Goal: Task Accomplishment & Management: Use online tool/utility

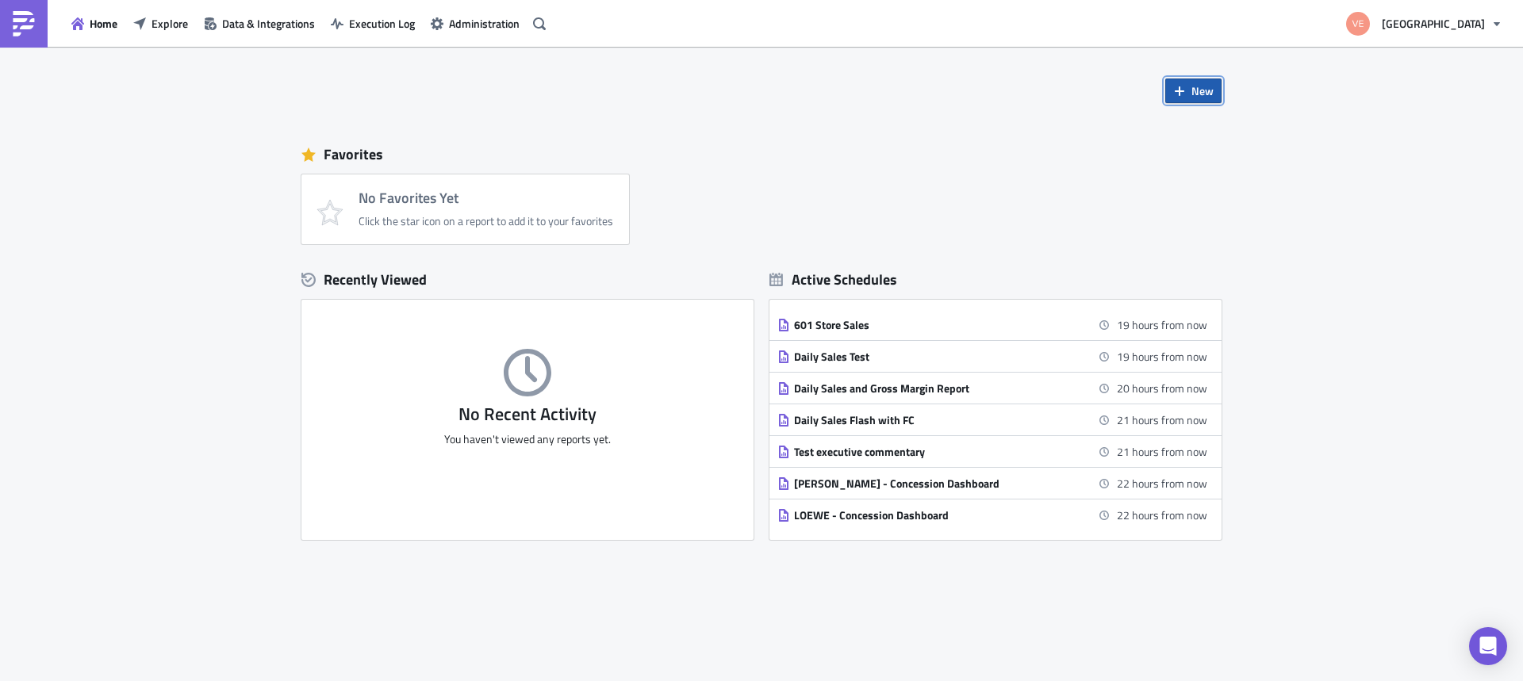
click at [1185, 90] on button "New" at bounding box center [1193, 91] width 56 height 25
click at [1216, 132] on div "Report" at bounding box center [1239, 131] width 105 height 16
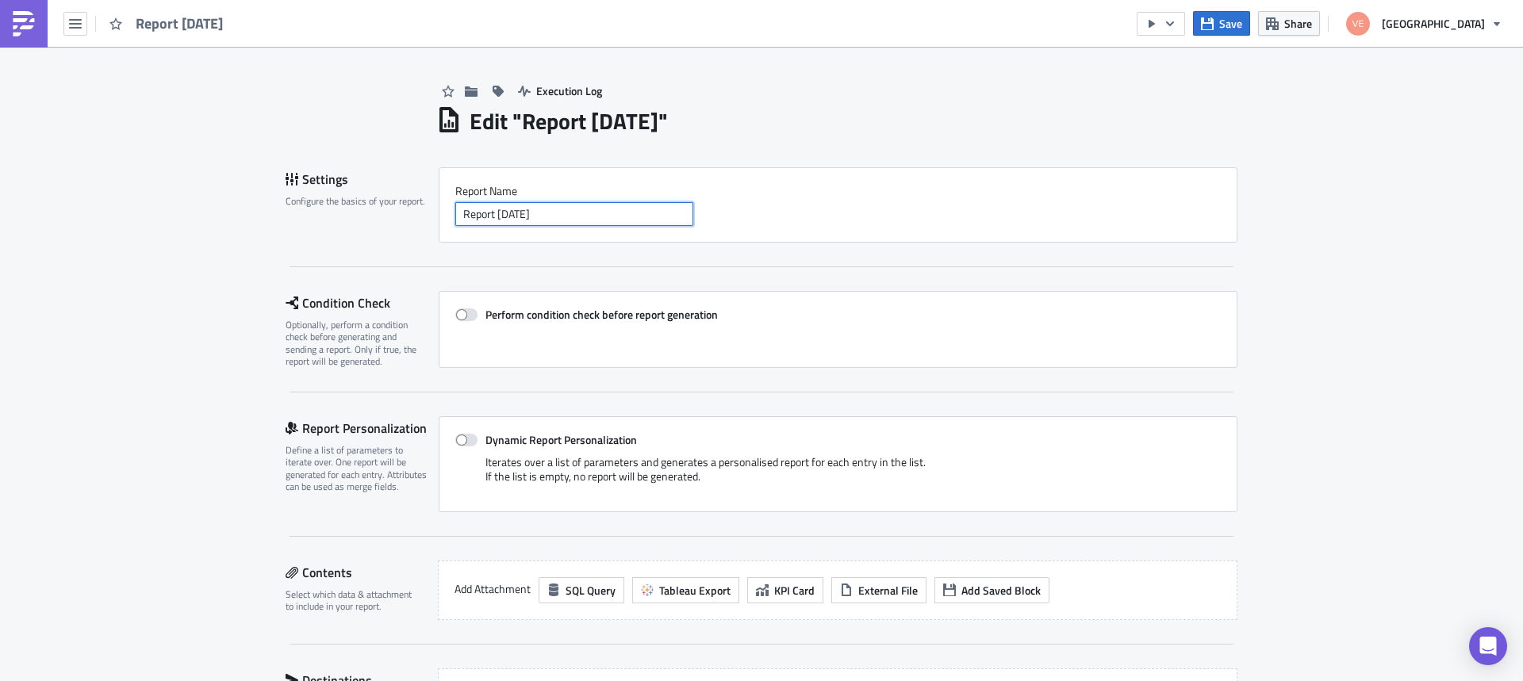
drag, startPoint x: 489, startPoint y: 217, endPoint x: 435, endPoint y: 212, distance: 53.4
click at [439, 212] on div "Report Nam﻿e Report [DATE]" at bounding box center [838, 204] width 799 height 75
click at [477, 209] on input "Report [DATE]" at bounding box center [574, 214] width 238 height 24
drag, startPoint x: 455, startPoint y: 214, endPoint x: 492, endPoint y: 212, distance: 36.6
click at [492, 212] on input "Report [DATE]" at bounding box center [574, 214] width 238 height 24
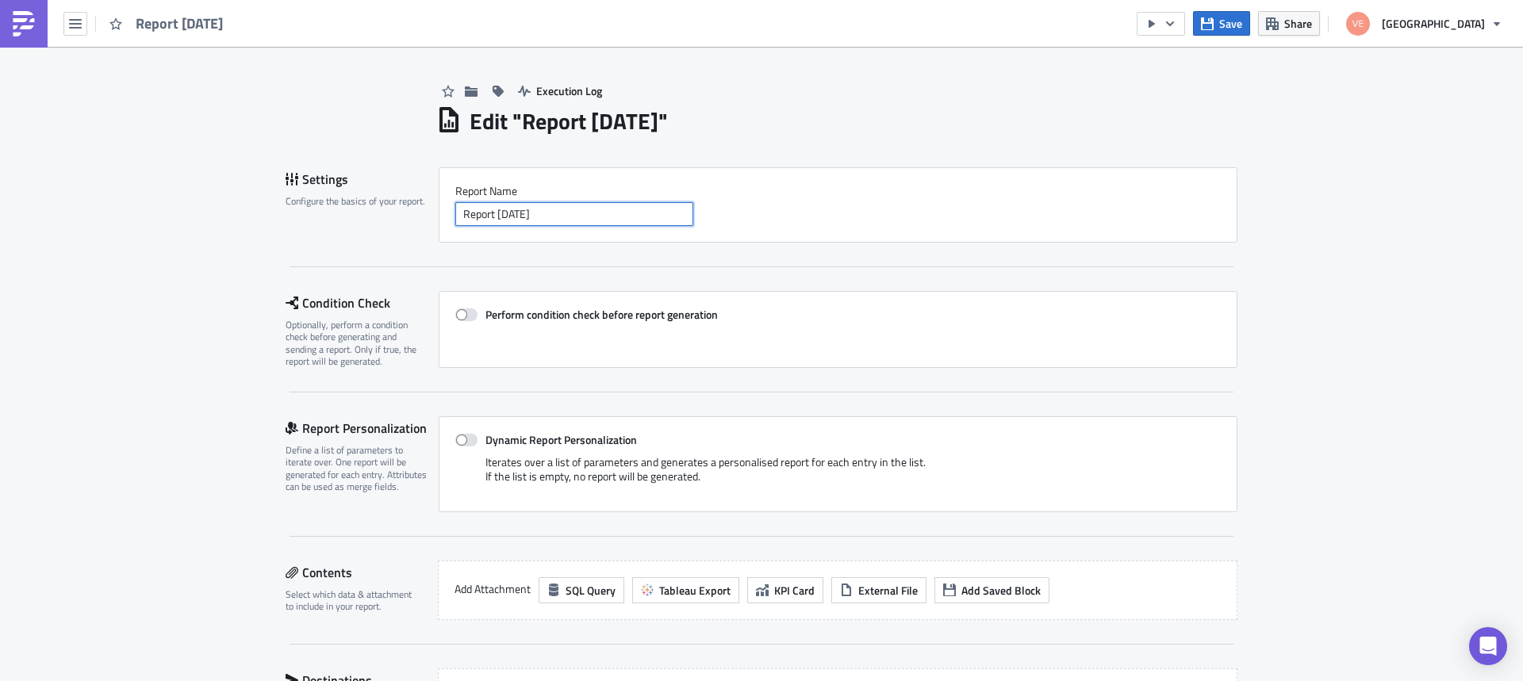
click at [491, 212] on input "Report [DATE]" at bounding box center [574, 214] width 238 height 24
drag, startPoint x: 490, startPoint y: 213, endPoint x: 457, endPoint y: 216, distance: 33.4
click at [457, 216] on input "Report [DATE]" at bounding box center [574, 214] width 238 height 24
click at [455, 213] on input "Weekly [DATE]" at bounding box center [574, 214] width 238 height 24
click at [542, 214] on input "[DOMAIN_NAME] Weekly [DATE]" at bounding box center [574, 214] width 238 height 24
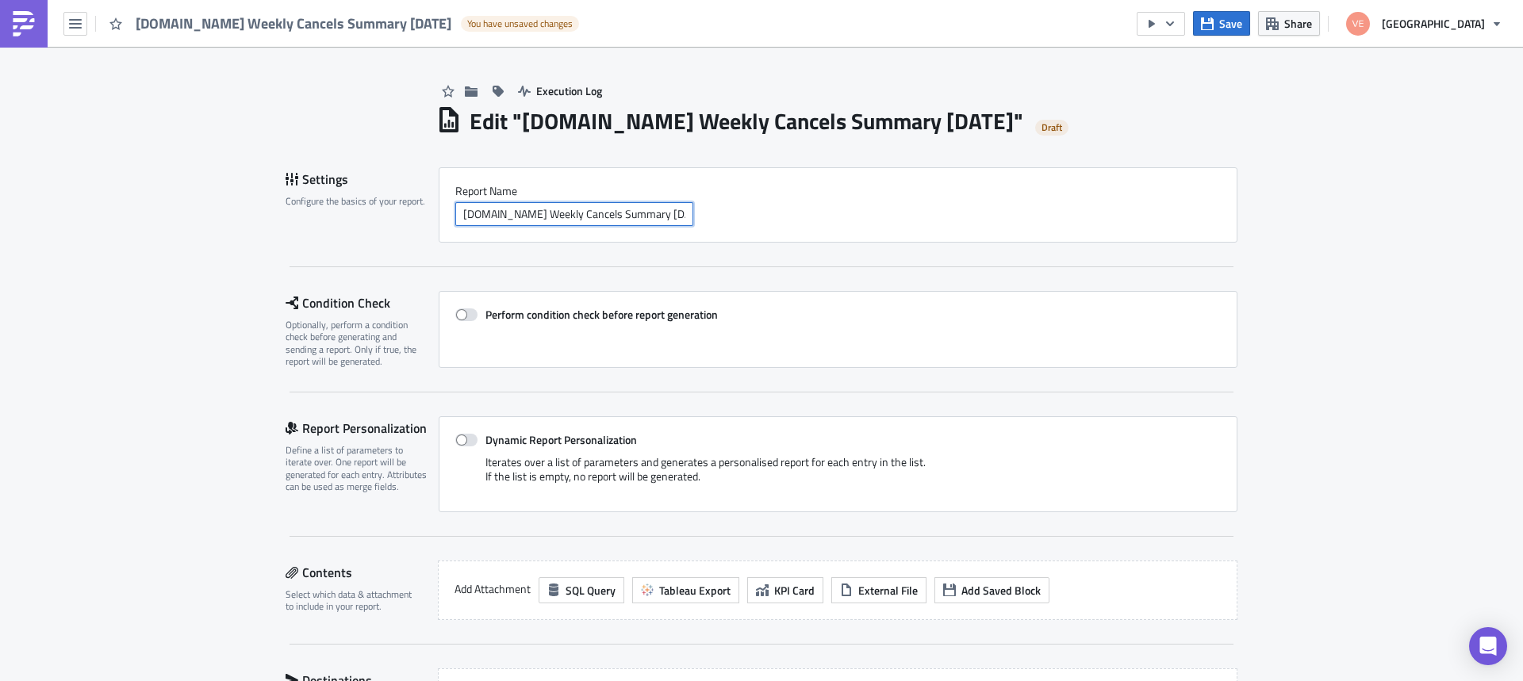
scroll to position [0, 6]
drag, startPoint x: 635, startPoint y: 214, endPoint x: 752, endPoint y: 223, distance: 117.7
click at [752, 223] on div "[DOMAIN_NAME] Weekly Cancels Summary [DATE]" at bounding box center [837, 214] width 765 height 24
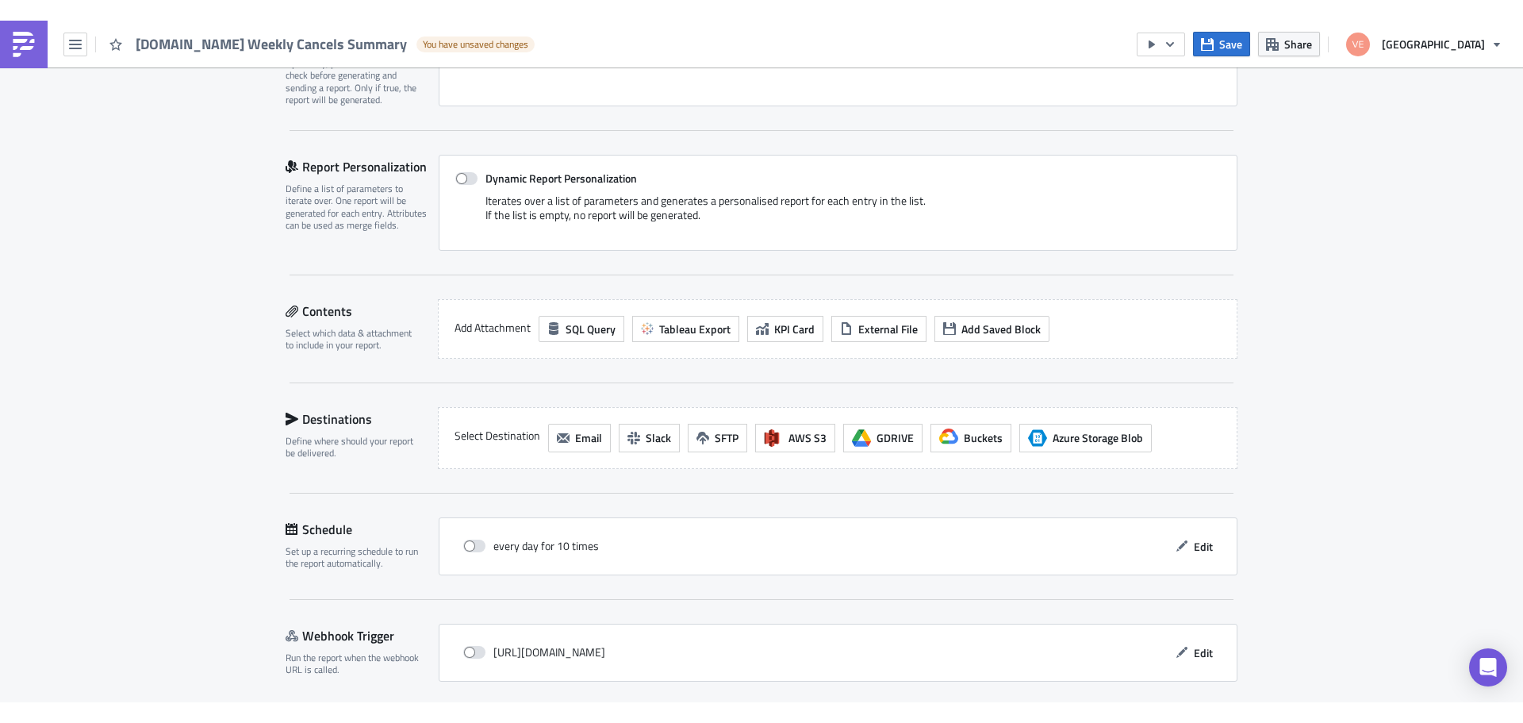
scroll to position [260, 0]
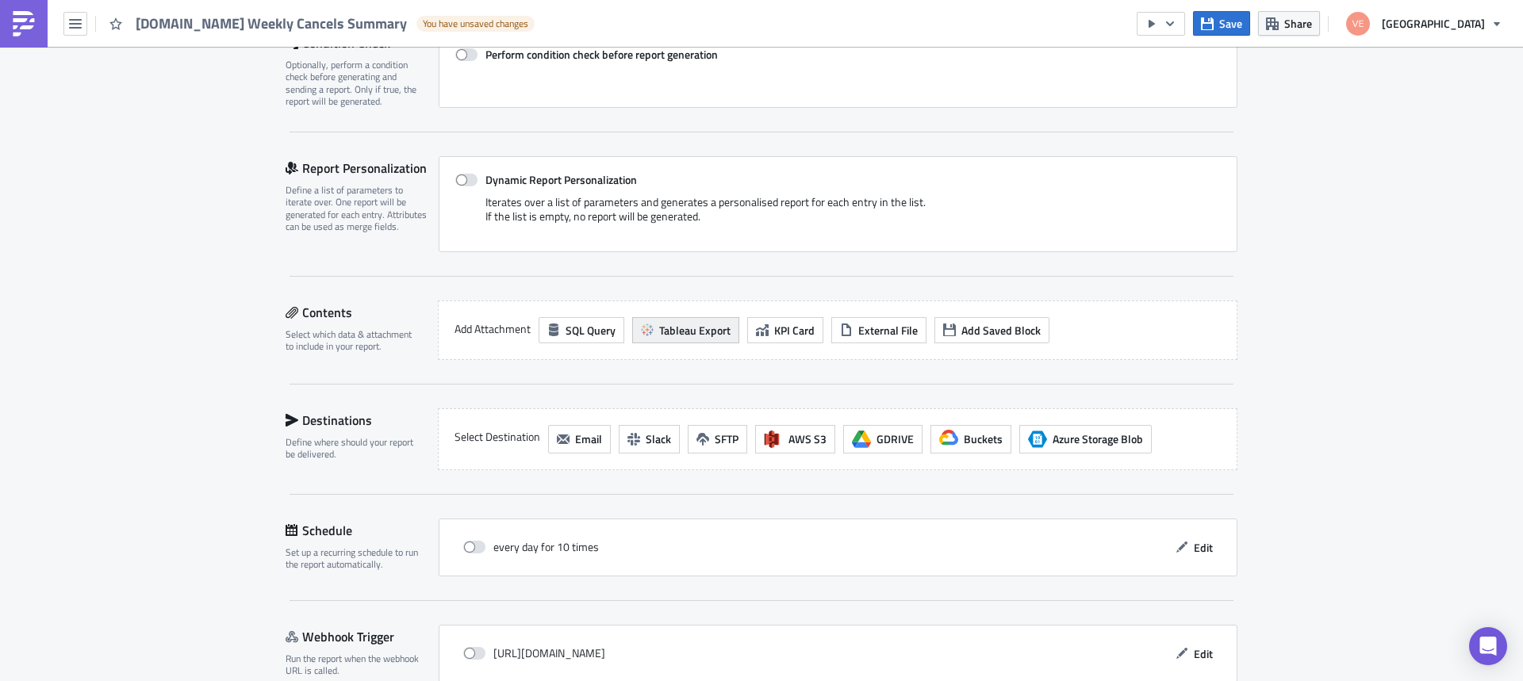
type input "[DOMAIN_NAME] Weekly Cancels Summary"
click at [689, 329] on span "Tableau Export" at bounding box center [694, 330] width 71 height 17
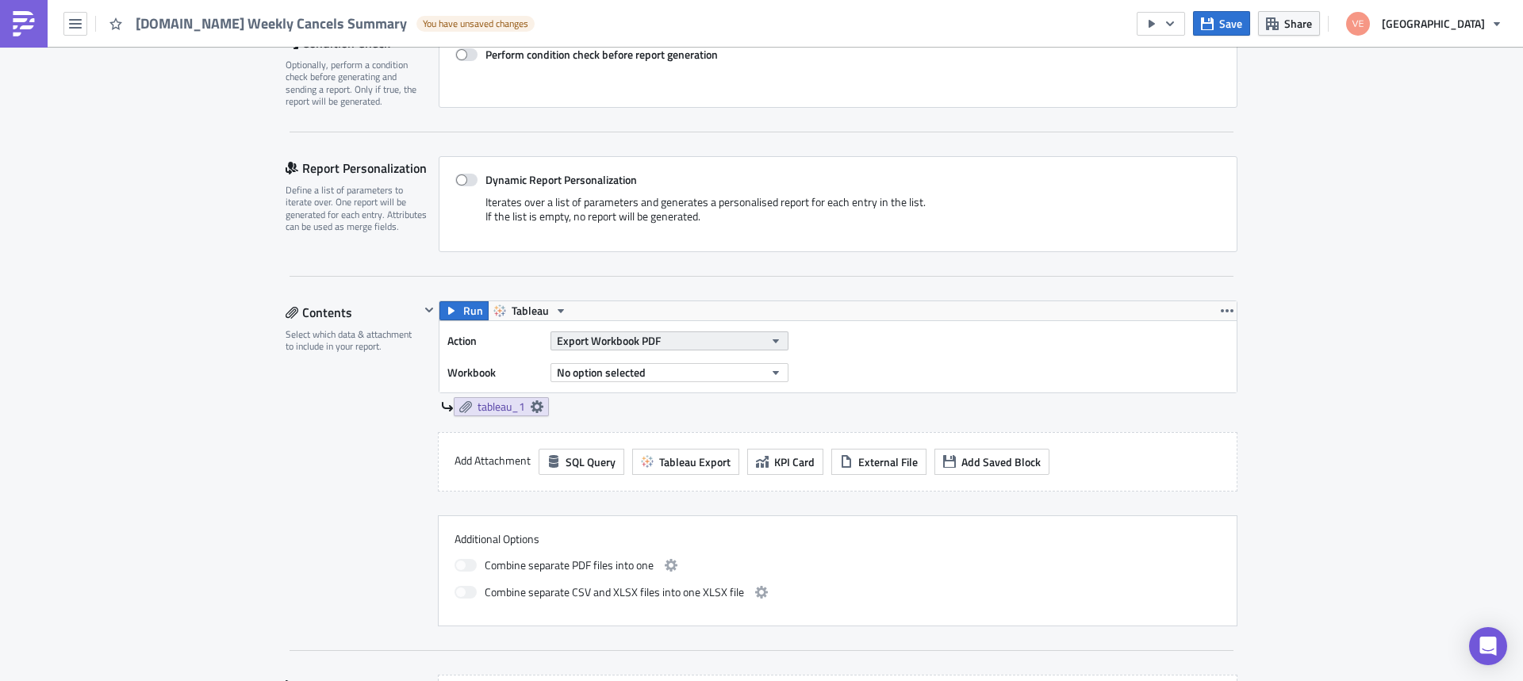
click at [773, 341] on icon "button" at bounding box center [776, 341] width 6 height 4
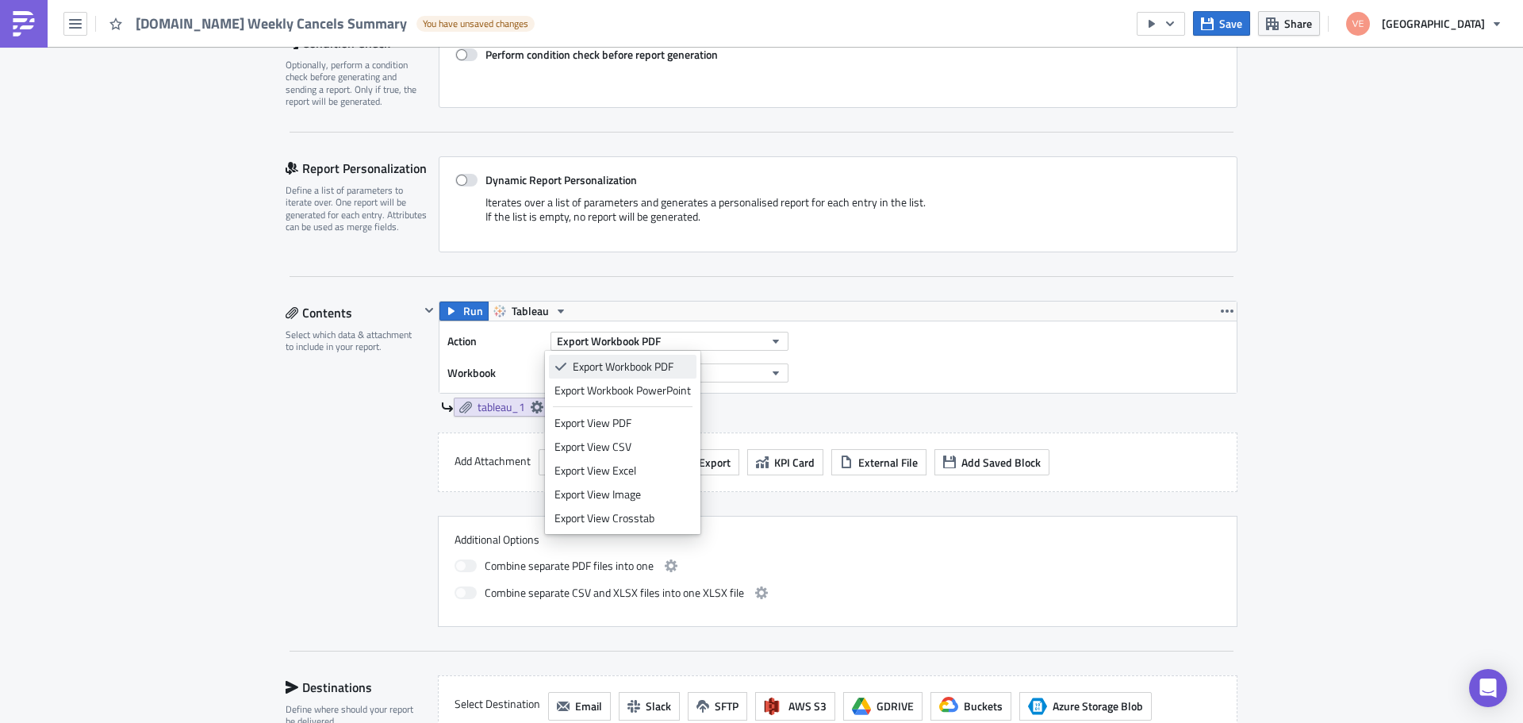
click at [633, 368] on div "Export Workbook PDF" at bounding box center [632, 367] width 118 height 16
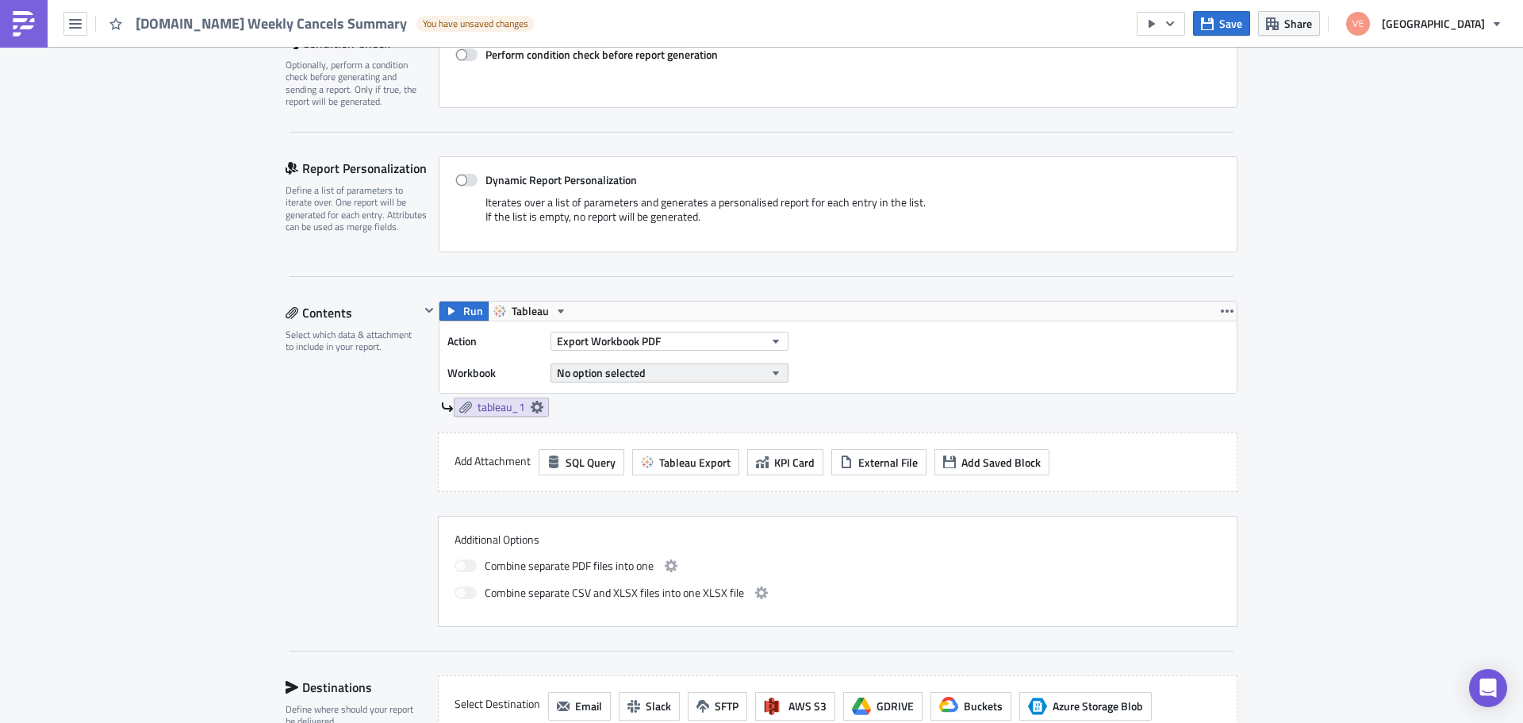
click at [771, 375] on icon "button" at bounding box center [775, 372] width 13 height 13
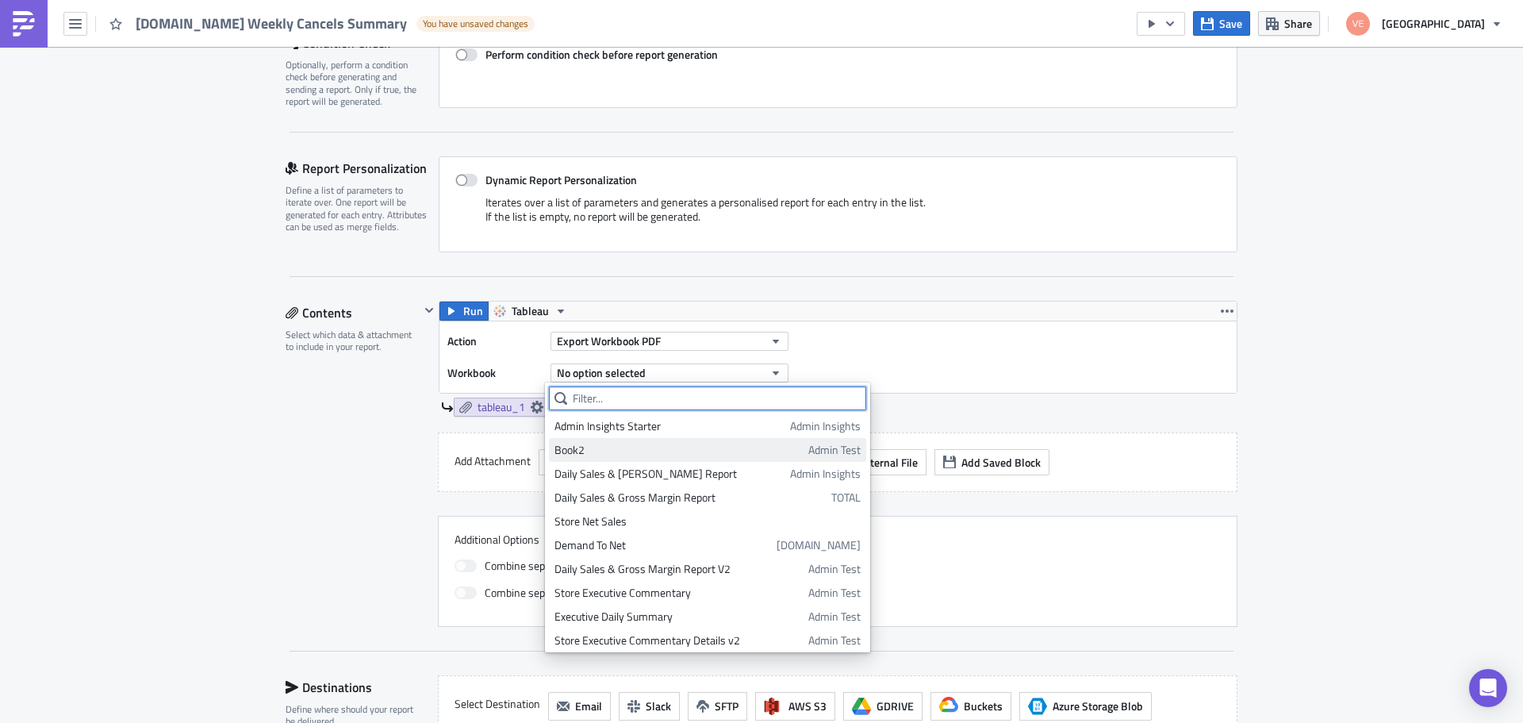
paste input "[DOMAIN_NAME] Weekly Cancel Report"
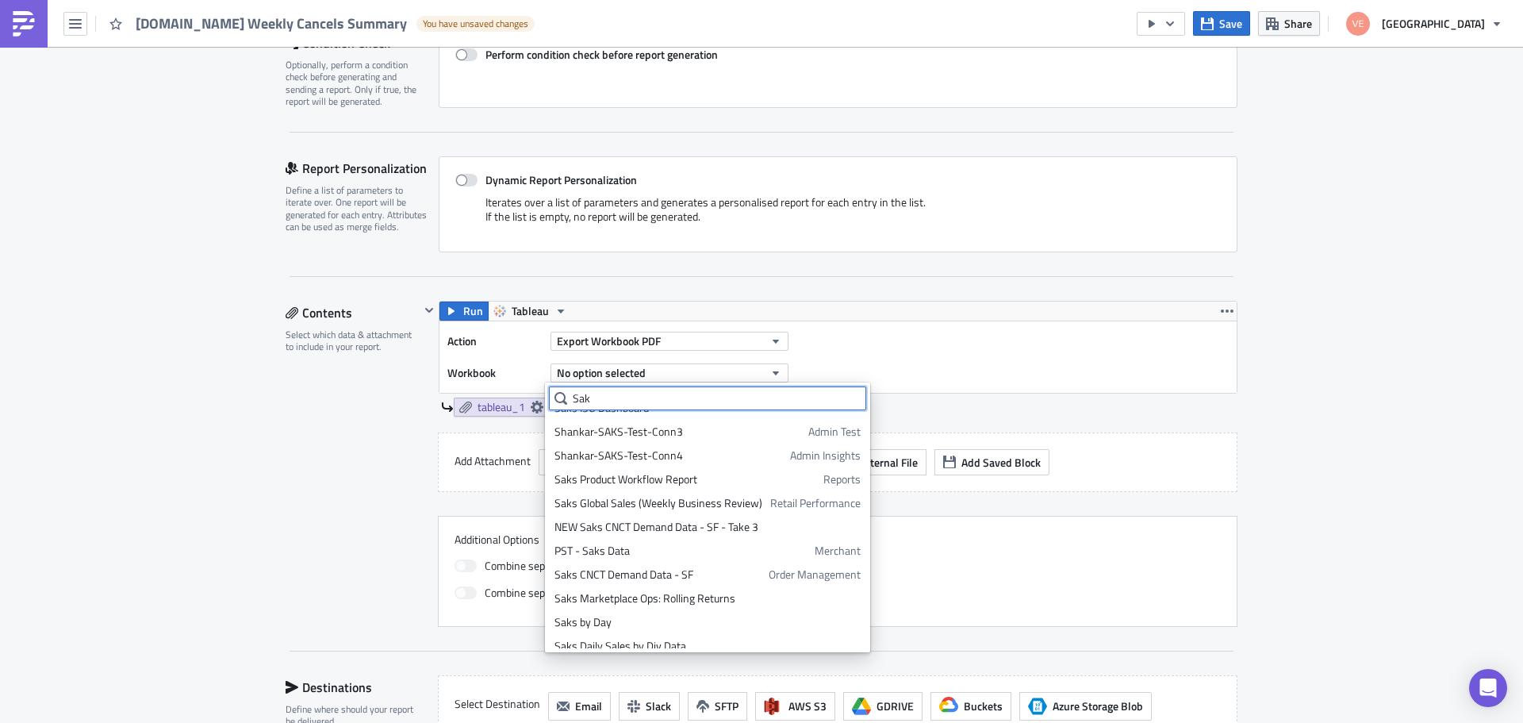
scroll to position [599, 0]
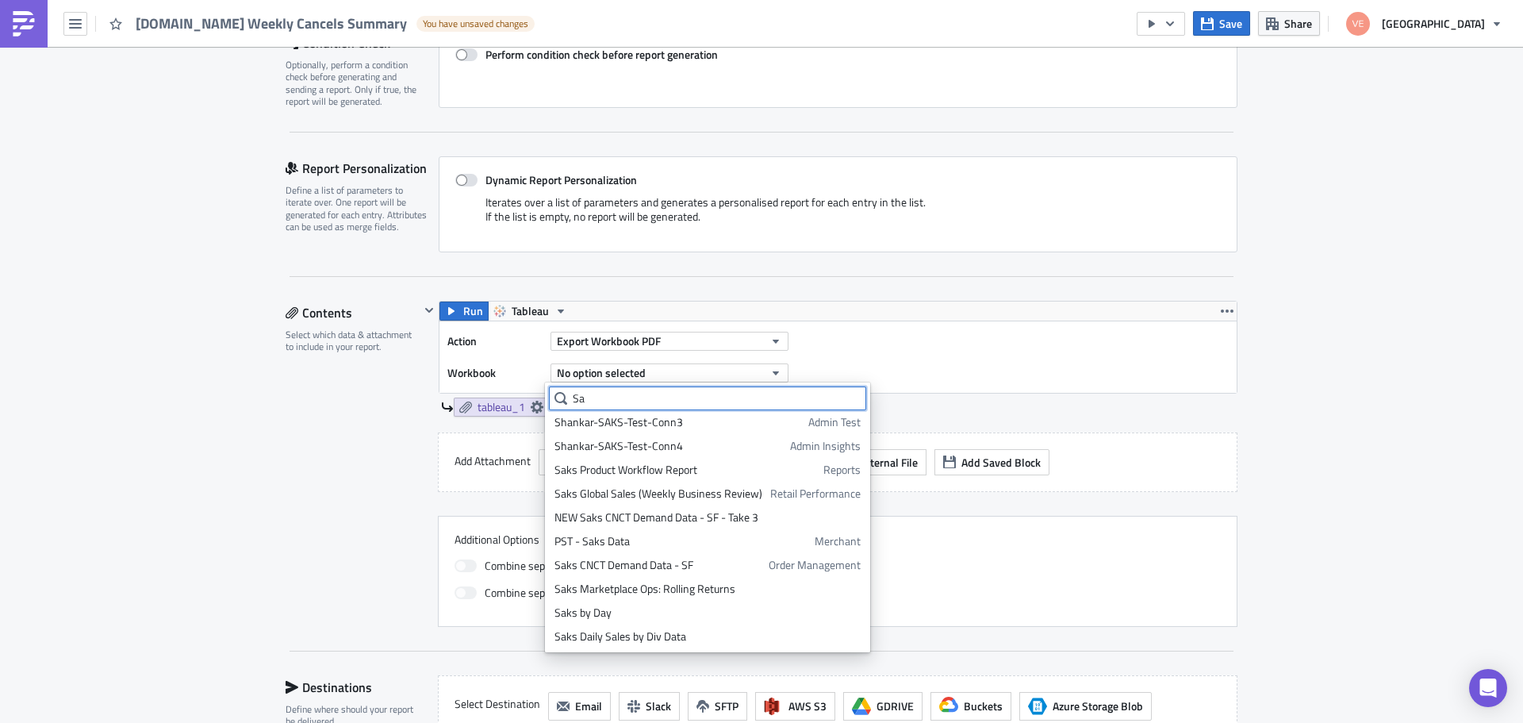
type input "S"
paste input "[DOMAIN_NAME] Weekly Cancel Report"
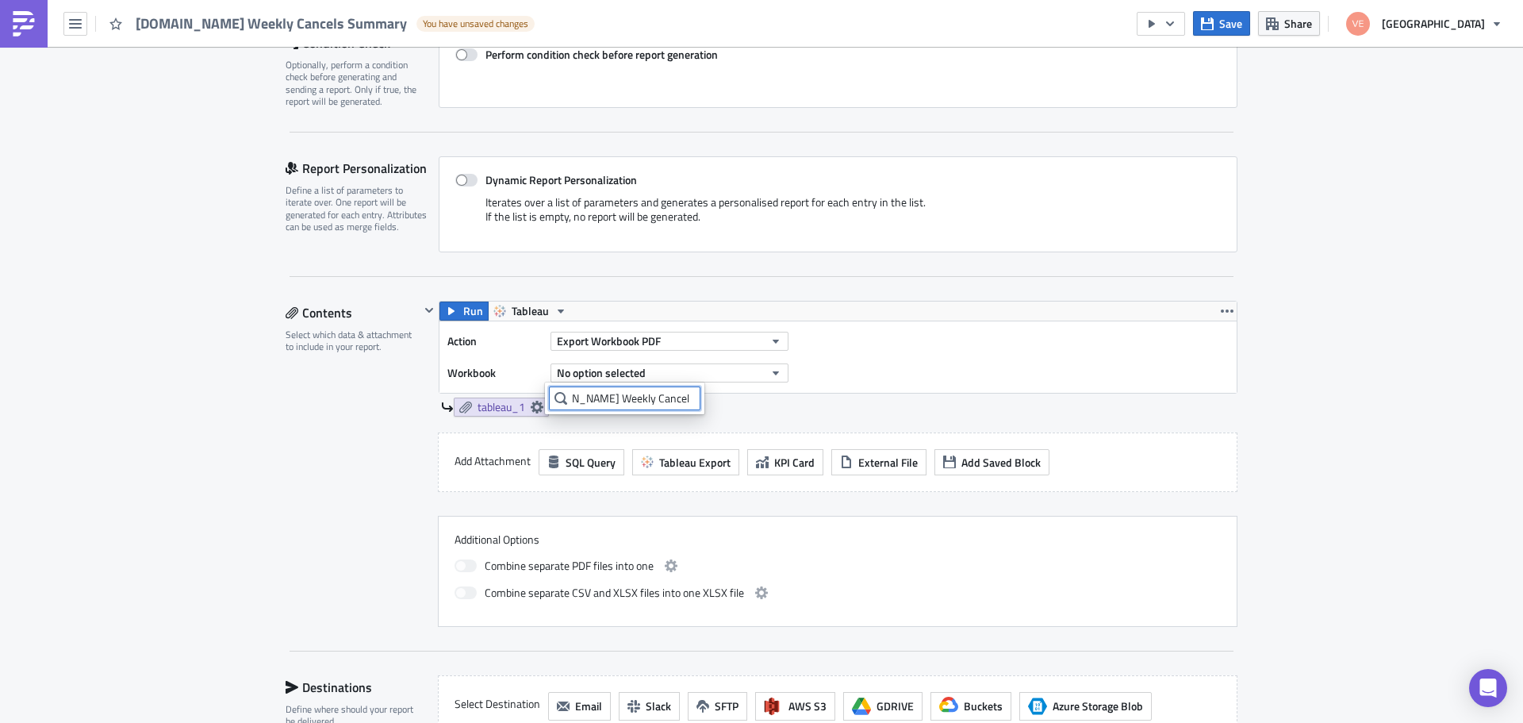
scroll to position [0, 0]
drag, startPoint x: 583, startPoint y: 397, endPoint x: 567, endPoint y: 401, distance: 16.6
click at [567, 401] on input "[DOMAIN_NAME] Weekly Cancel Report" at bounding box center [625, 398] width 152 height 24
type input "Weekly Cancel Report"
click at [570, 425] on div "Weekly Cancel Report" at bounding box center [606, 426] width 104 height 16
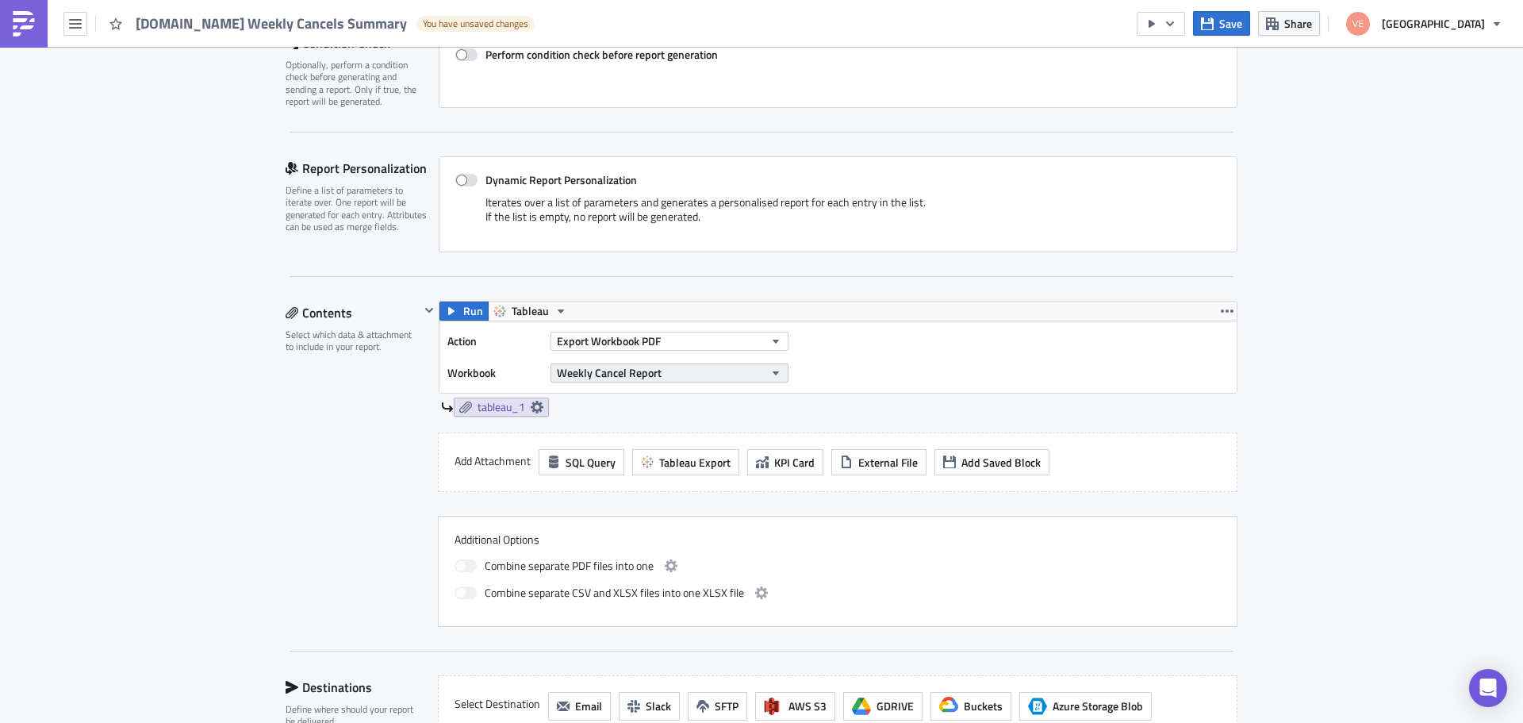
click at [666, 371] on button "Weekly Cancel Report" at bounding box center [669, 372] width 238 height 19
click at [682, 400] on input "Weekly Cancel Report" at bounding box center [632, 398] width 167 height 24
click at [895, 366] on div "Action Export Workbook PDF Workbook Weekly Cancel Report" at bounding box center [837, 356] width 797 height 71
click at [534, 408] on icon at bounding box center [537, 407] width 13 height 13
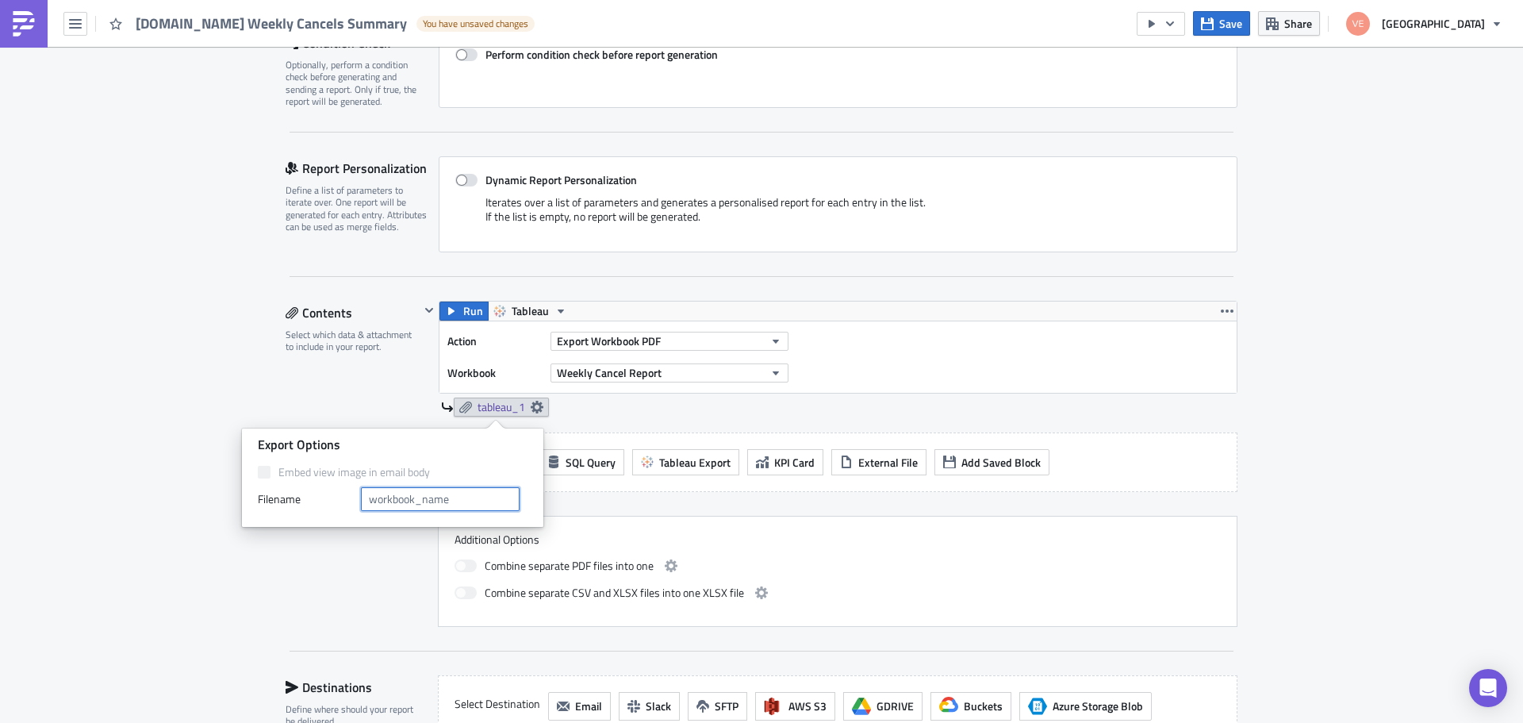
click at [373, 498] on input "text" at bounding box center [440, 499] width 159 height 24
type input "[DOMAIN_NAME] Weekly Cancels Summary"
click at [912, 360] on div "Action Export Workbook PDF Workbook Weekly Cancel Report" at bounding box center [837, 356] width 797 height 71
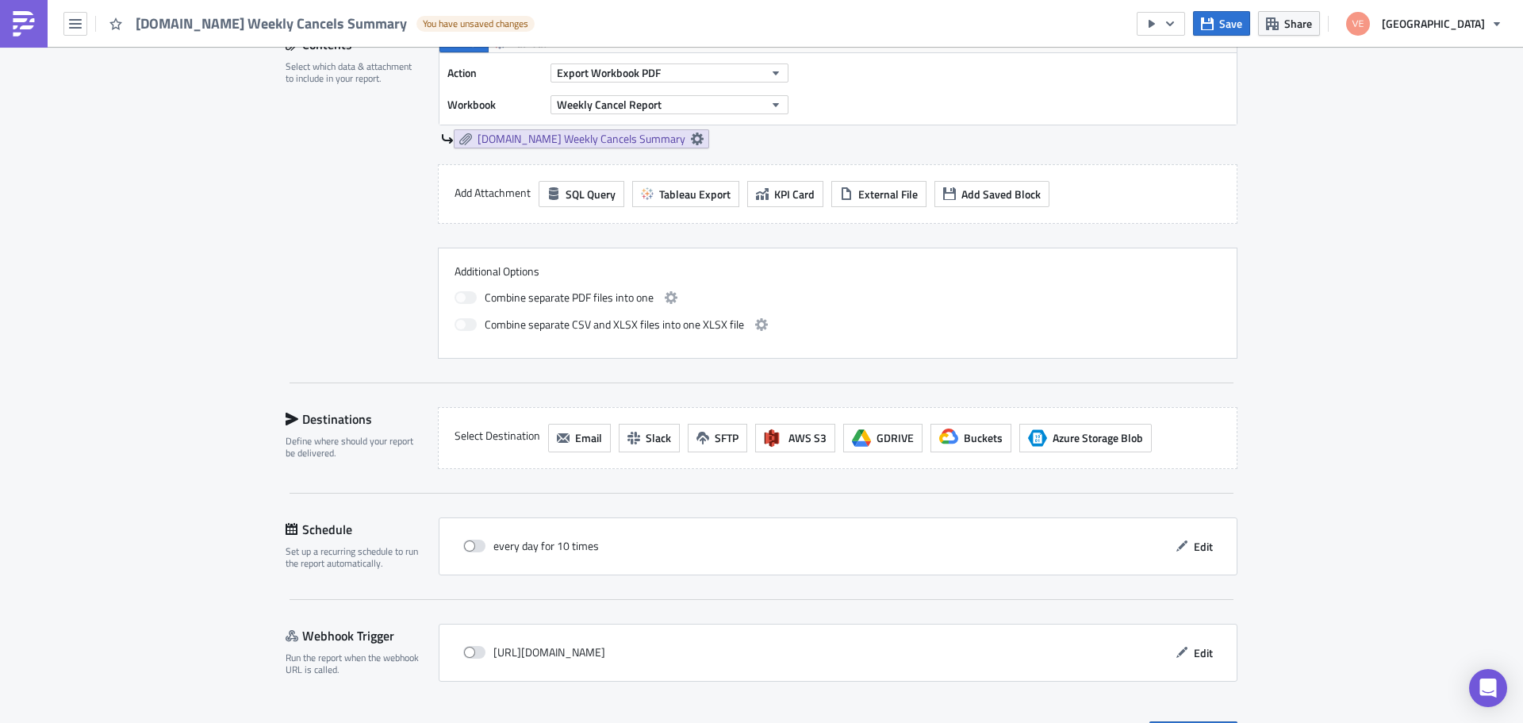
scroll to position [565, 0]
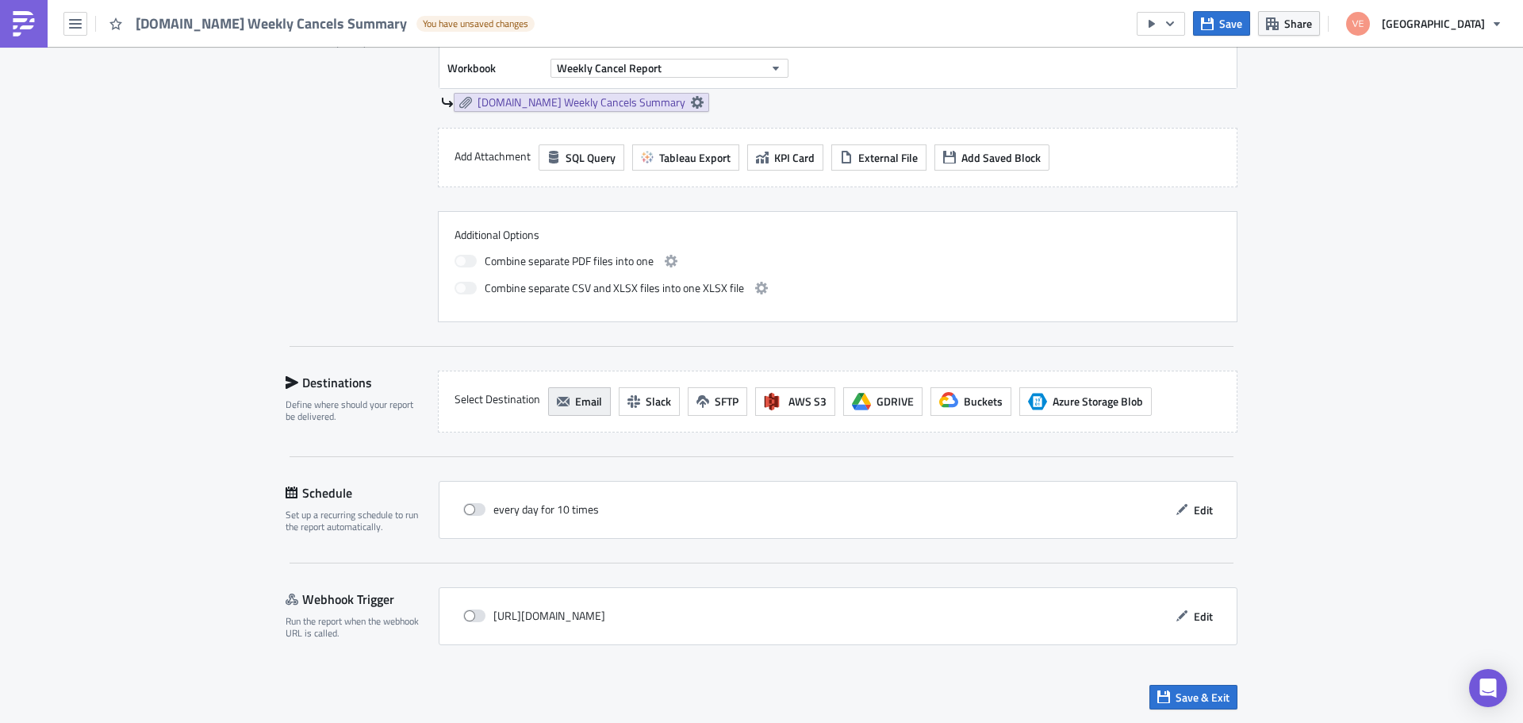
click at [575, 405] on span "Email" at bounding box center [588, 401] width 27 height 17
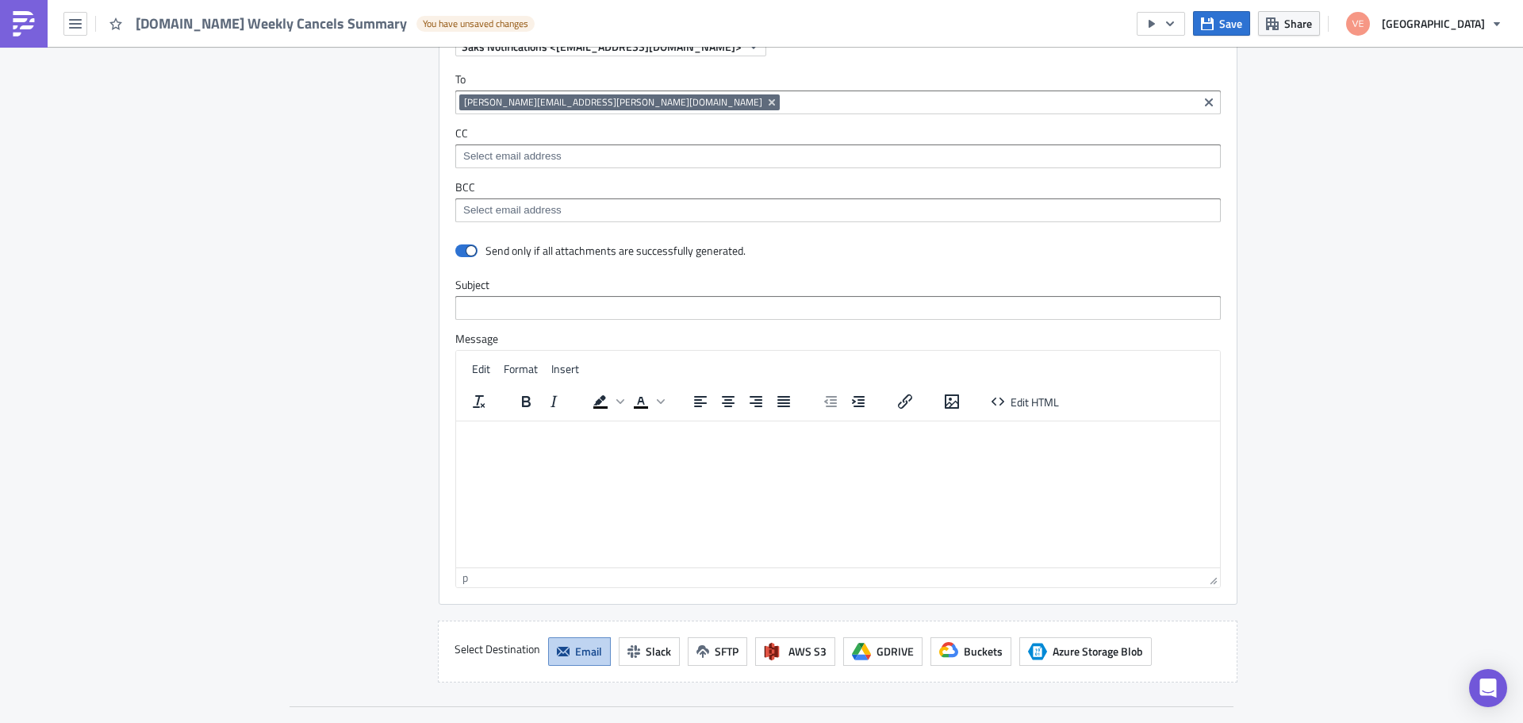
scroll to position [961, 0]
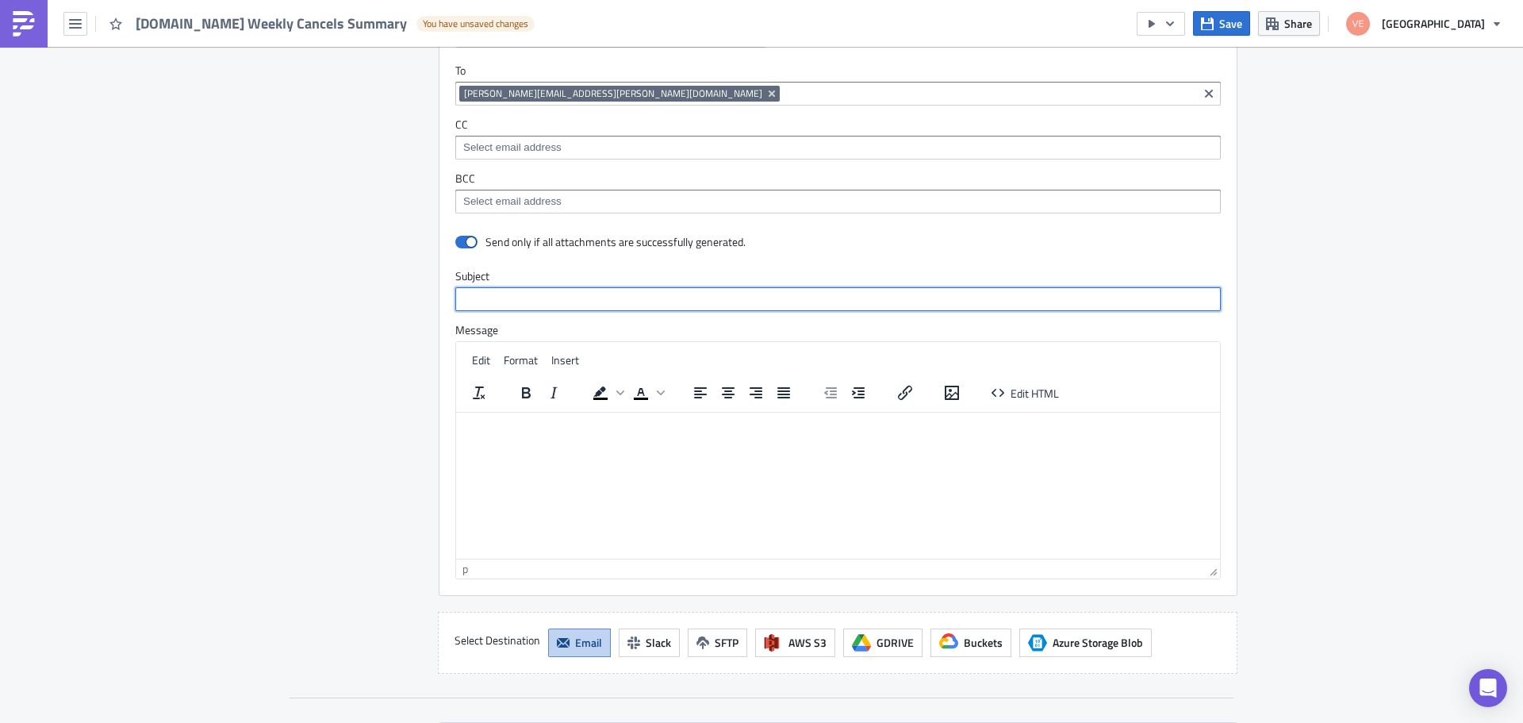
click at [475, 297] on input "text" at bounding box center [837, 299] width 765 height 24
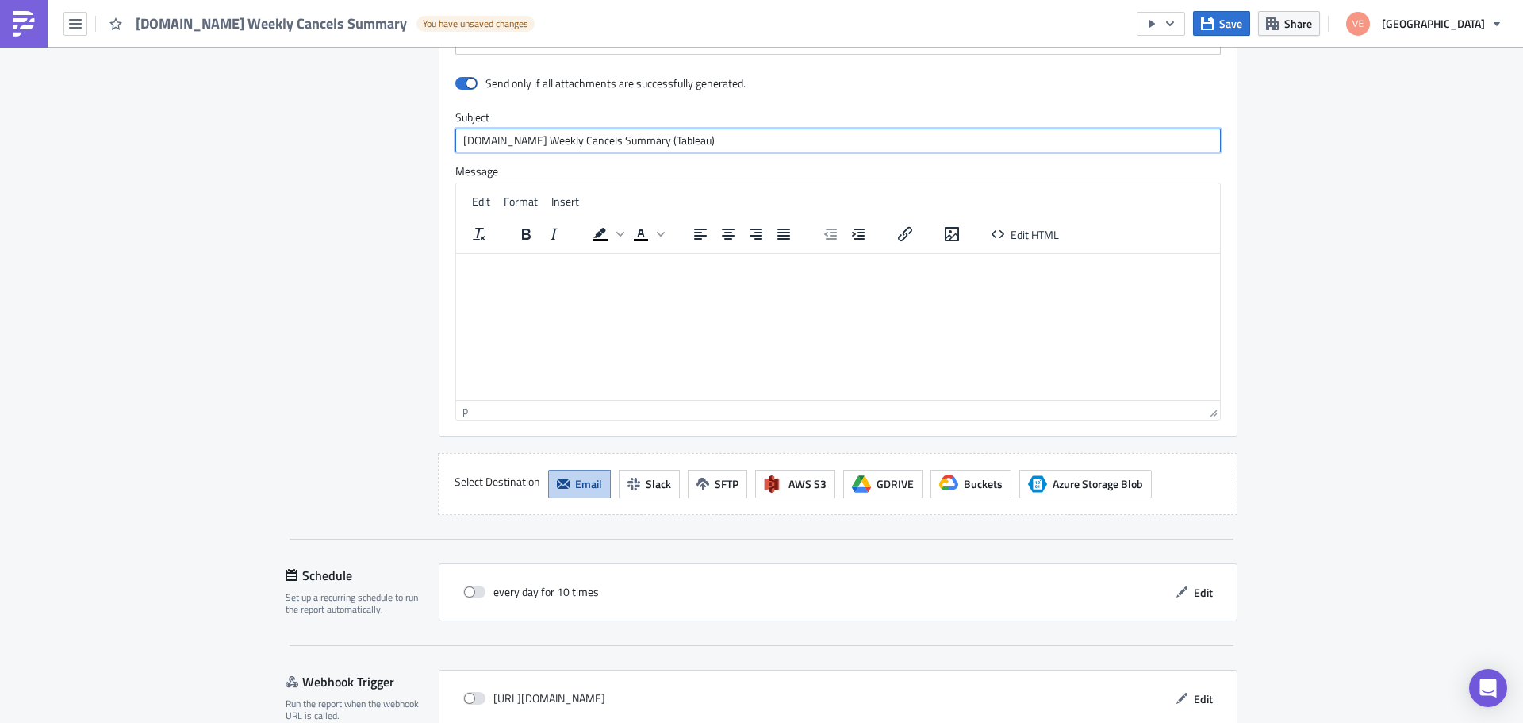
type input "[DOMAIN_NAME] Weekly Cancels Summary (Tableau)"
click at [539, 278] on html at bounding box center [838, 265] width 764 height 25
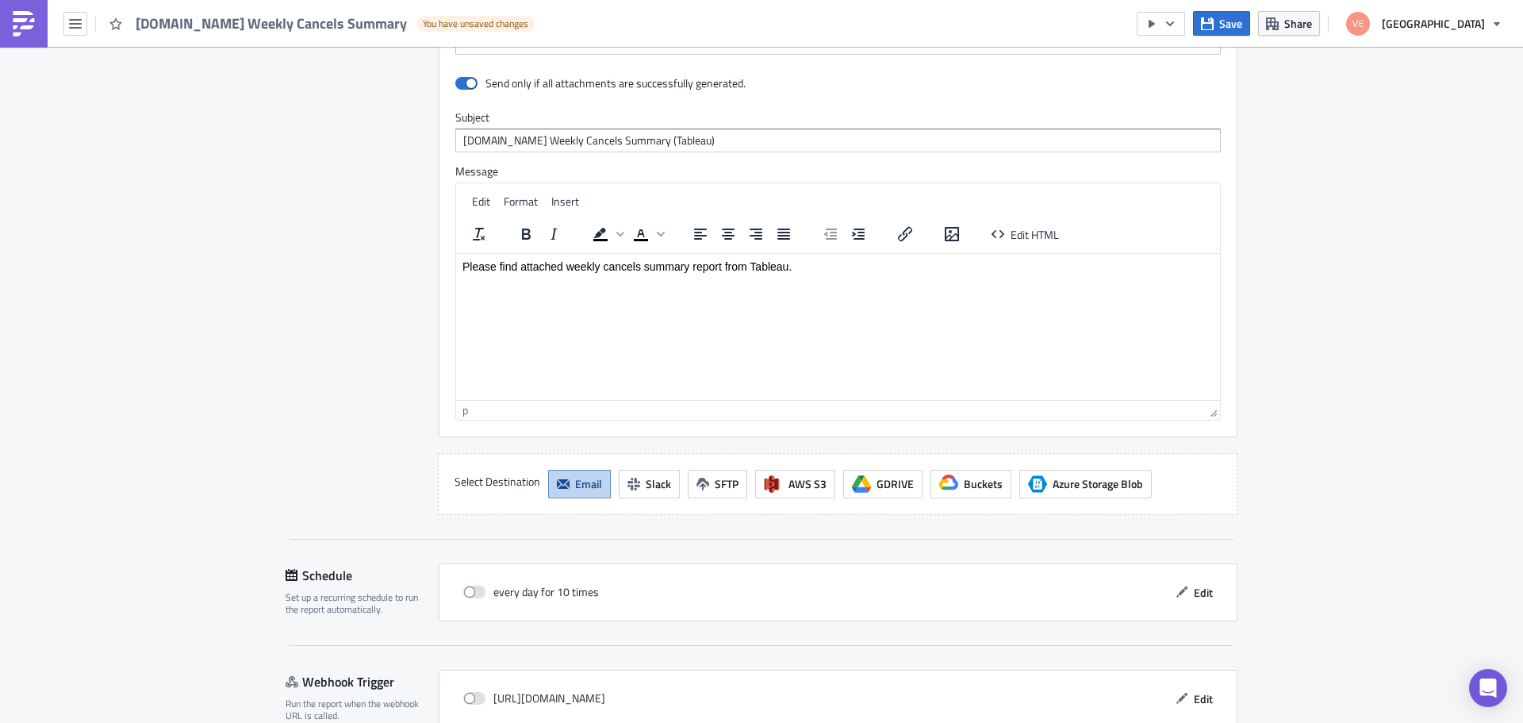
click at [461, 267] on html "Please find attached weekly cancels summary report from Tableau." at bounding box center [838, 265] width 764 height 25
click at [568, 280] on p "Please find attached weekly cancels summary report from Tableau." at bounding box center [837, 283] width 751 height 13
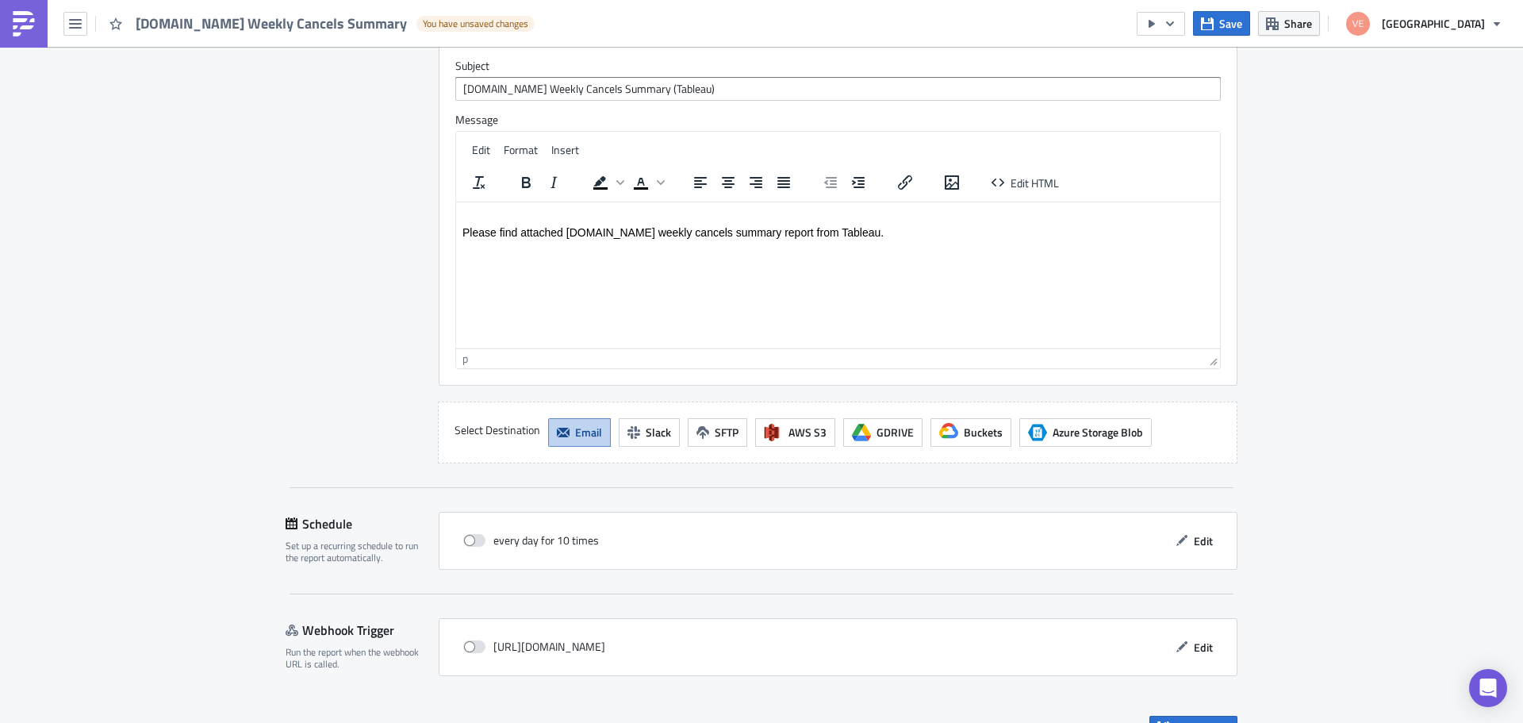
scroll to position [1199, 0]
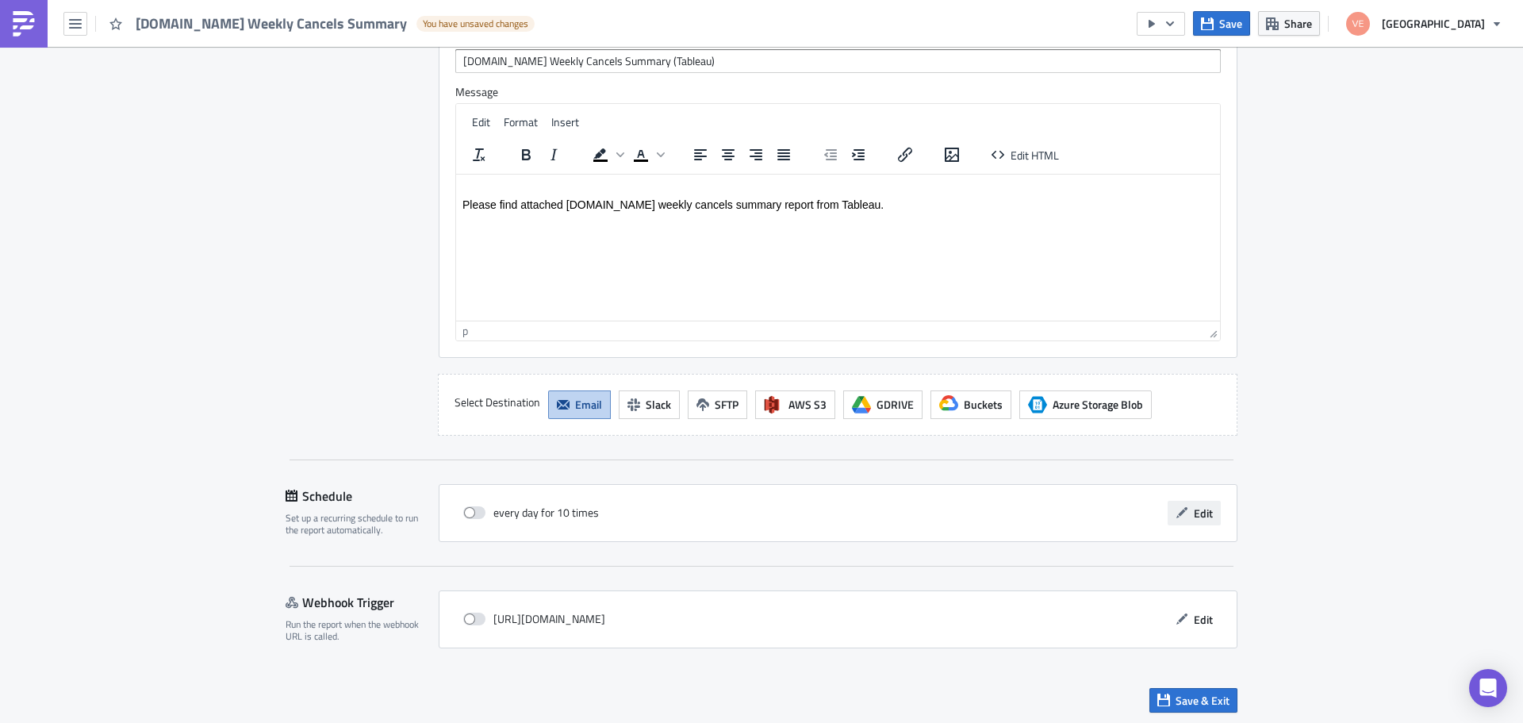
click at [1203, 516] on span "Edit" at bounding box center [1203, 512] width 19 height 17
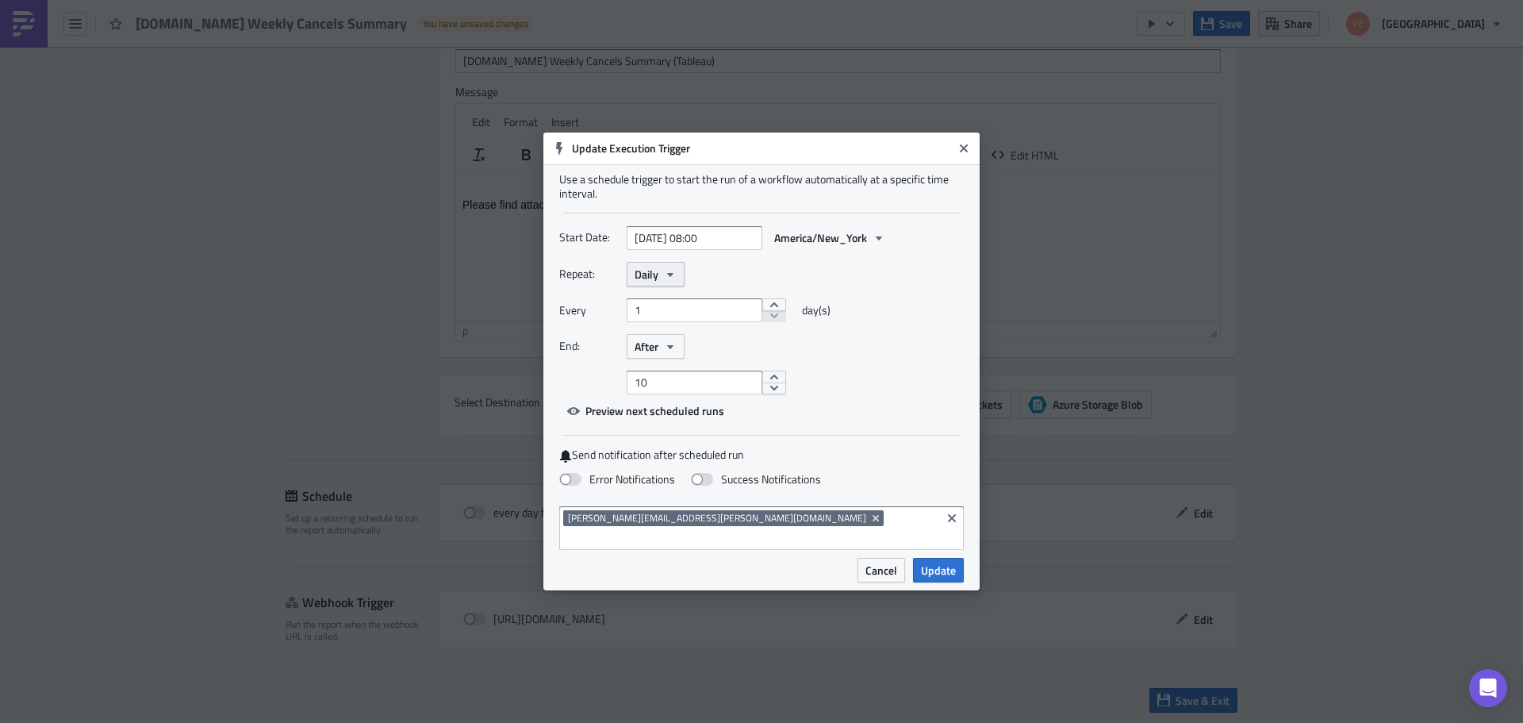
click at [665, 281] on icon "button" at bounding box center [670, 274] width 13 height 13
click at [658, 358] on div "Weekly" at bounding box center [702, 350] width 132 height 16
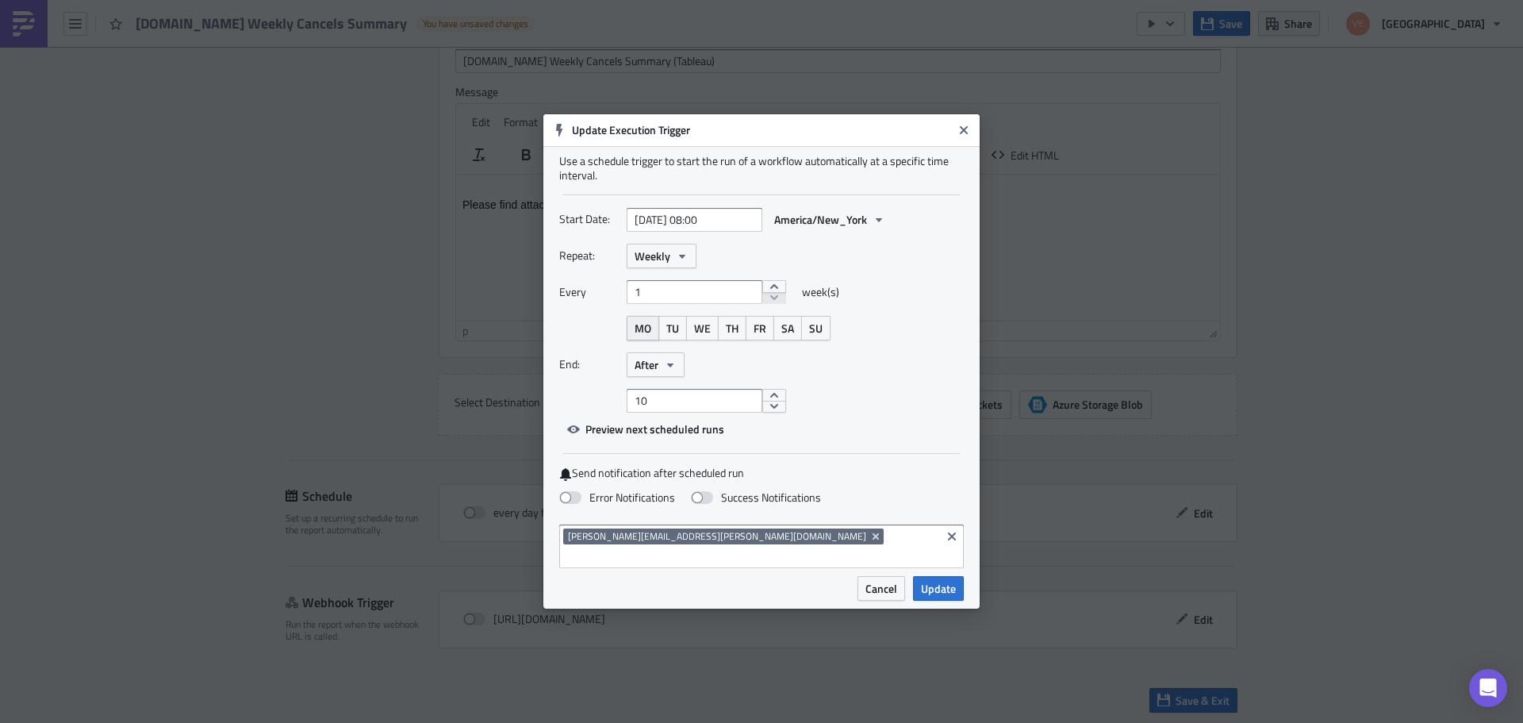
click at [641, 336] on span "MO" at bounding box center [643, 328] width 17 height 17
click at [664, 409] on input "10" at bounding box center [695, 401] width 136 height 24
click at [669, 366] on icon "button" at bounding box center [670, 365] width 6 height 4
click at [648, 401] on div "Never" at bounding box center [702, 393] width 132 height 16
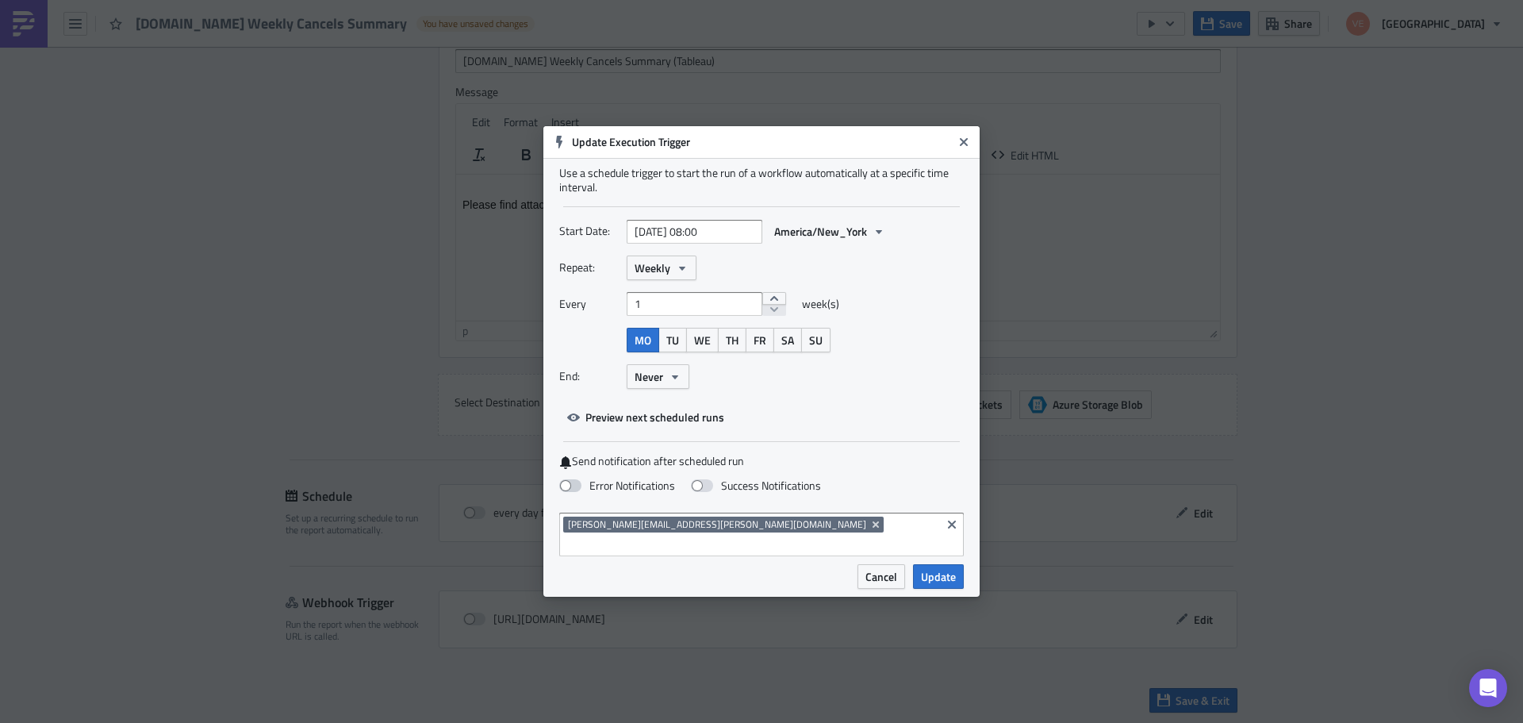
click at [573, 492] on span at bounding box center [570, 485] width 22 height 13
click at [13, 13] on input "Error Notifications" at bounding box center [8, 7] width 10 height 10
checkbox input "true"
click at [708, 492] on span at bounding box center [702, 485] width 22 height 13
click at [13, 13] on input "Success Notifications" at bounding box center [8, 7] width 10 height 10
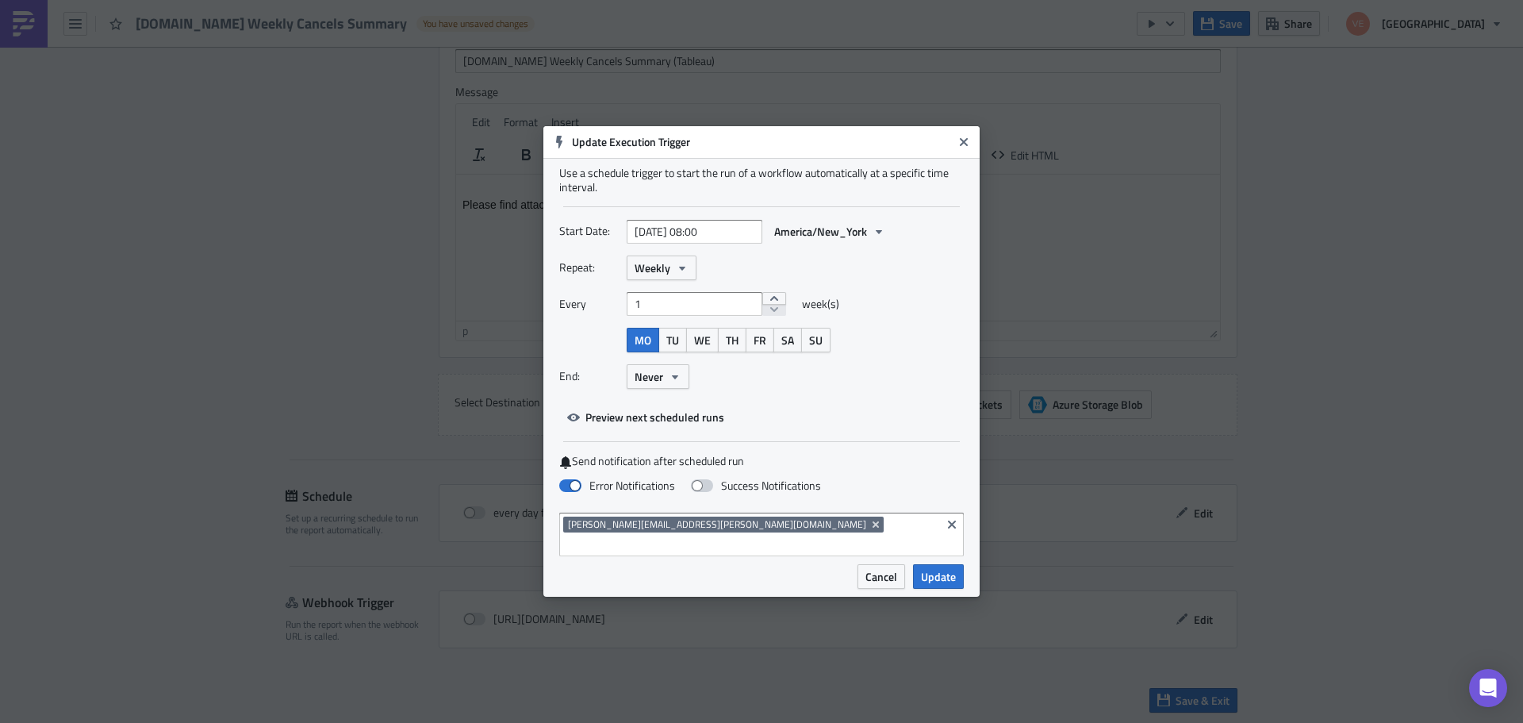
checkbox input "true"
select select "8"
select select "2025"
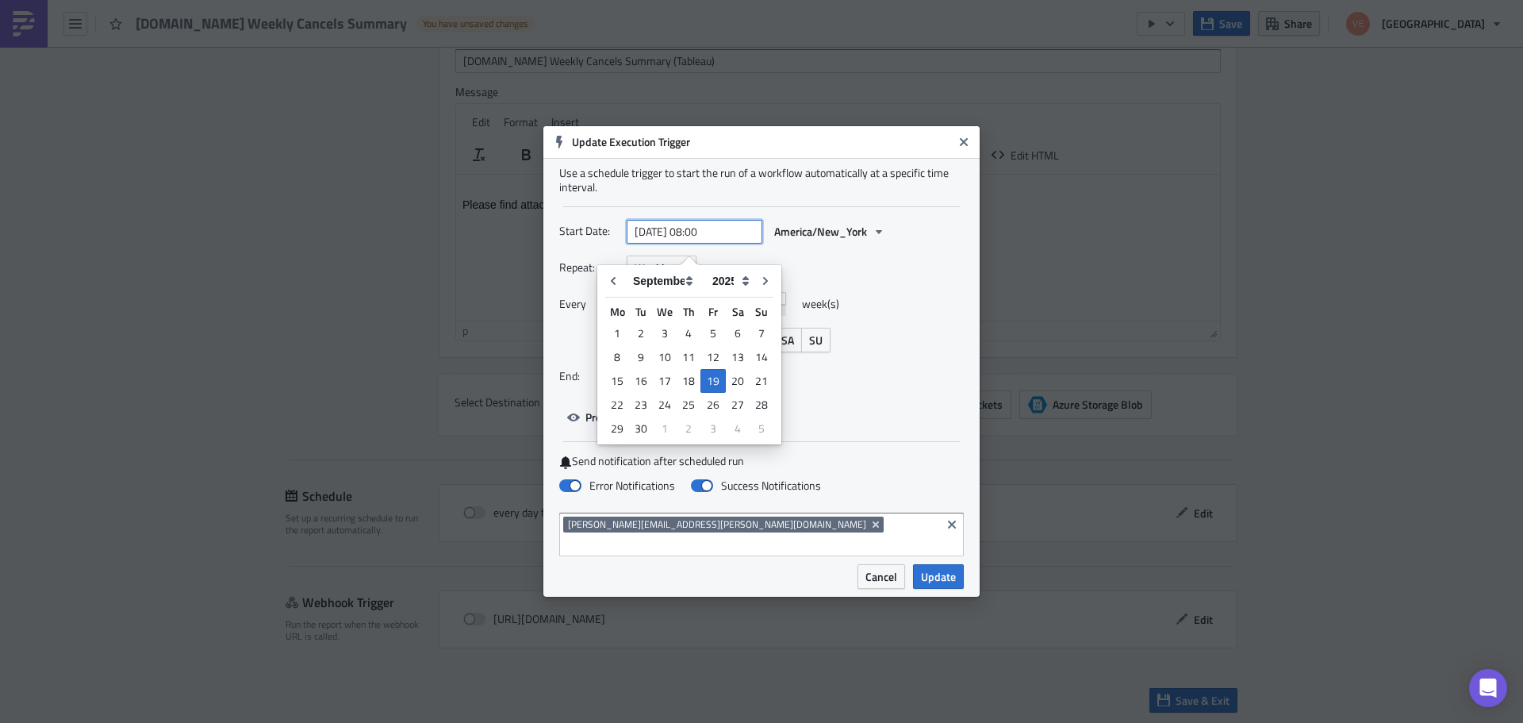
click at [704, 244] on input "[DATE] 08:00" at bounding box center [695, 232] width 136 height 24
click at [708, 244] on input "[DATE] 08:00" at bounding box center [695, 232] width 136 height 24
type input "[DATE] 11:00"
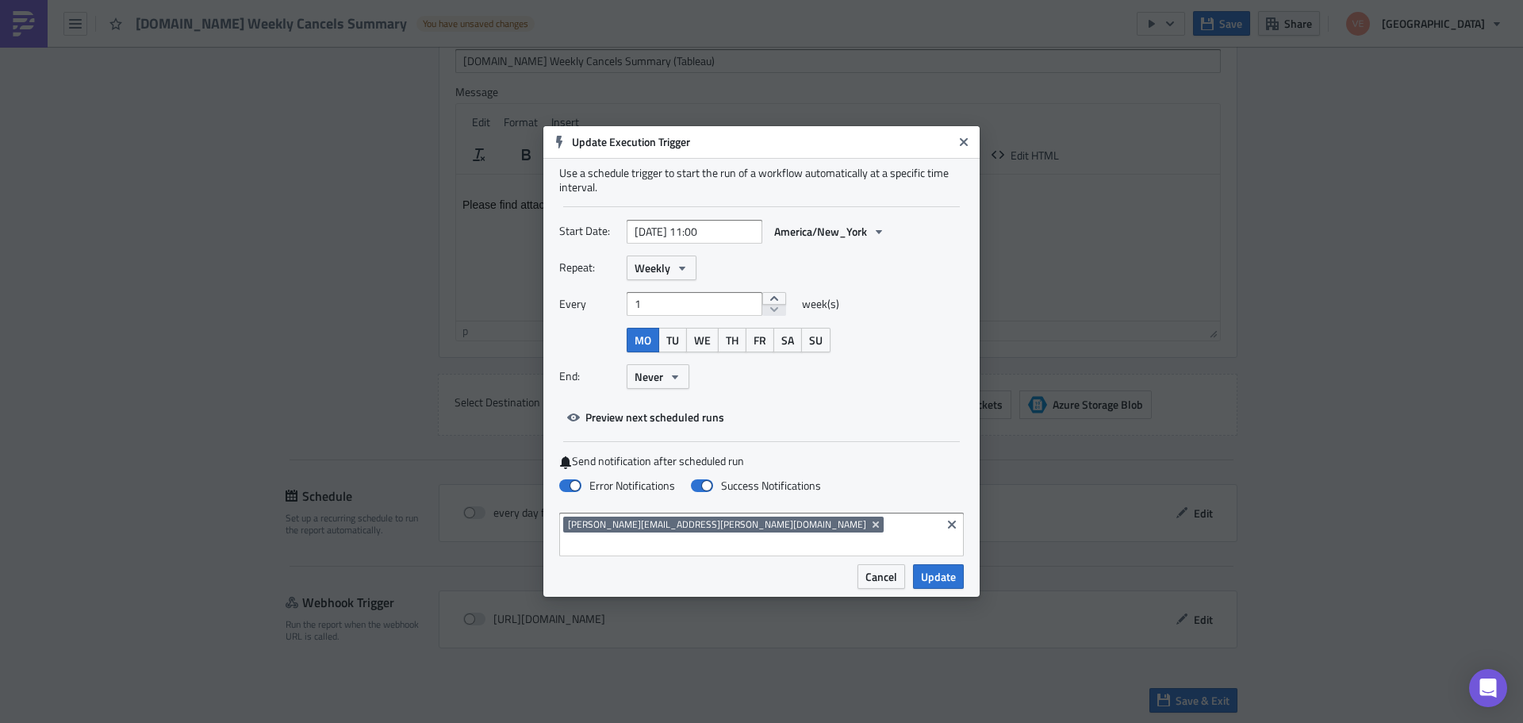
click at [934, 275] on div "Repeat: Weekly" at bounding box center [761, 267] width 405 height 25
click at [939, 570] on span "Update" at bounding box center [938, 576] width 35 height 17
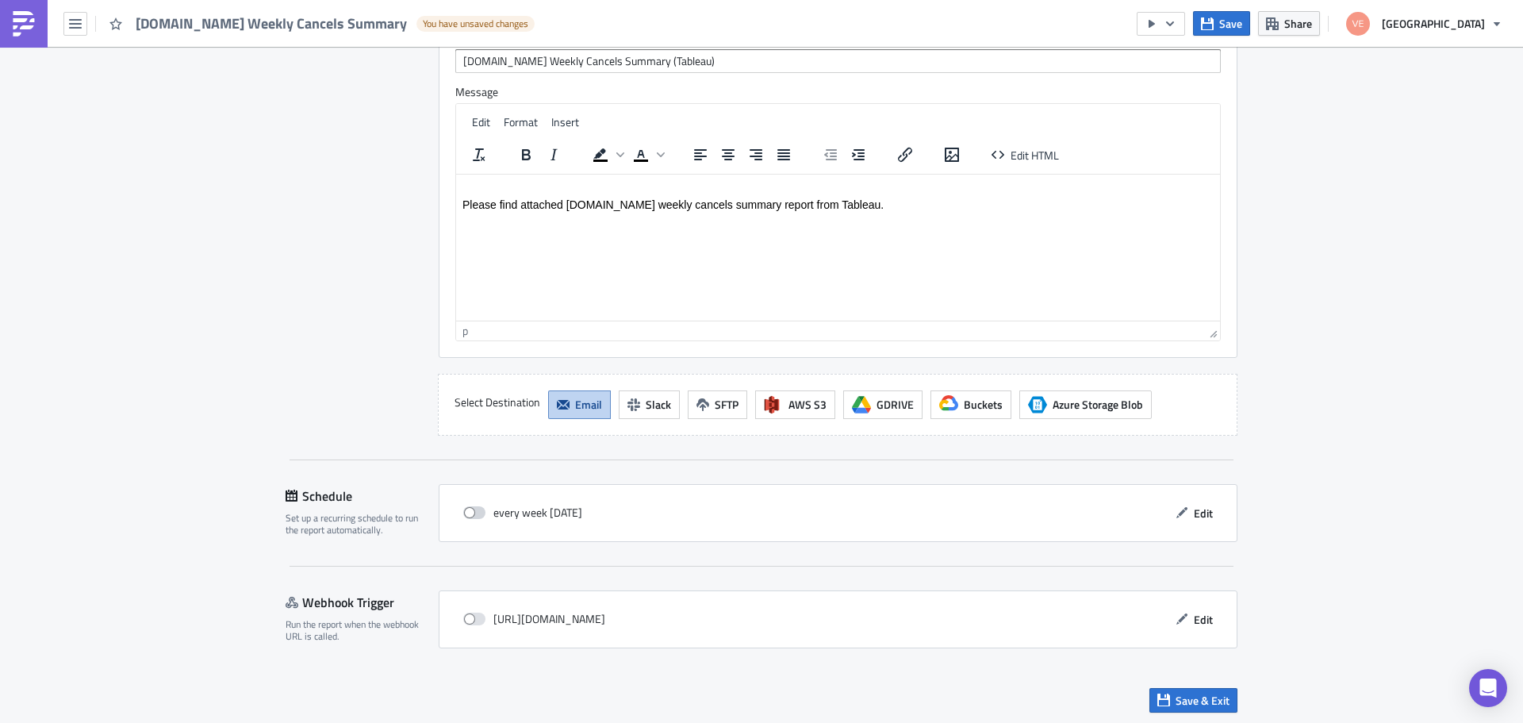
click at [471, 517] on span at bounding box center [474, 512] width 22 height 13
click at [471, 517] on input "checkbox" at bounding box center [471, 513] width 10 height 10
checkbox input "true"
click at [1193, 681] on span "Save & Exit" at bounding box center [1203, 700] width 54 height 17
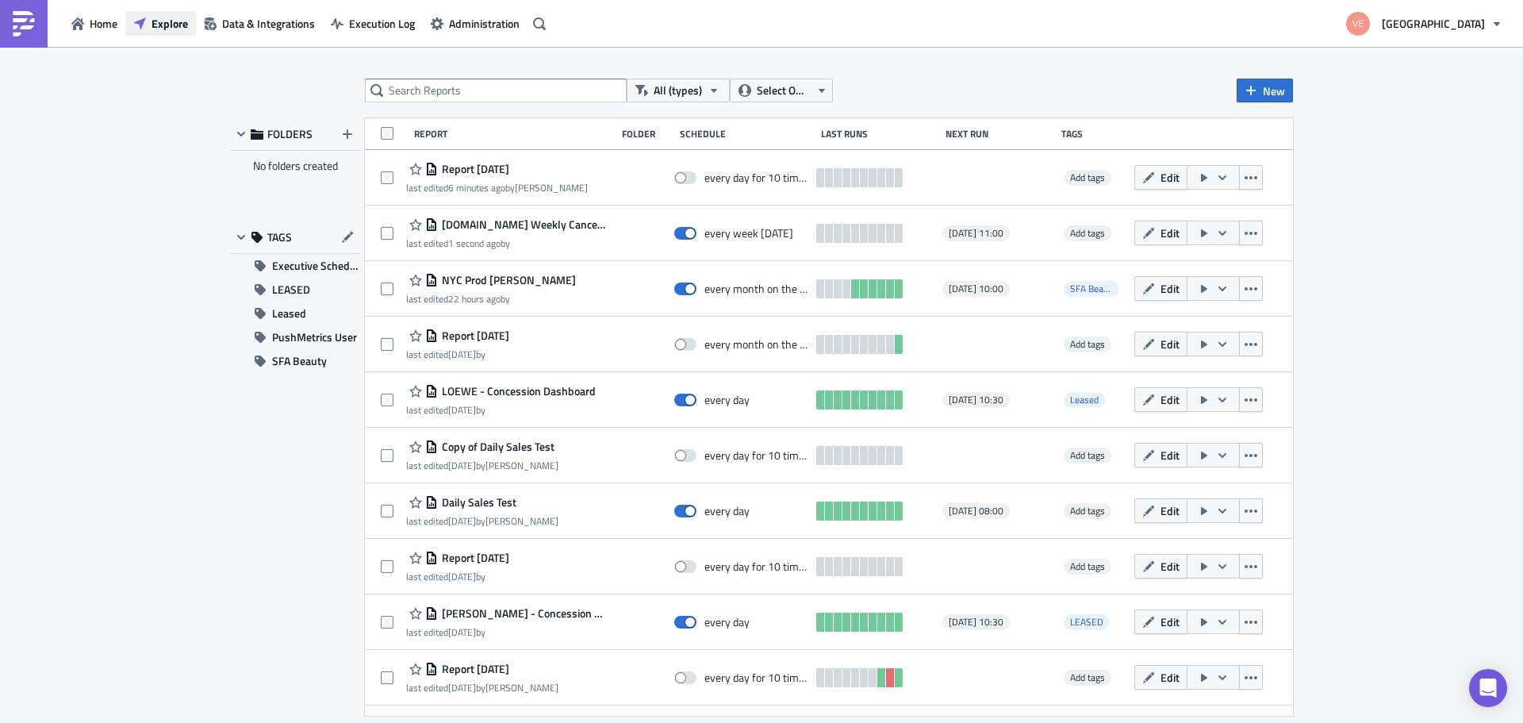
click at [169, 20] on span "Explore" at bounding box center [170, 23] width 36 height 17
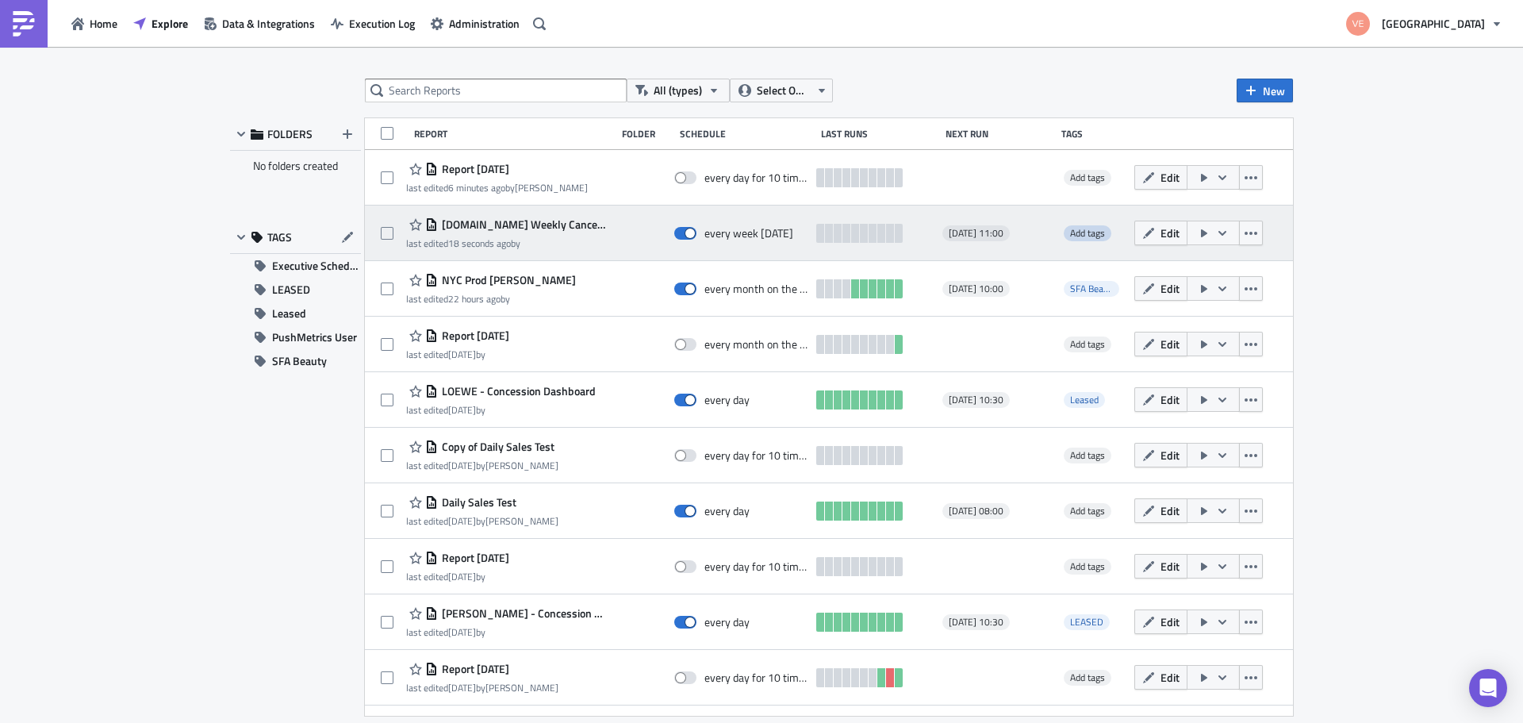
click at [1072, 231] on span "Add tags" at bounding box center [1087, 232] width 35 height 15
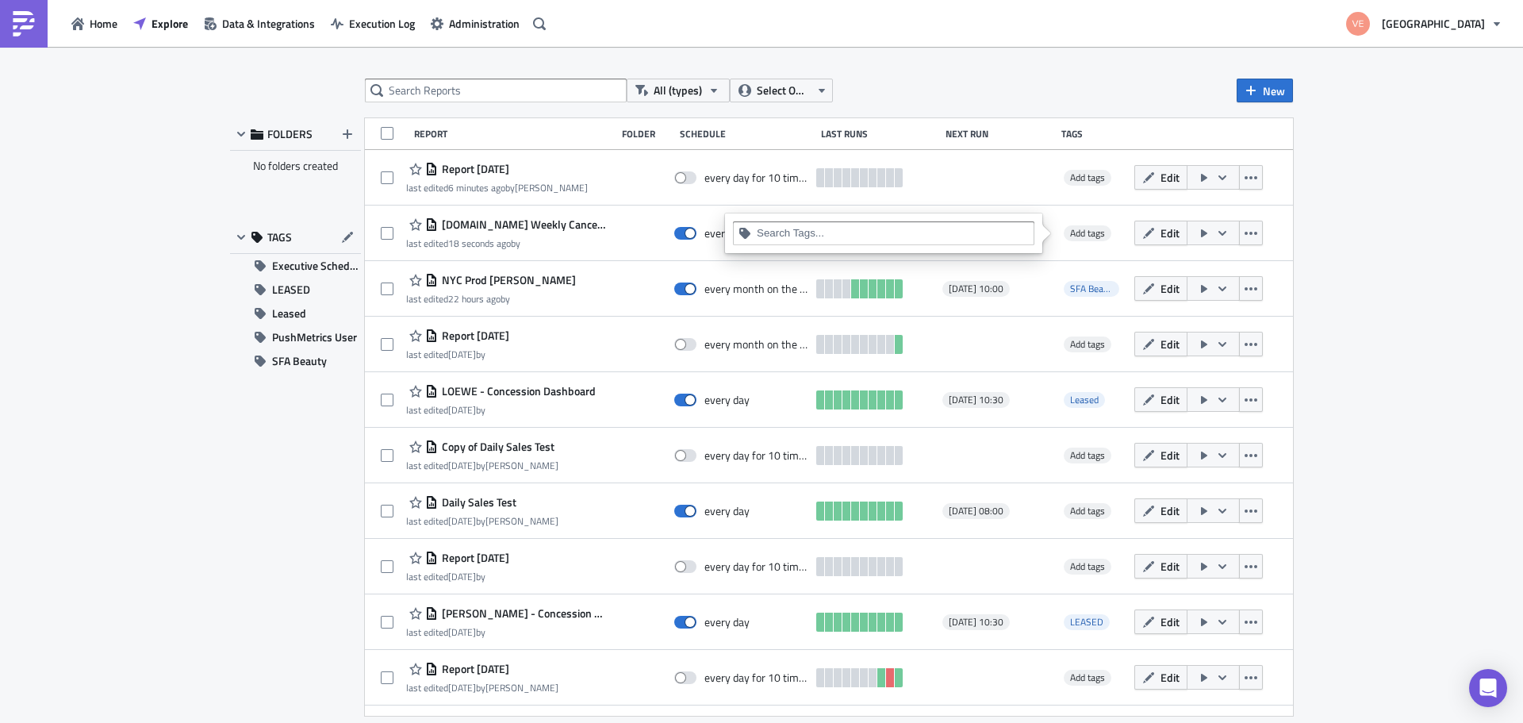
click at [793, 235] on input at bounding box center [893, 233] width 272 height 16
type input "C"
drag, startPoint x: 784, startPoint y: 233, endPoint x: 745, endPoint y: 234, distance: 39.7
click at [745, 234] on div "Order Cancels" at bounding box center [883, 233] width 301 height 24
click at [820, 229] on input "Cancels" at bounding box center [893, 233] width 272 height 16
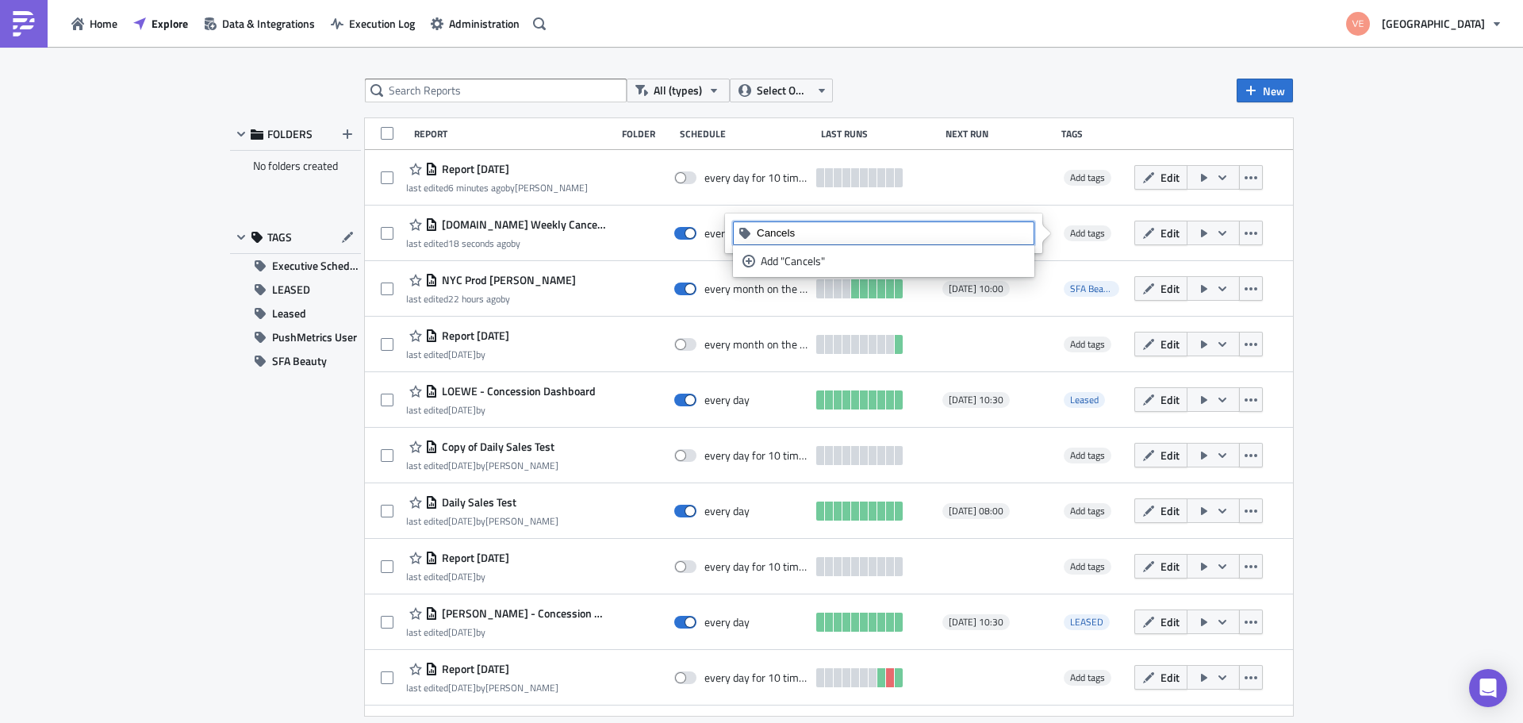
type input "Cancels"
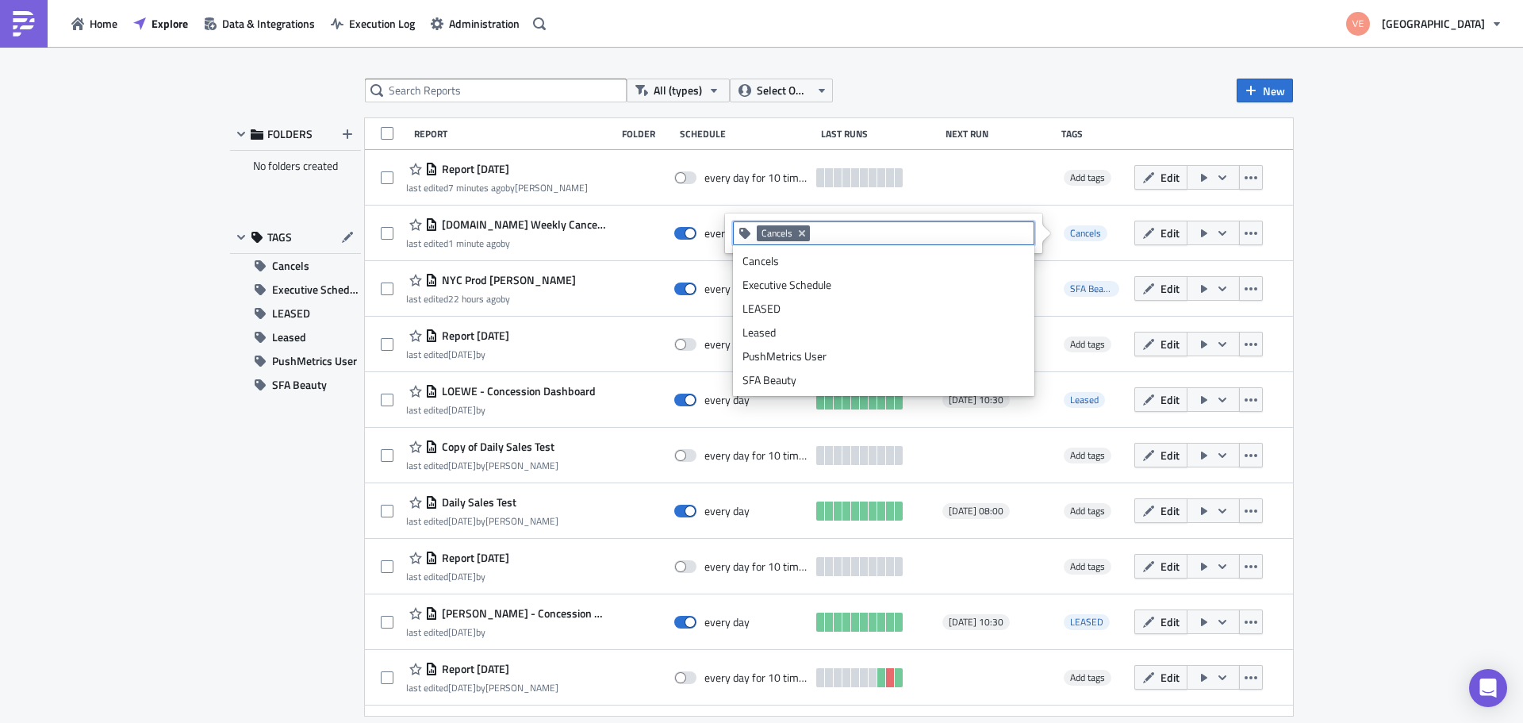
click at [1428, 190] on div "All (types) Select Owner New FOLDERS No folders created TAGS Cancels Executive …" at bounding box center [761, 386] width 1523 height 678
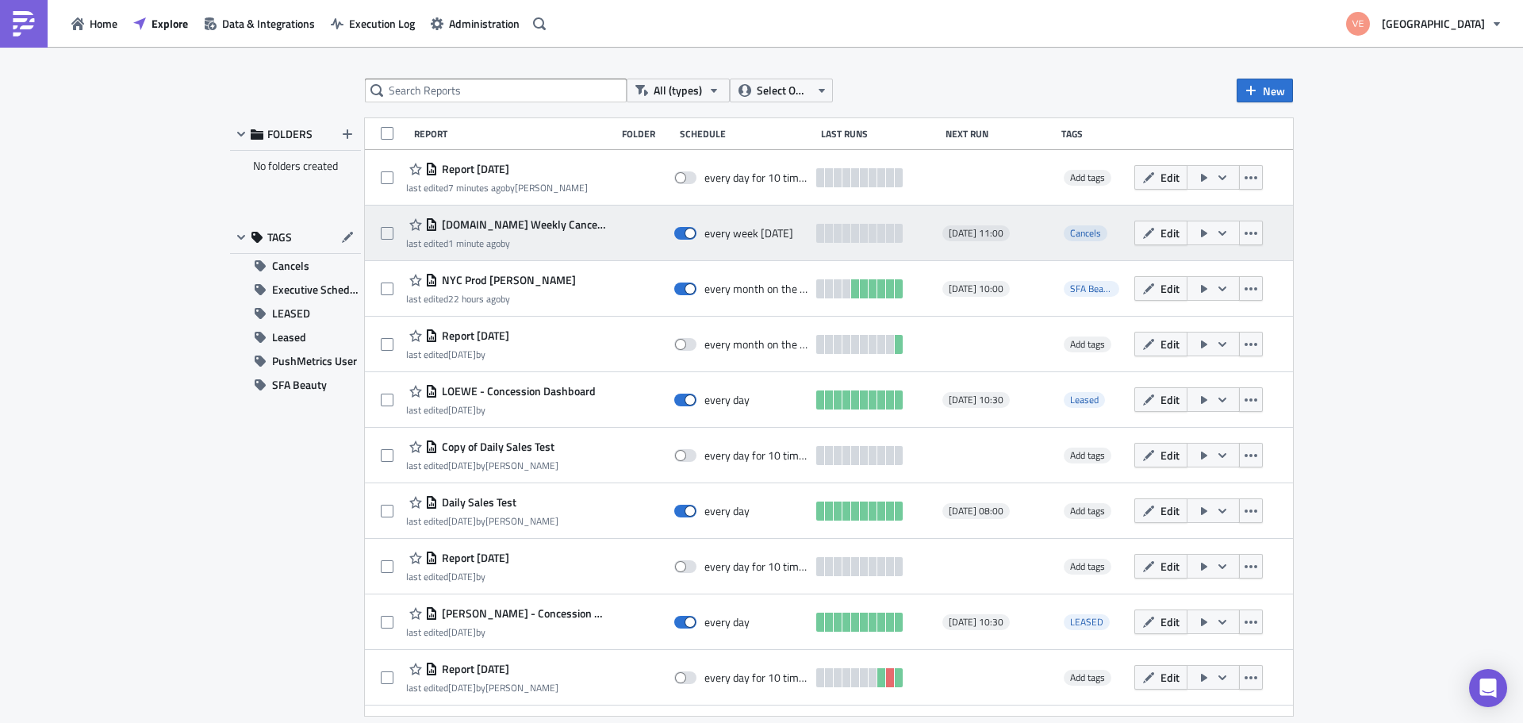
click at [1201, 233] on icon "button" at bounding box center [1204, 233] width 6 height 8
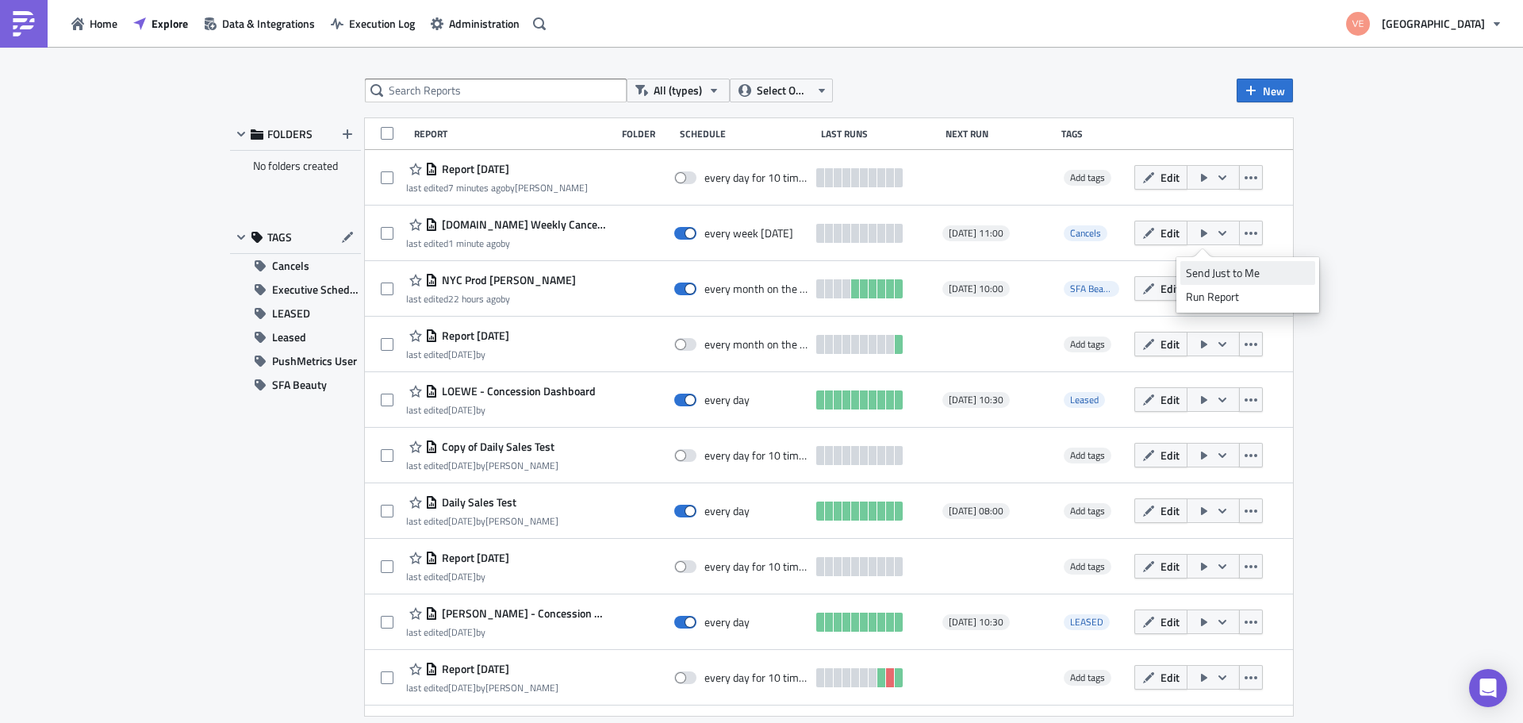
click at [1210, 273] on div "Send Just to Me" at bounding box center [1248, 273] width 124 height 16
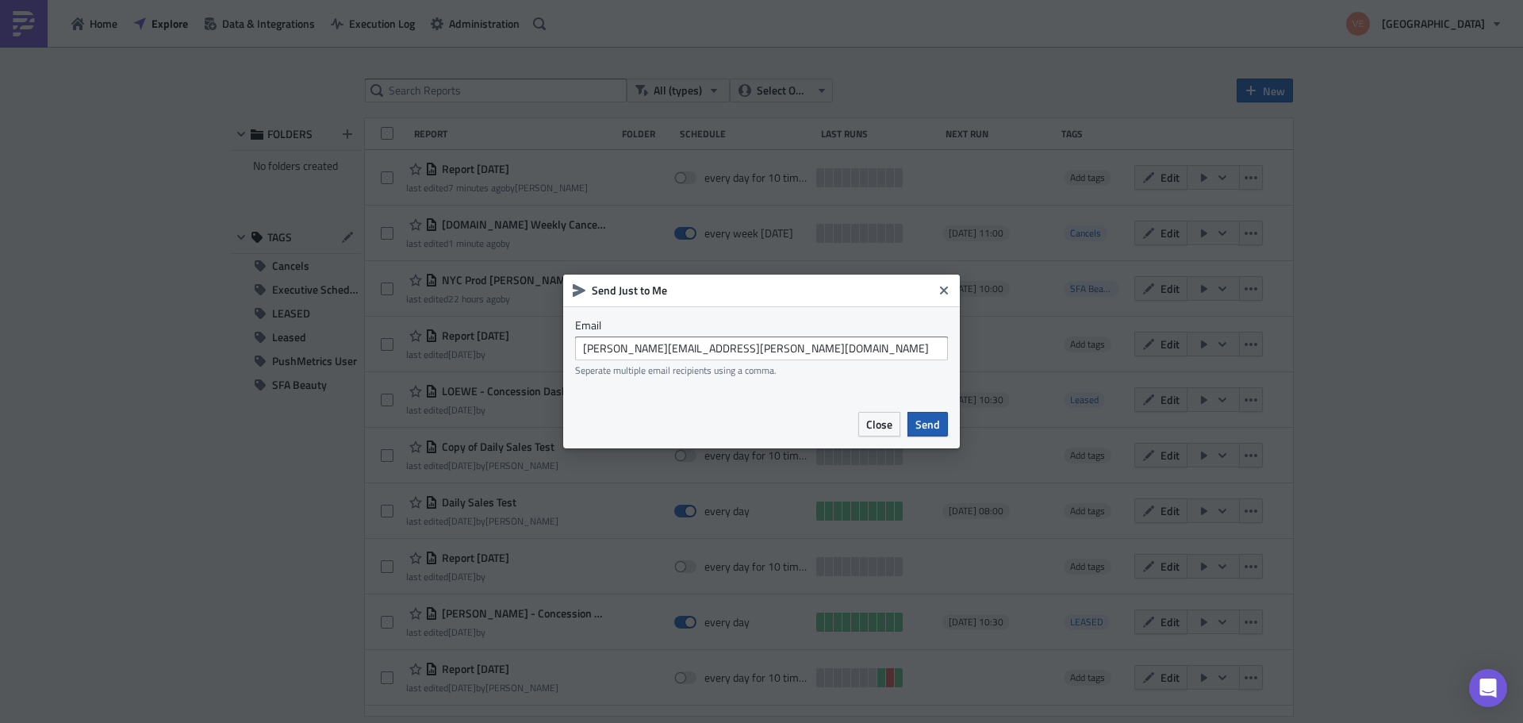
click at [933, 428] on span "Send" at bounding box center [927, 424] width 25 height 17
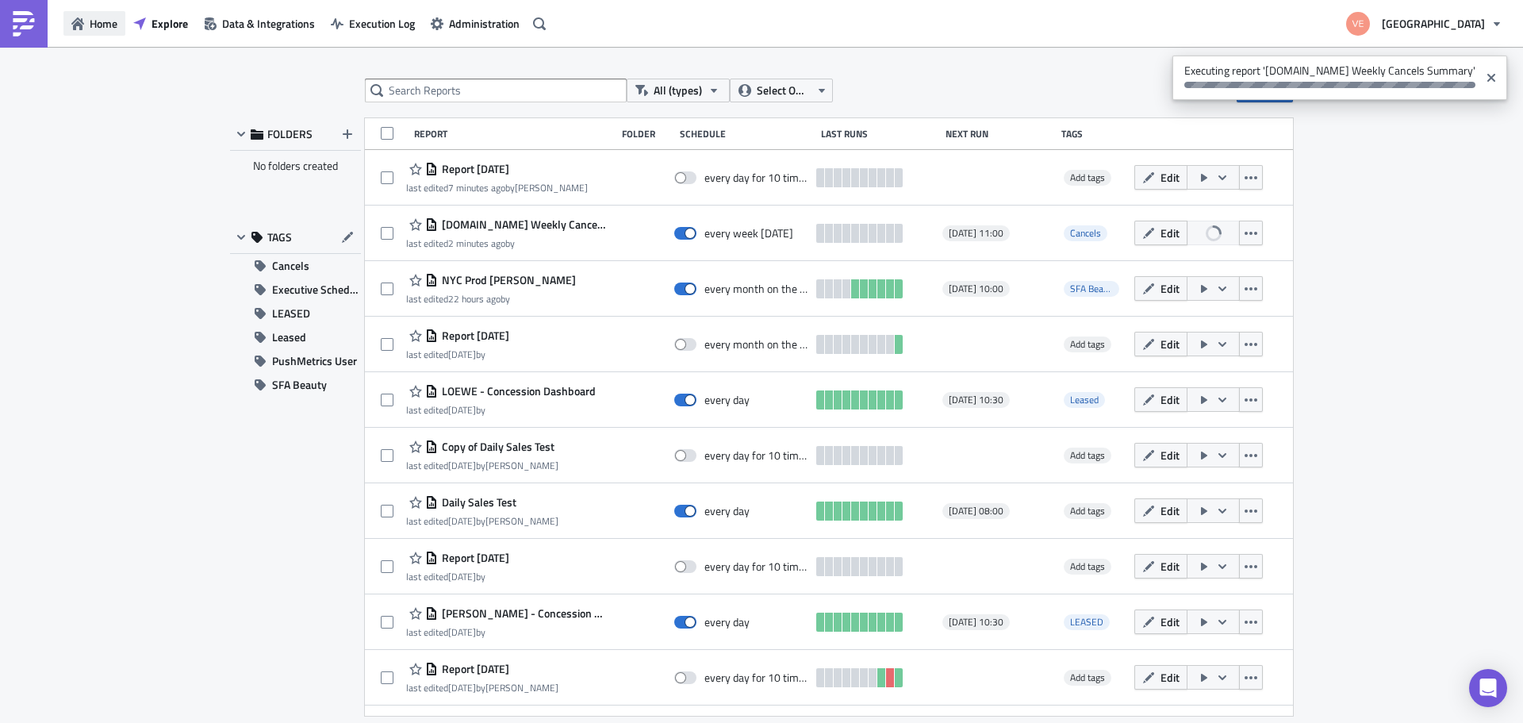
click at [95, 25] on span "Home" at bounding box center [104, 23] width 28 height 17
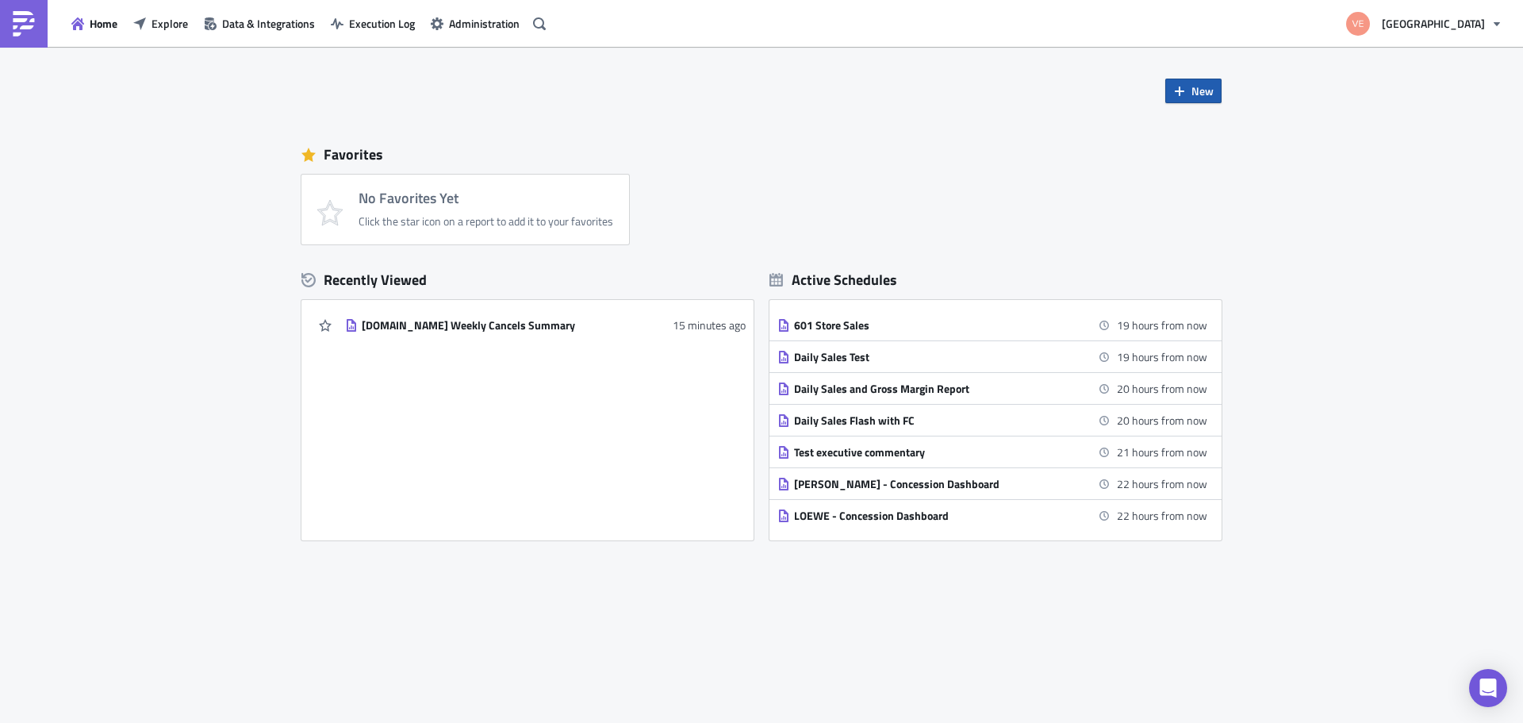
click at [1192, 89] on span "New" at bounding box center [1202, 90] width 22 height 17
click at [1216, 128] on div "Report" at bounding box center [1246, 131] width 105 height 16
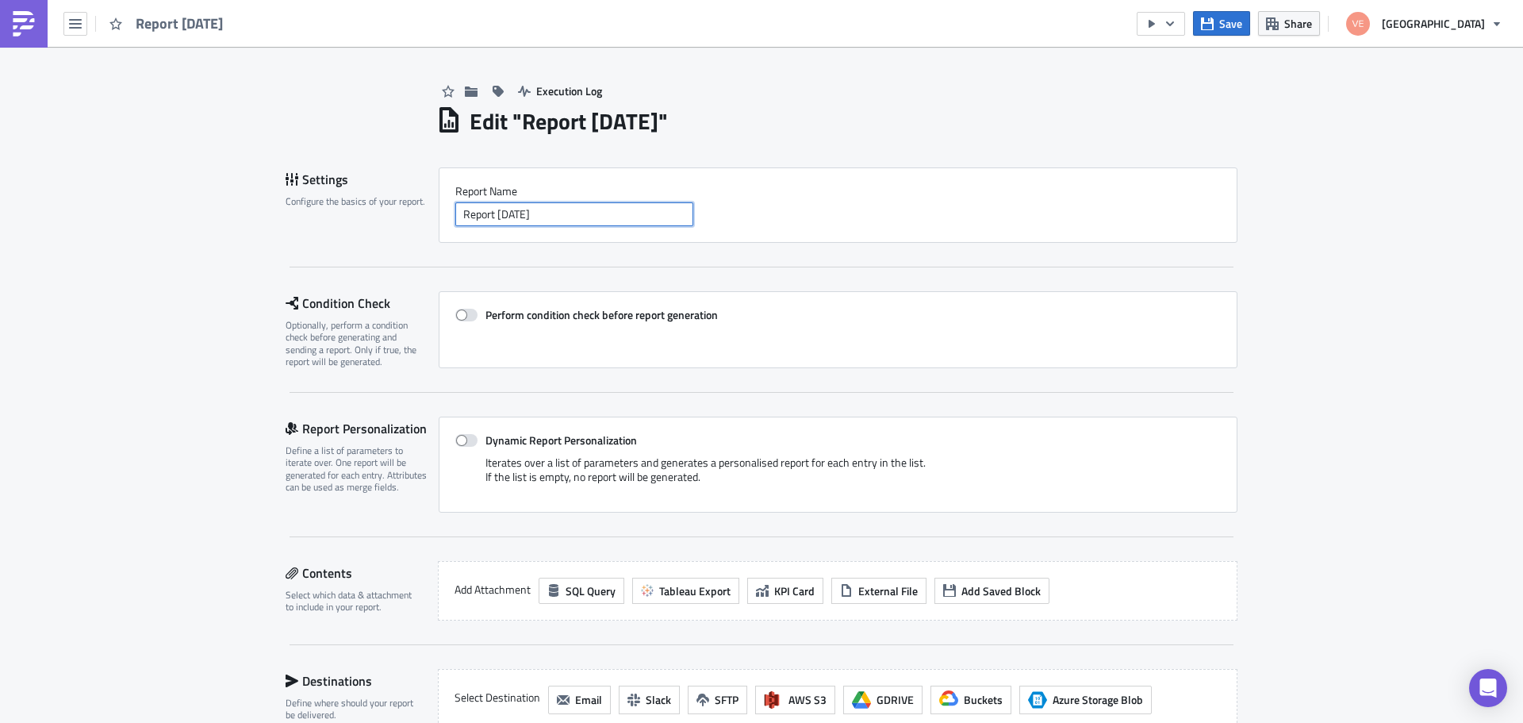
drag, startPoint x: 571, startPoint y: 220, endPoint x: 389, endPoint y: 198, distance: 183.8
click at [389, 198] on div "Settings Configure the basics of your report. Report Nam﻿e Report [DATE]" at bounding box center [762, 204] width 952 height 75
paste input "2024 Daily Cancels Report - Marts"
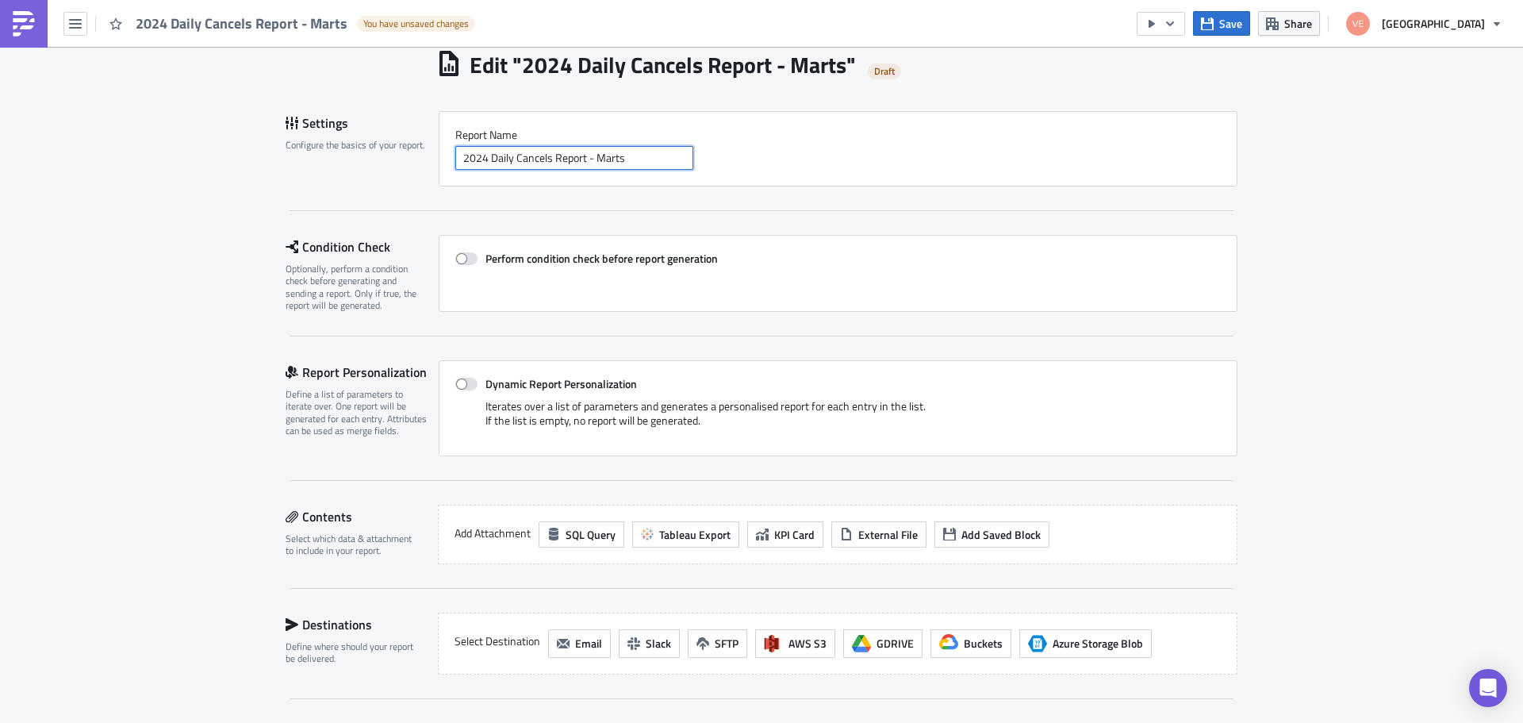
scroll to position [79, 0]
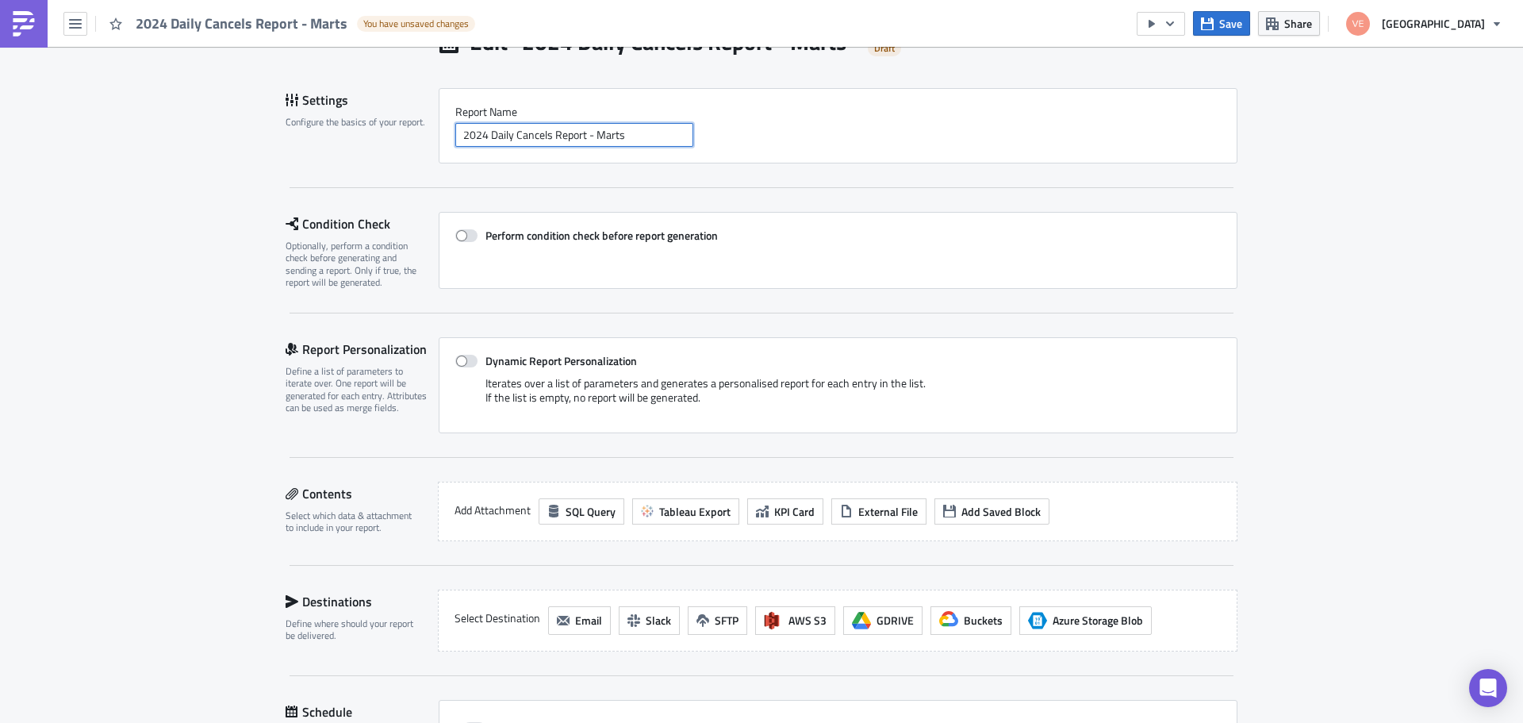
click at [484, 131] on input "2024 Daily Cancels Report - Marts" at bounding box center [574, 135] width 238 height 24
click at [481, 138] on input "Daily Cancels Report - Marts" at bounding box center [574, 135] width 238 height 24
click at [457, 136] on input "Daily Inventory Cancels" at bounding box center [574, 135] width 238 height 24
click at [479, 137] on input "Saks Daily Inventory Cancels" at bounding box center [574, 135] width 238 height 24
type input "Saks Daily Inventory Cancels"
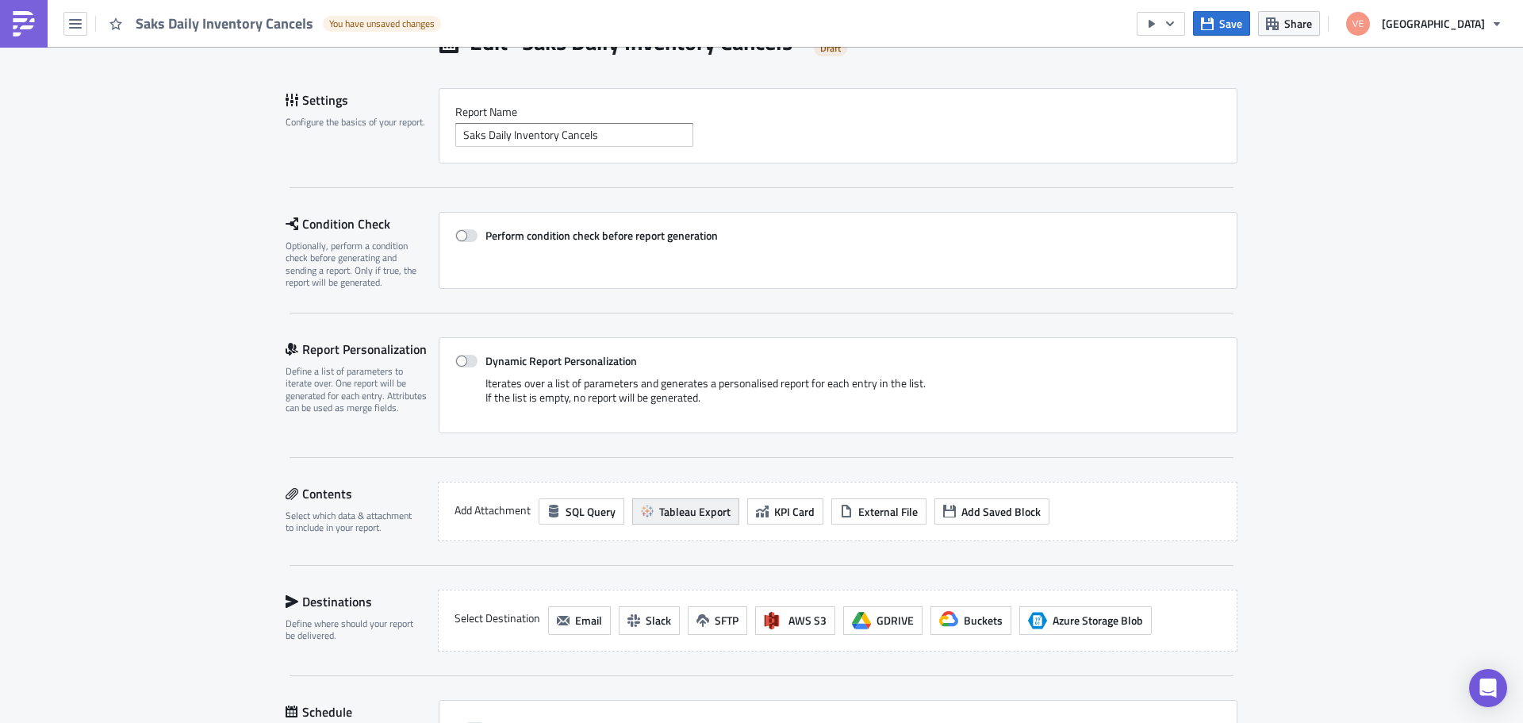
click at [677, 514] on span "Tableau Export" at bounding box center [694, 511] width 71 height 17
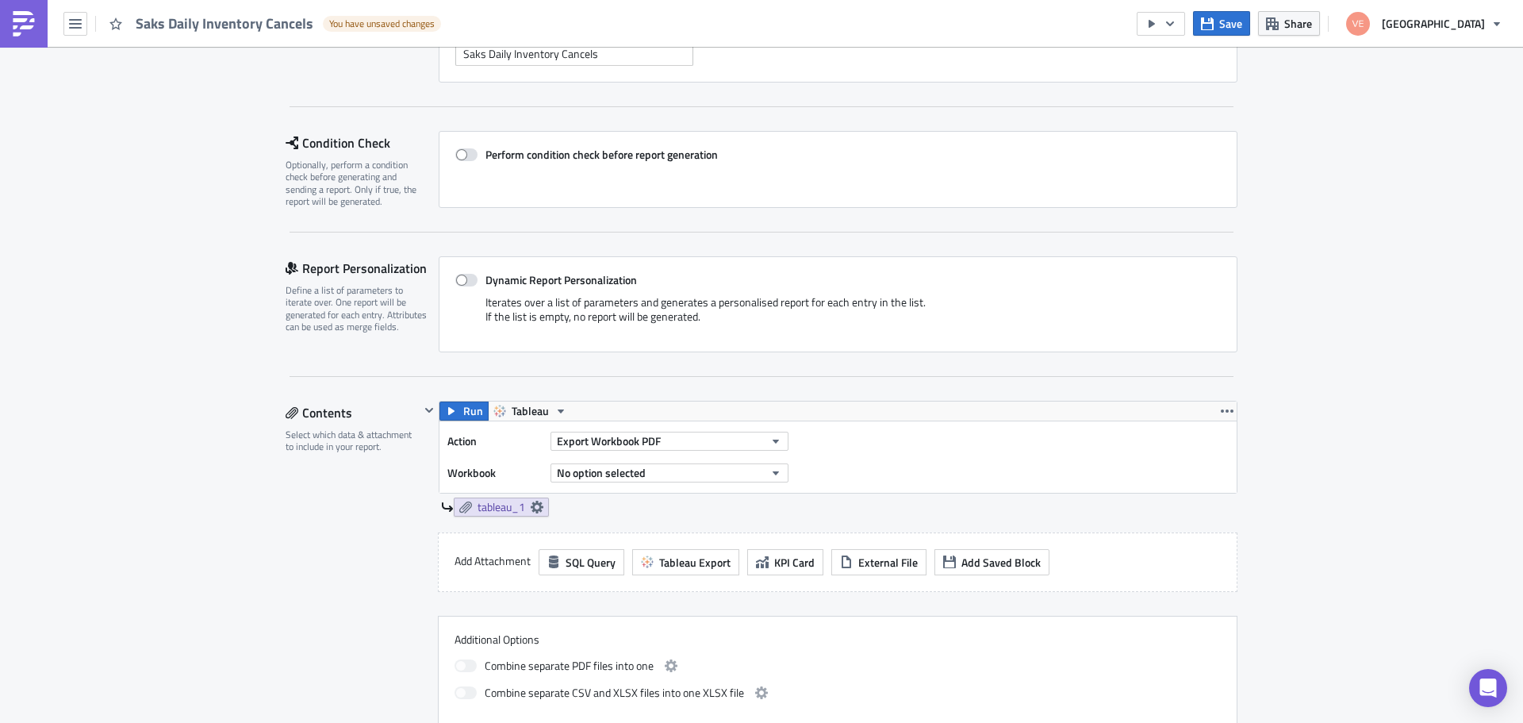
scroll to position [238, 0]
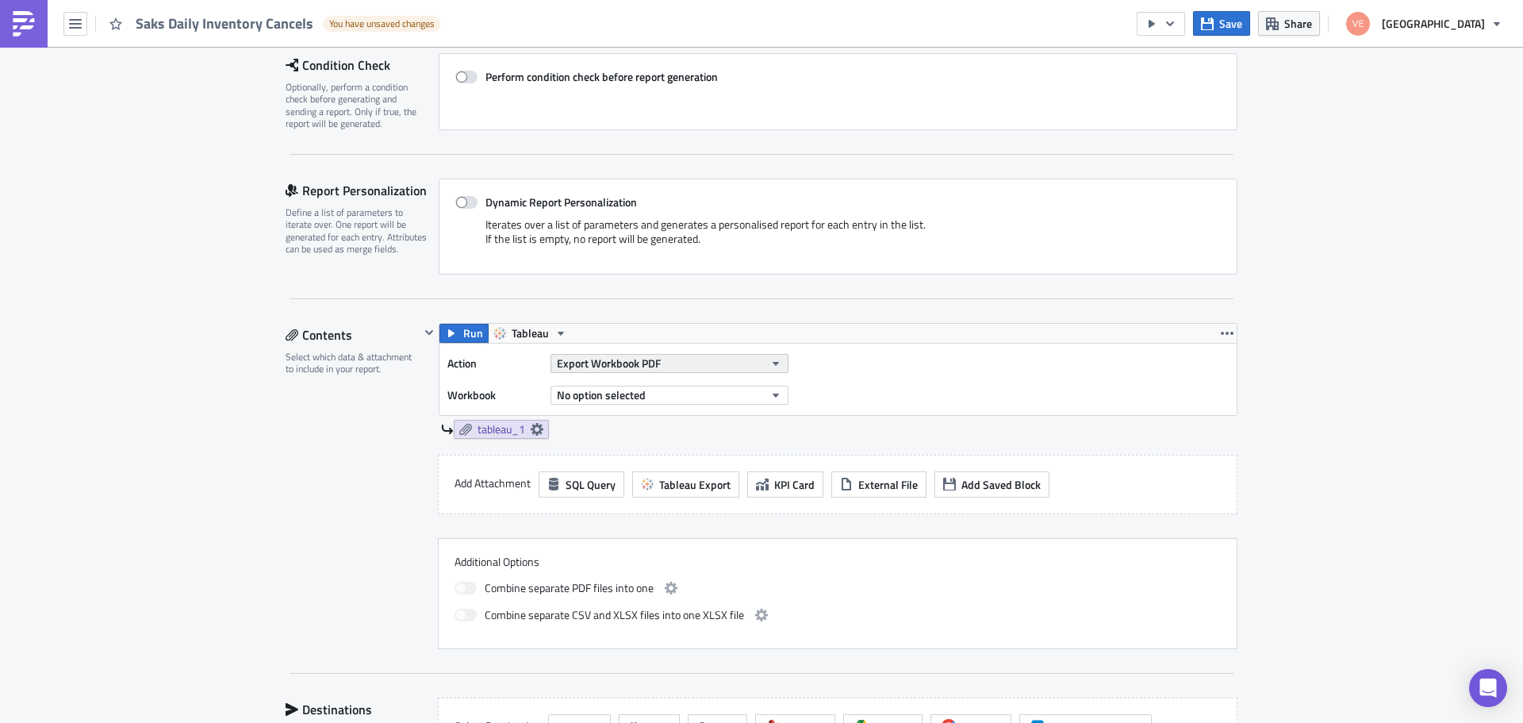
click at [773, 363] on icon "button" at bounding box center [776, 364] width 6 height 4
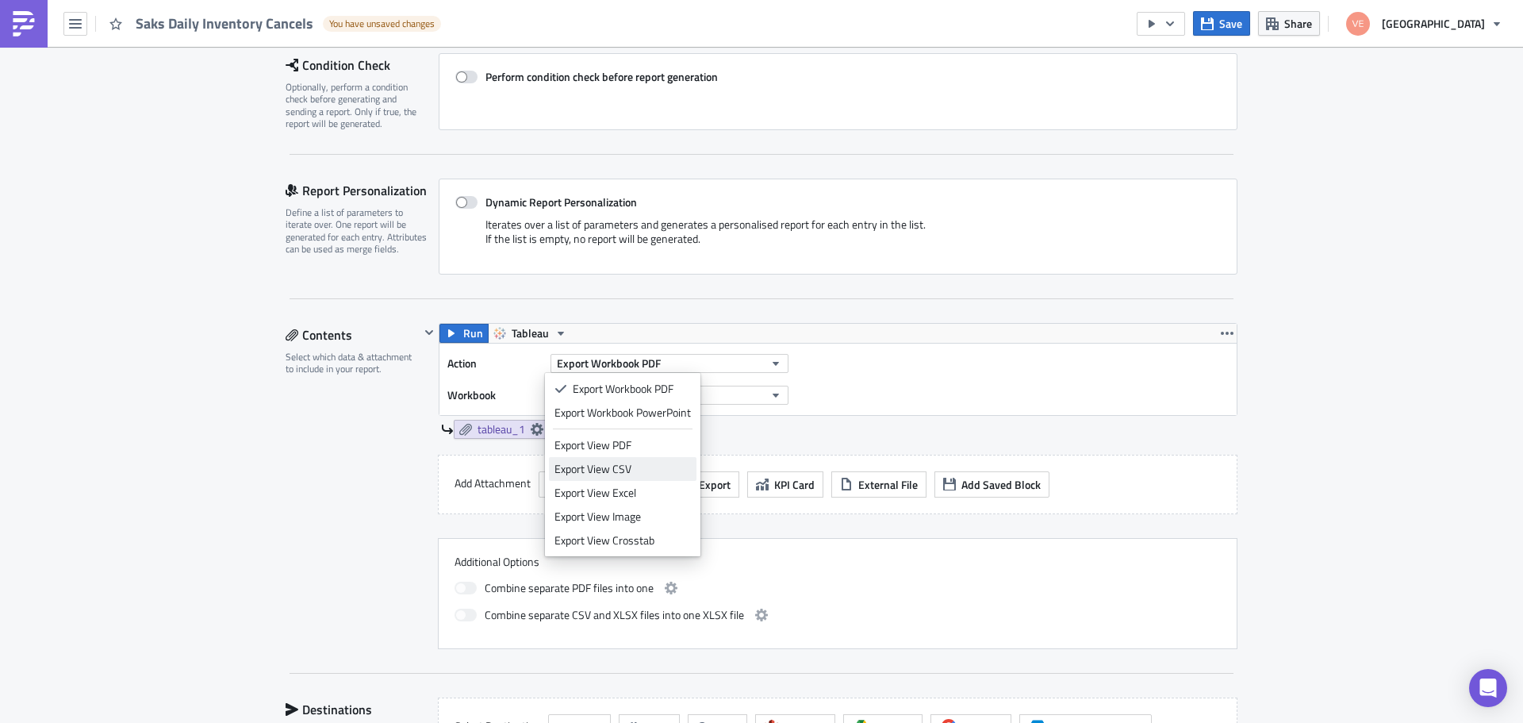
click at [643, 467] on div "Export View CSV" at bounding box center [622, 469] width 136 height 16
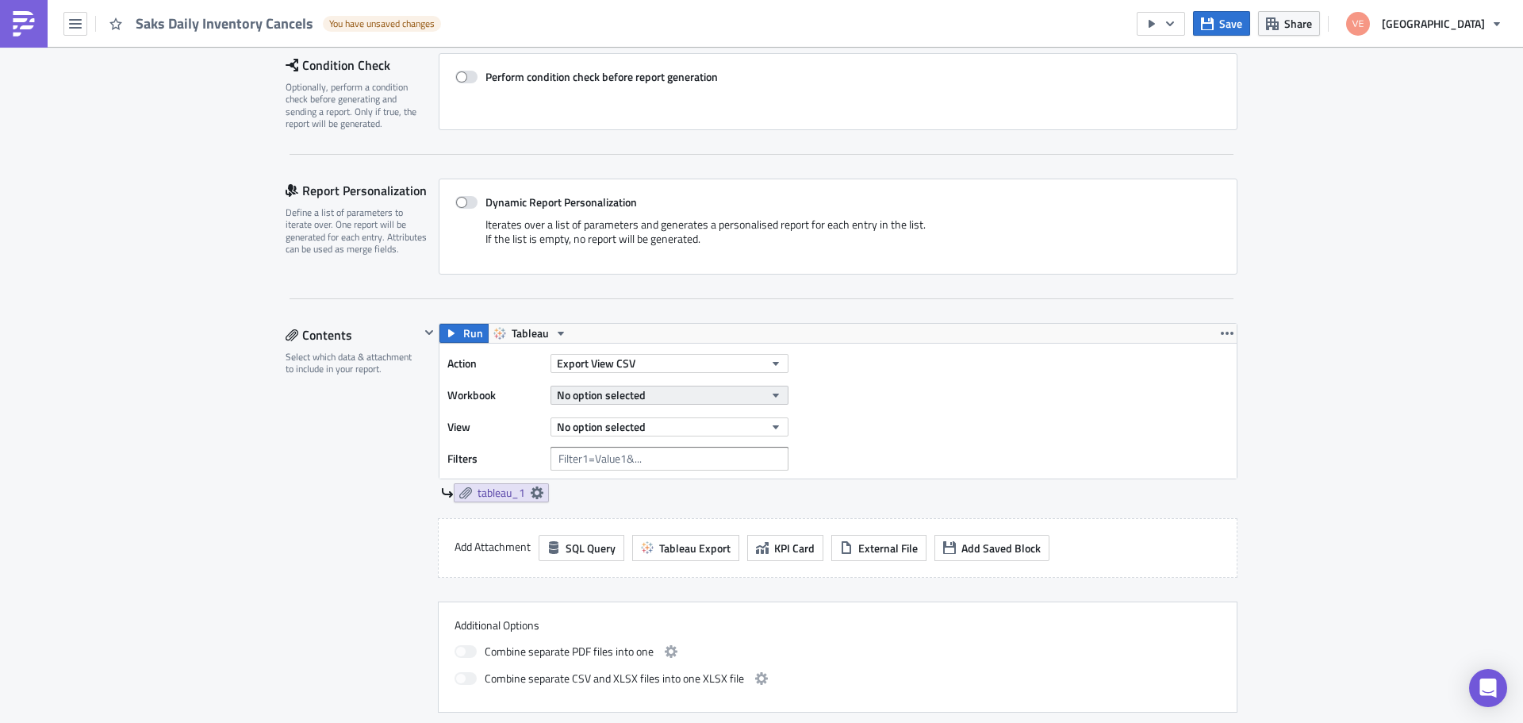
click at [769, 398] on icon "button" at bounding box center [775, 395] width 13 height 13
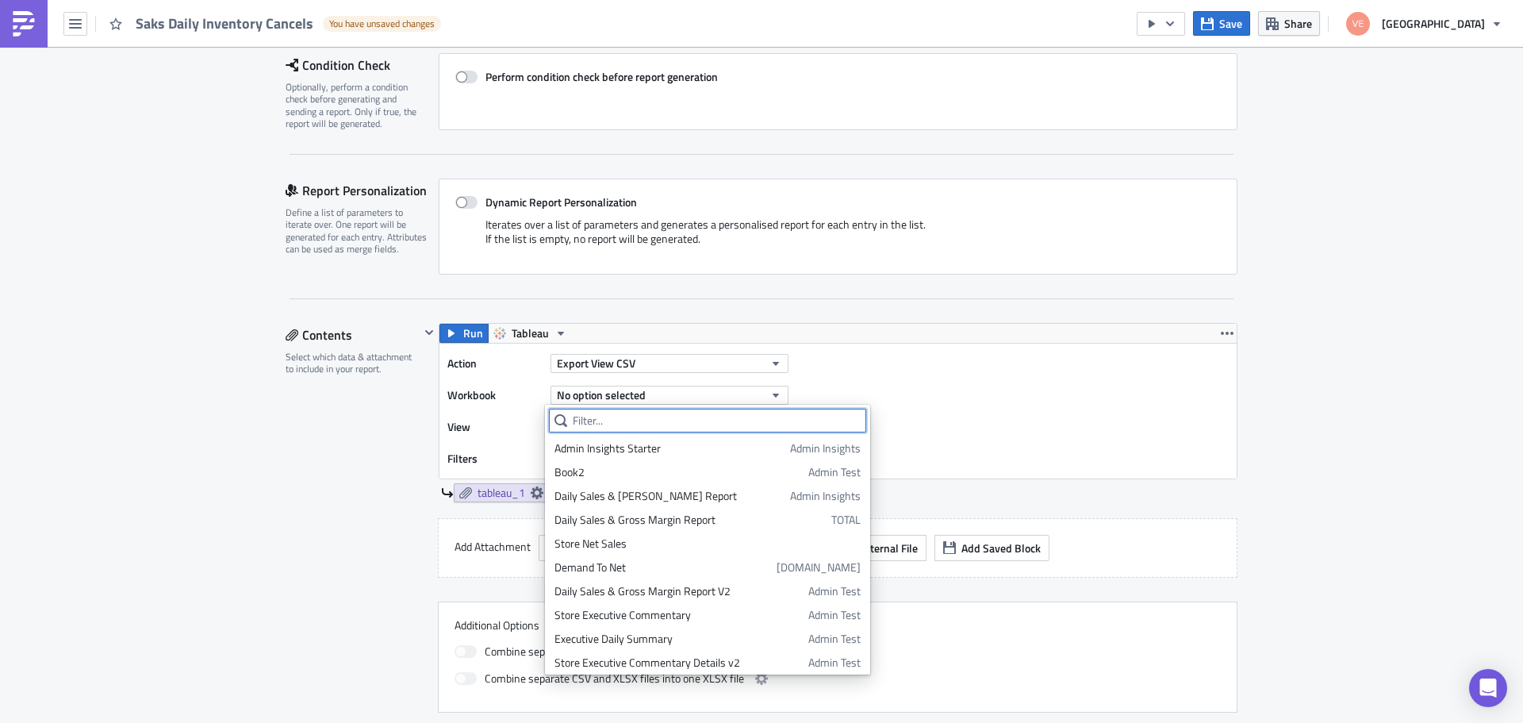
paste input "2024 Daily Cancels Report - Marts"
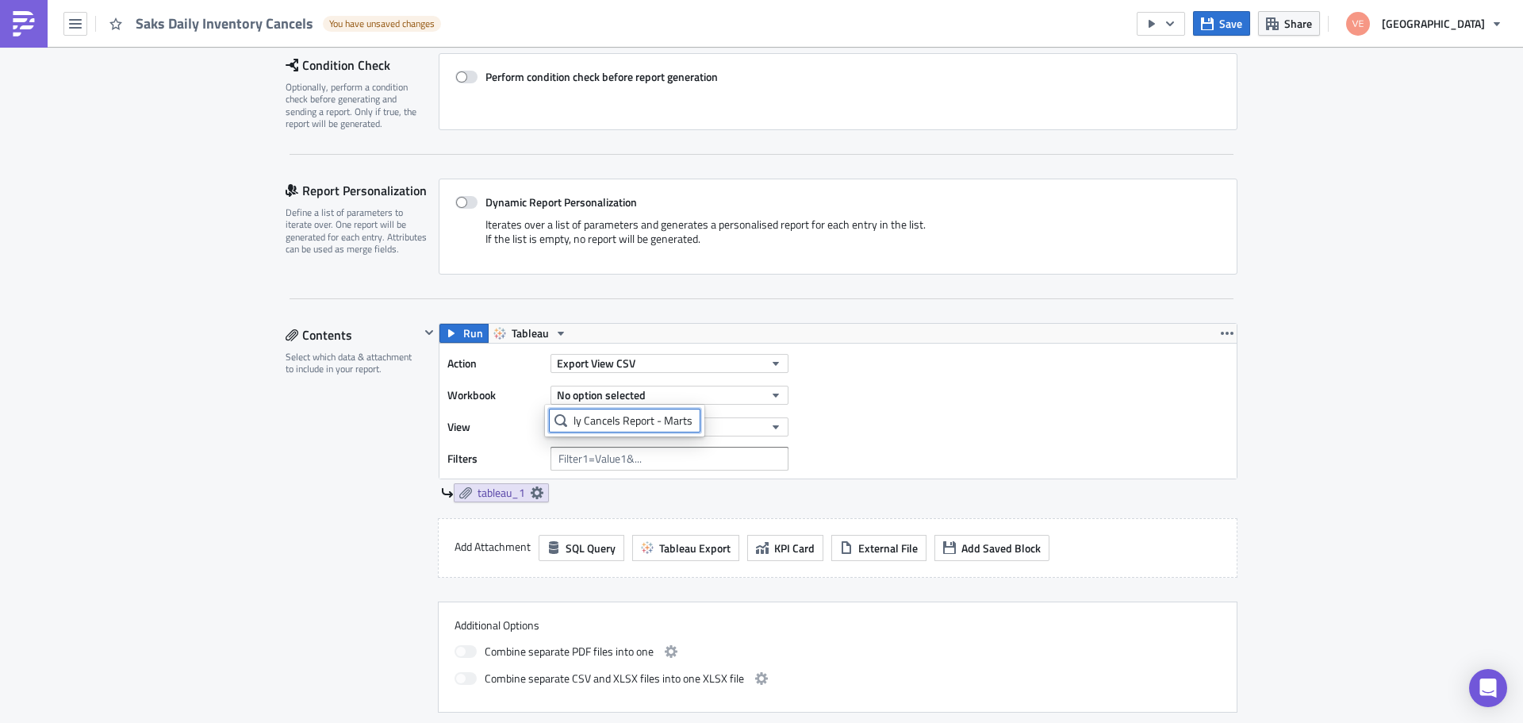
scroll to position [0, 0]
type input "2024 Daily Cancels Report - Marts"
click at [616, 455] on div "2024 Daily Cancels Report - Marts" at bounding box center [635, 448] width 162 height 16
click at [711, 424] on button "No option selected" at bounding box center [669, 426] width 238 height 19
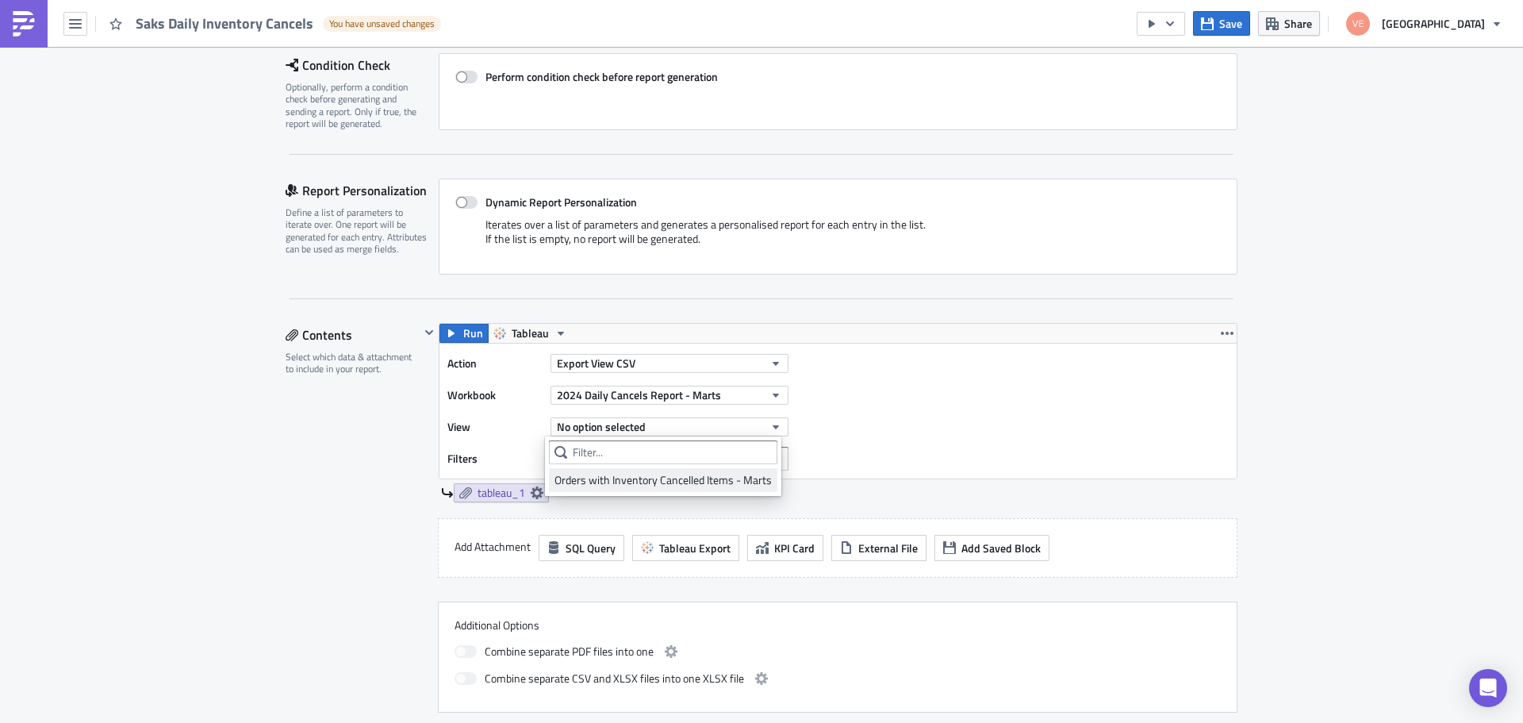
click at [604, 479] on div "Orders with Inventory Cancelled Items - Marts" at bounding box center [662, 480] width 217 height 16
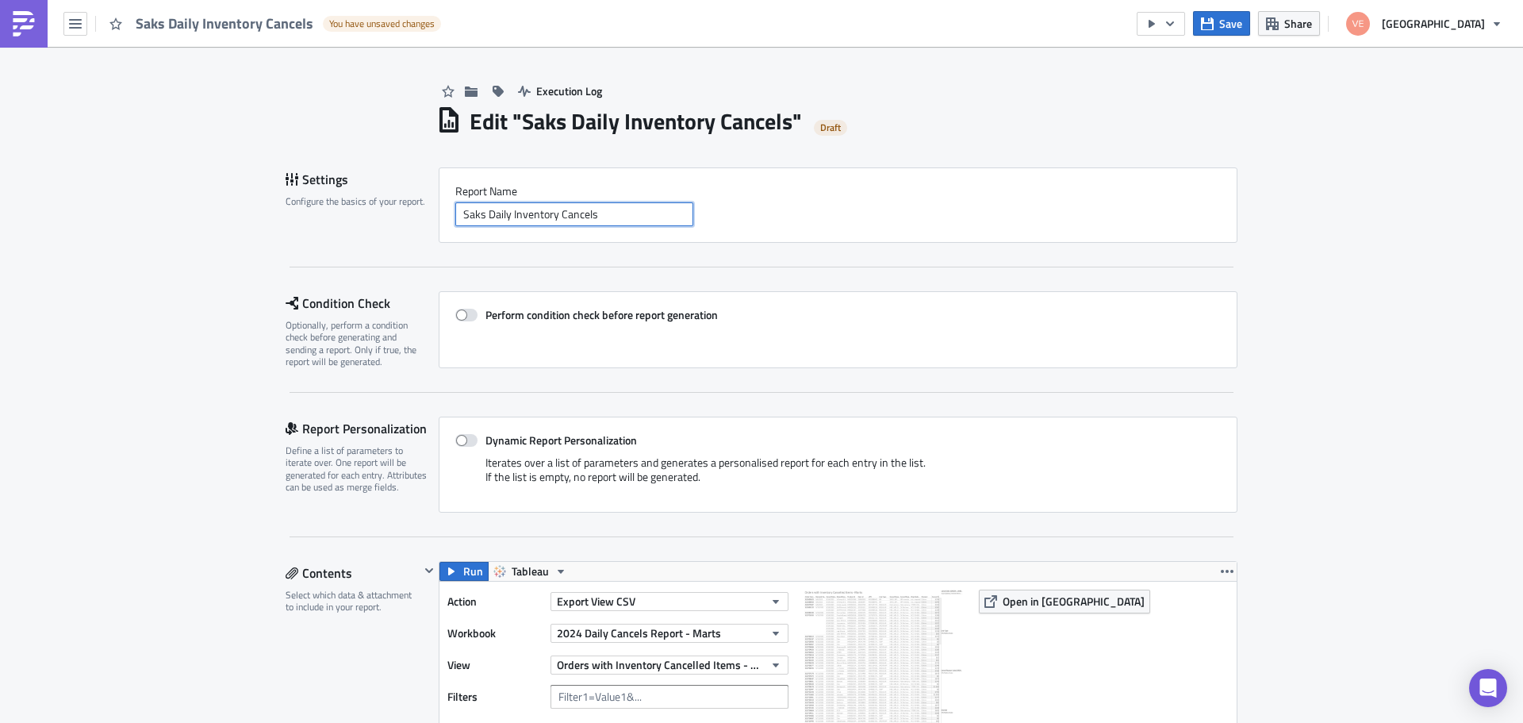
drag, startPoint x: 600, startPoint y: 210, endPoint x: 449, endPoint y: 213, distance: 150.7
click at [455, 213] on input "Saks Daily Inventory Cancels" at bounding box center [574, 214] width 238 height 24
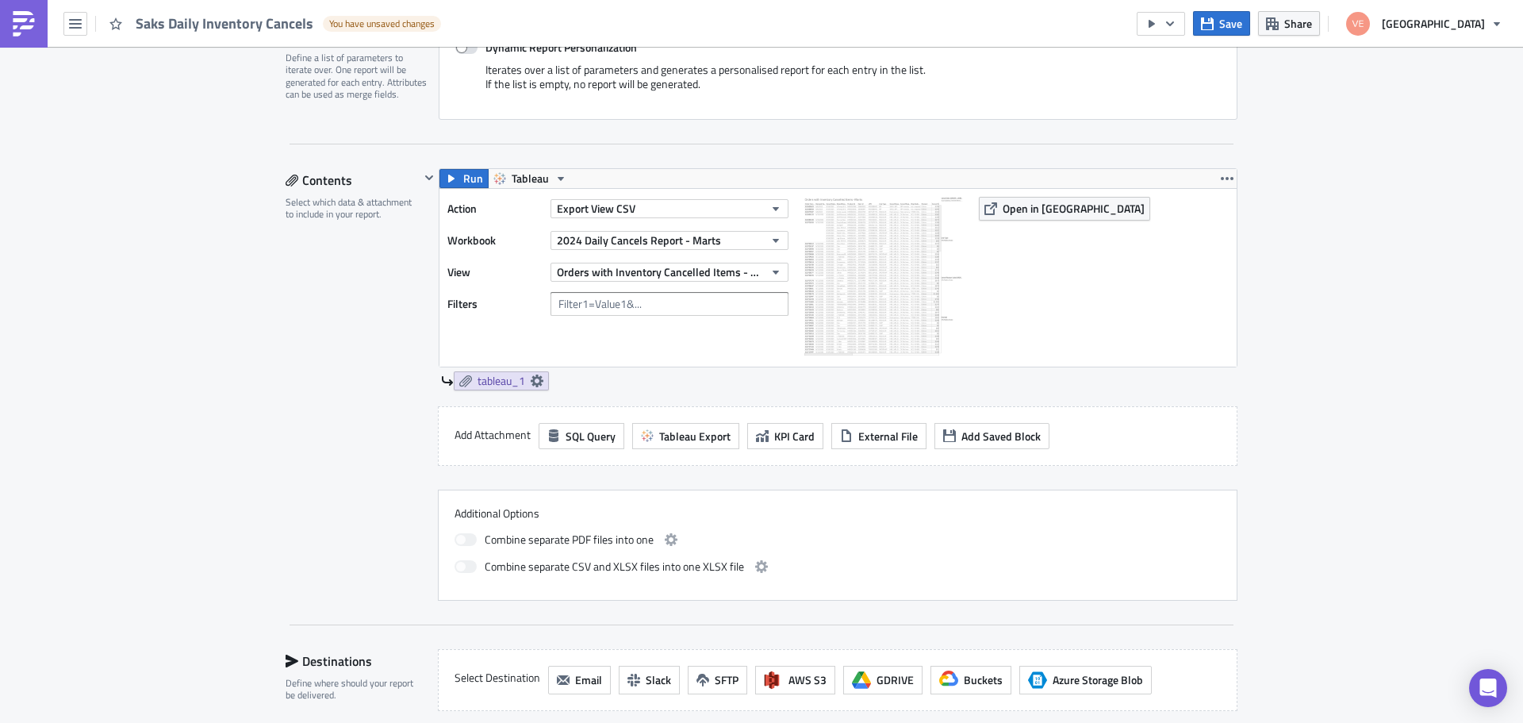
scroll to position [397, 0]
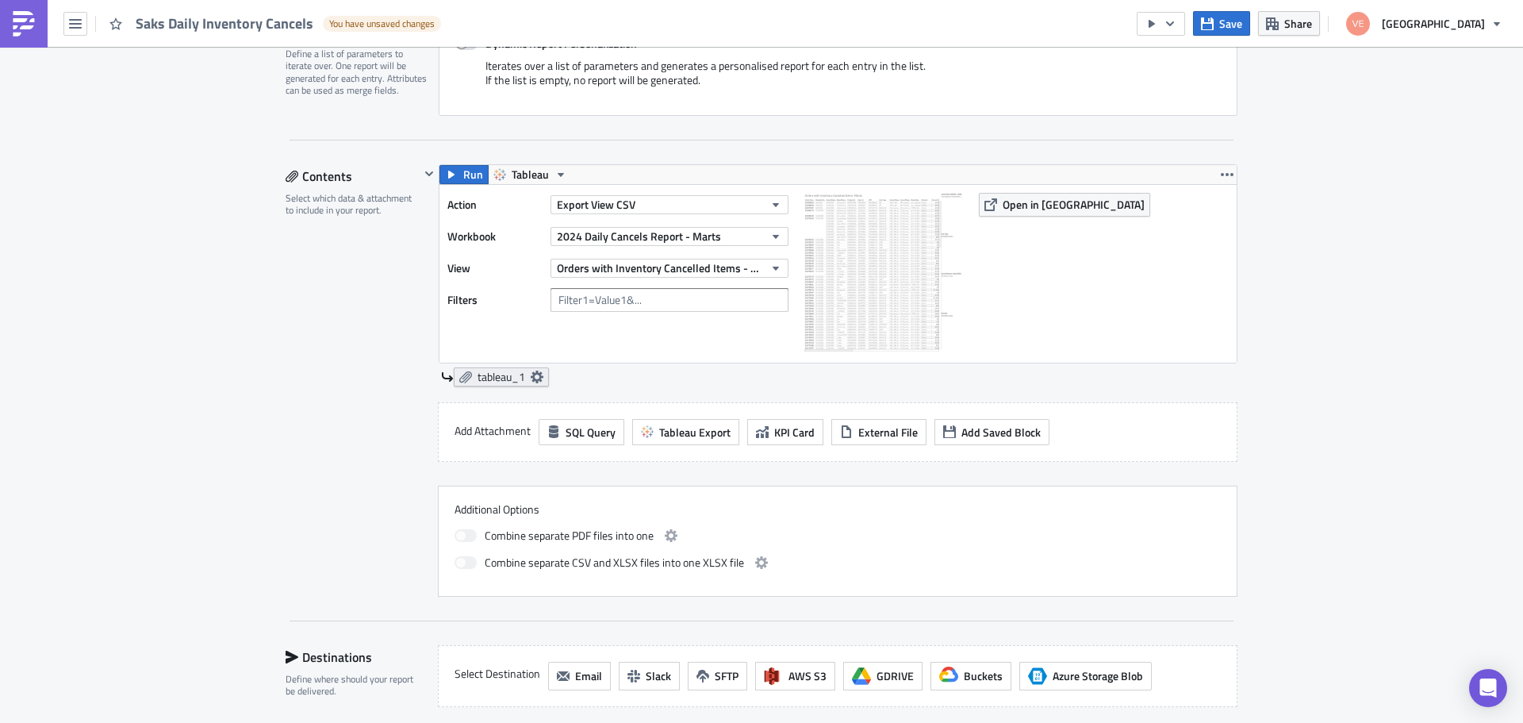
click at [531, 378] on icon at bounding box center [537, 376] width 13 height 13
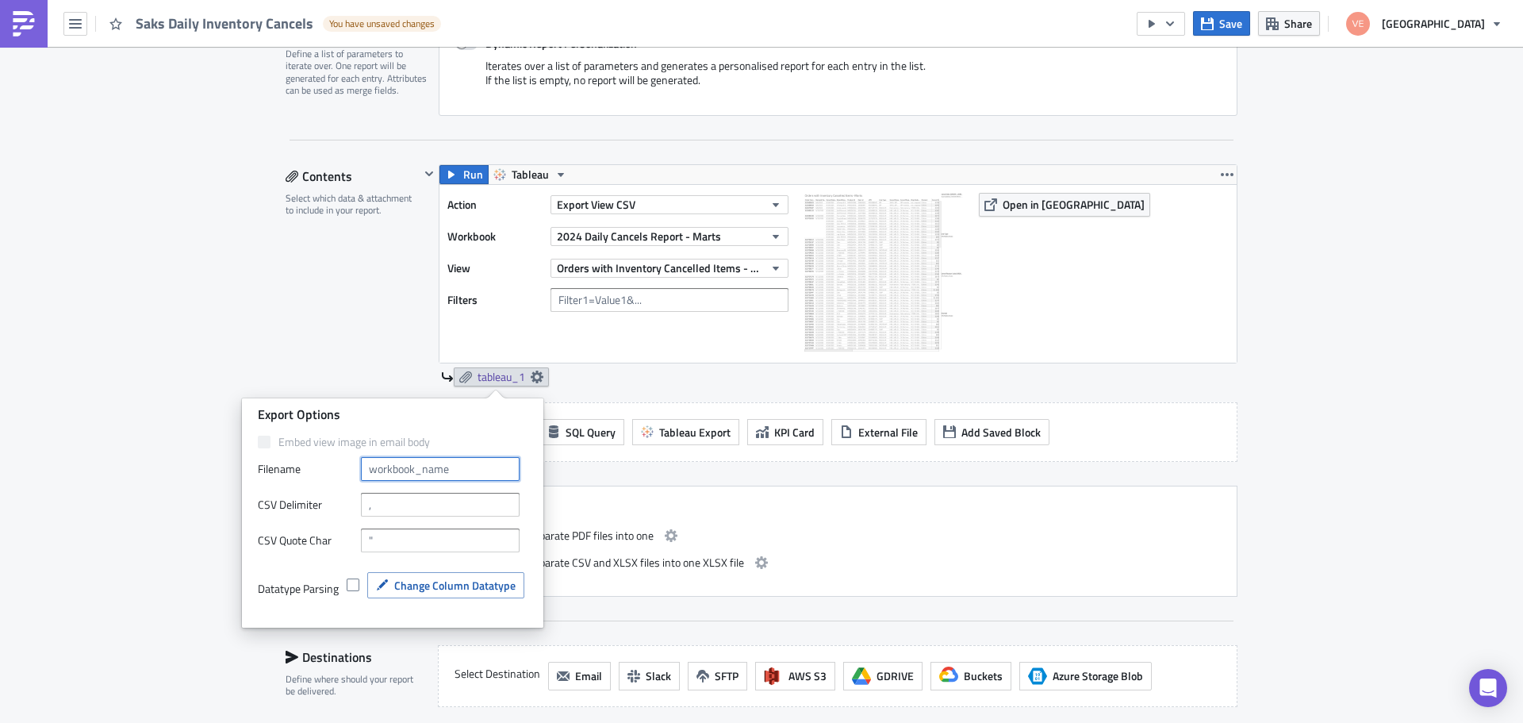
drag, startPoint x: 478, startPoint y: 473, endPoint x: 347, endPoint y: 476, distance: 130.9
click at [347, 476] on div "Filenam﻿e" at bounding box center [393, 469] width 270 height 24
paste input "Saks Daily Inventory Cancels"
type input "Saks Daily Inventory Cancels"
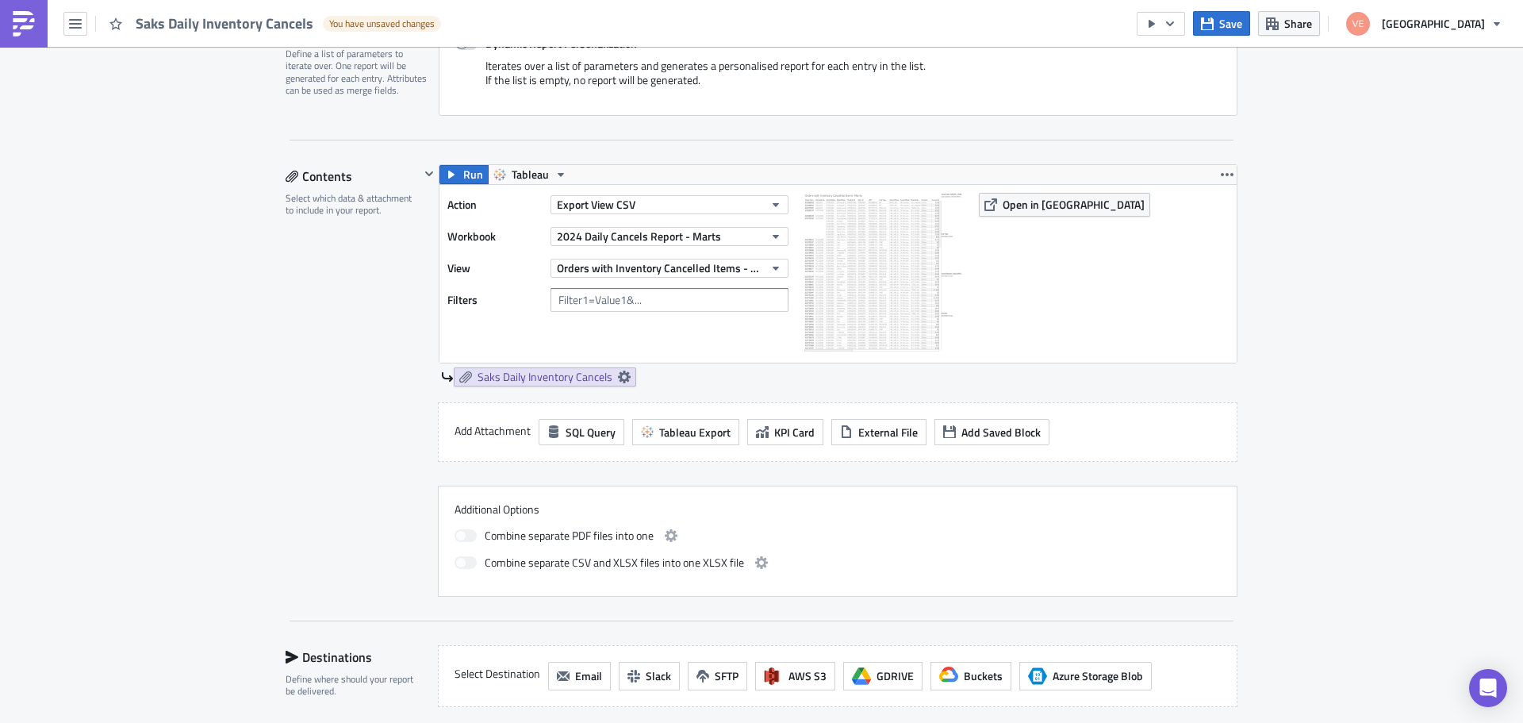
click at [189, 334] on div "Execution Log Edit " Saks Daily Inventory Cancels " Draft Settings Configure th…" at bounding box center [761, 324] width 1523 height 1349
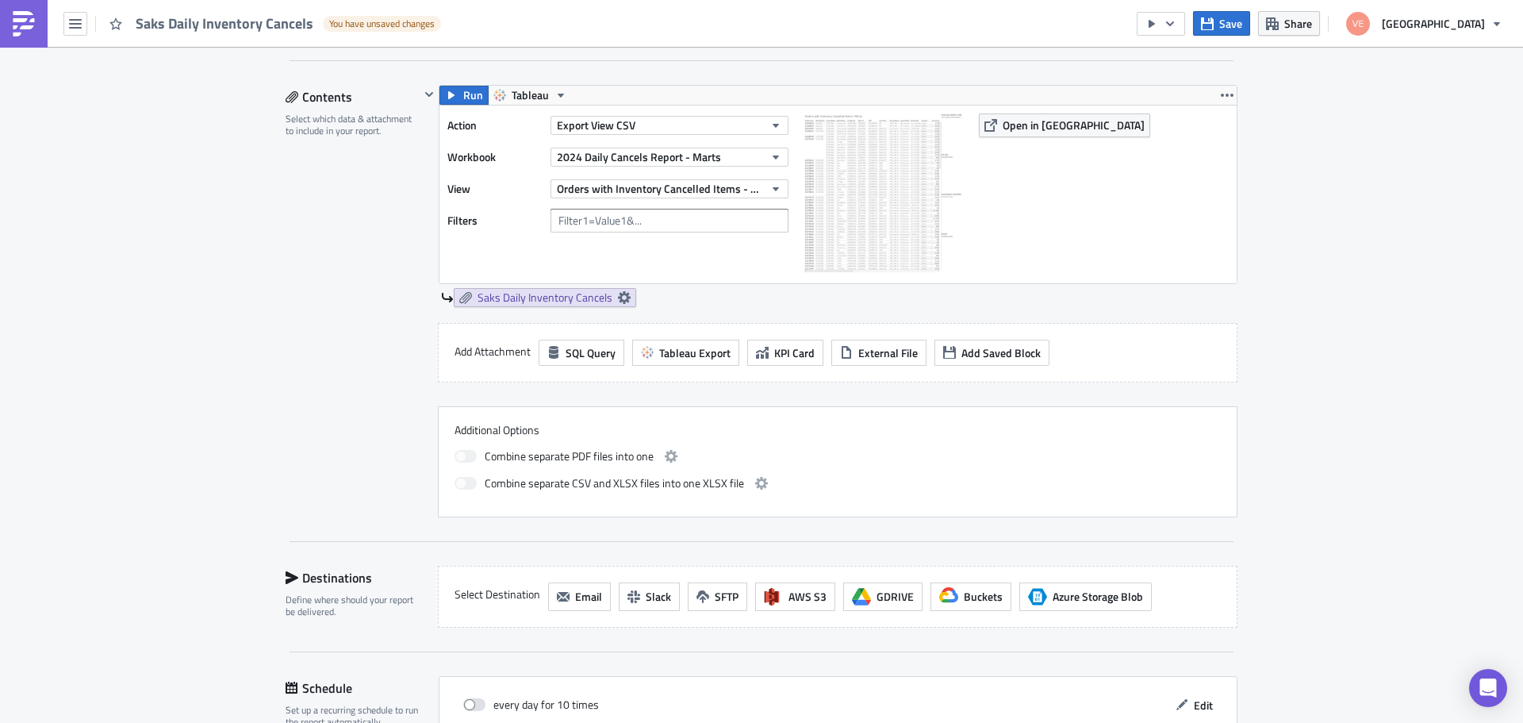
scroll to position [555, 0]
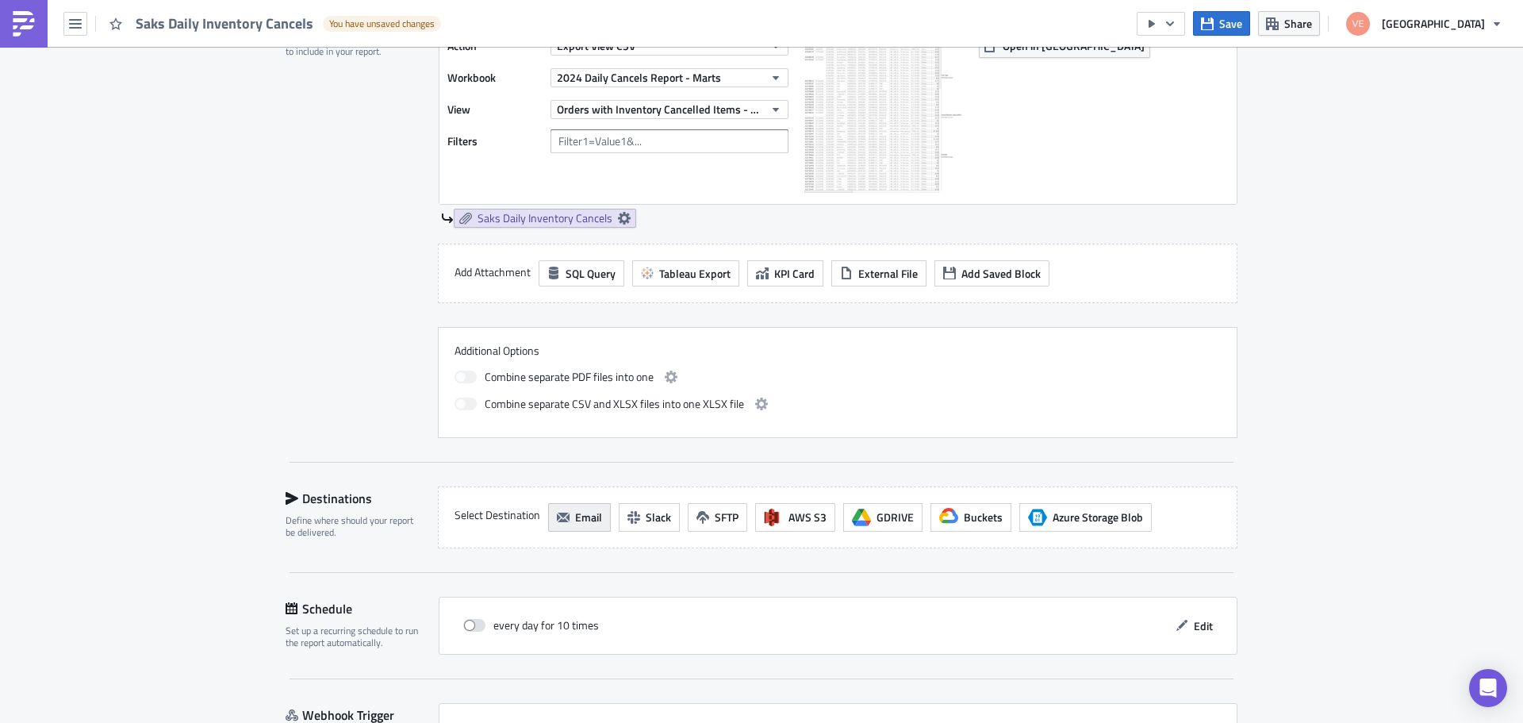
click at [575, 518] on span "Email" at bounding box center [588, 516] width 27 height 17
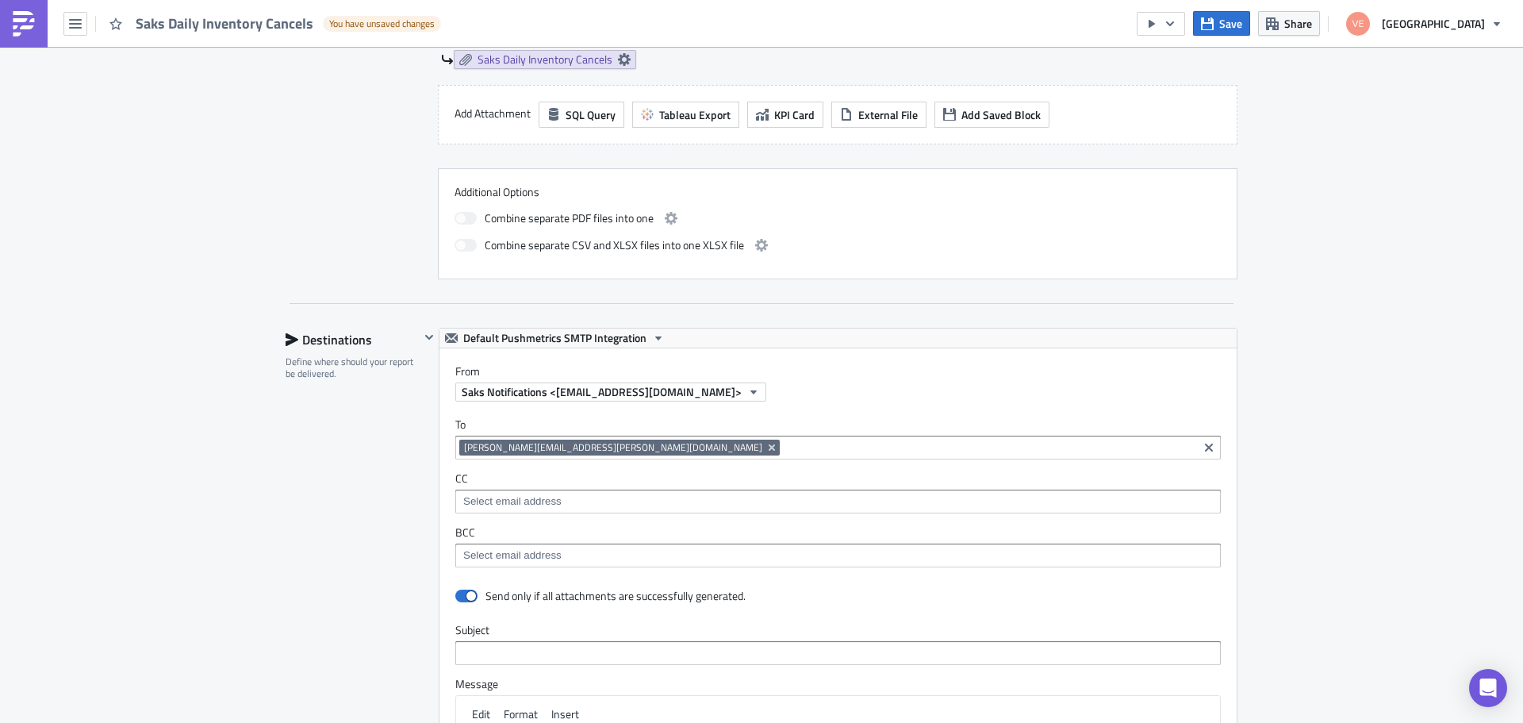
scroll to position [873, 0]
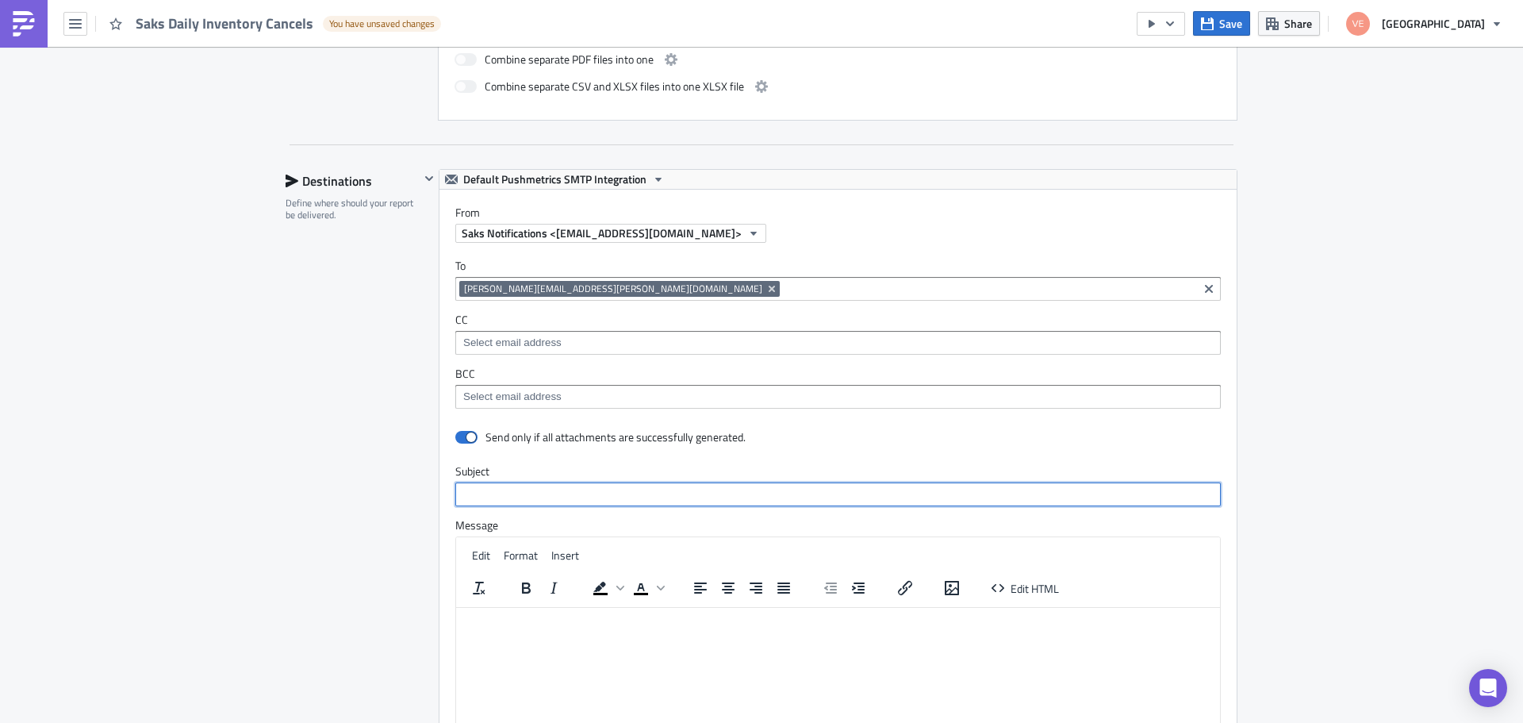
click at [475, 489] on input "text" at bounding box center [837, 494] width 765 height 24
paste input "Saks Daily Inventory Cancels"
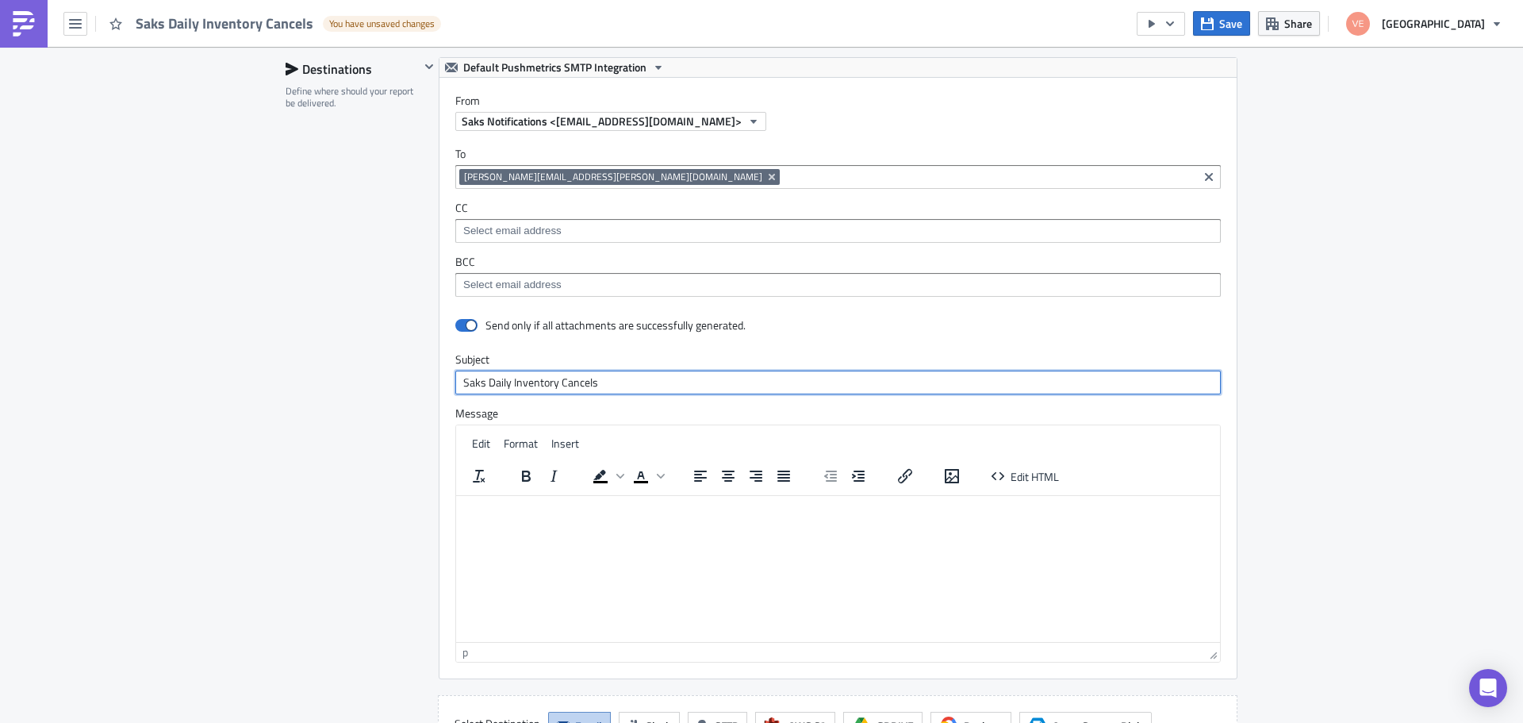
scroll to position [912, 0]
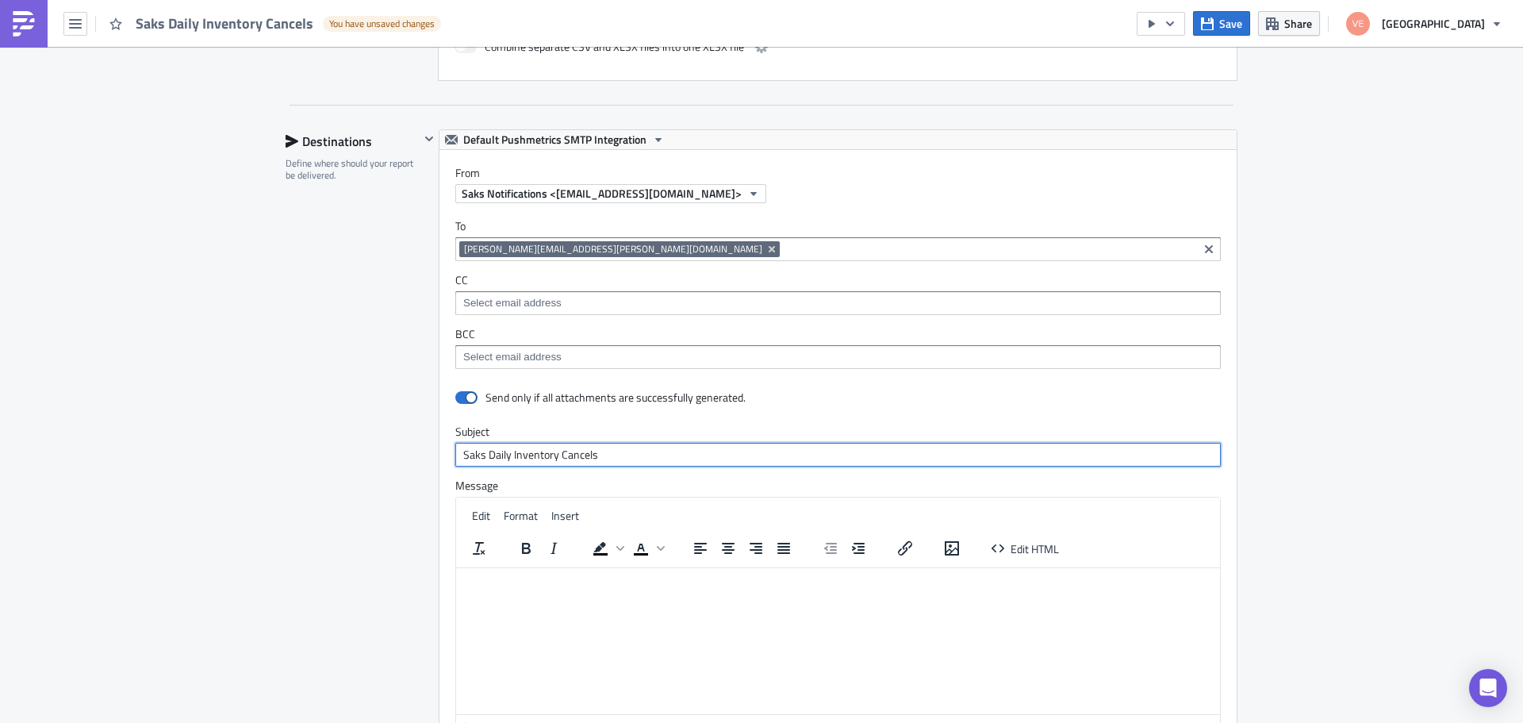
type input "Saks Daily Inventory Cancels"
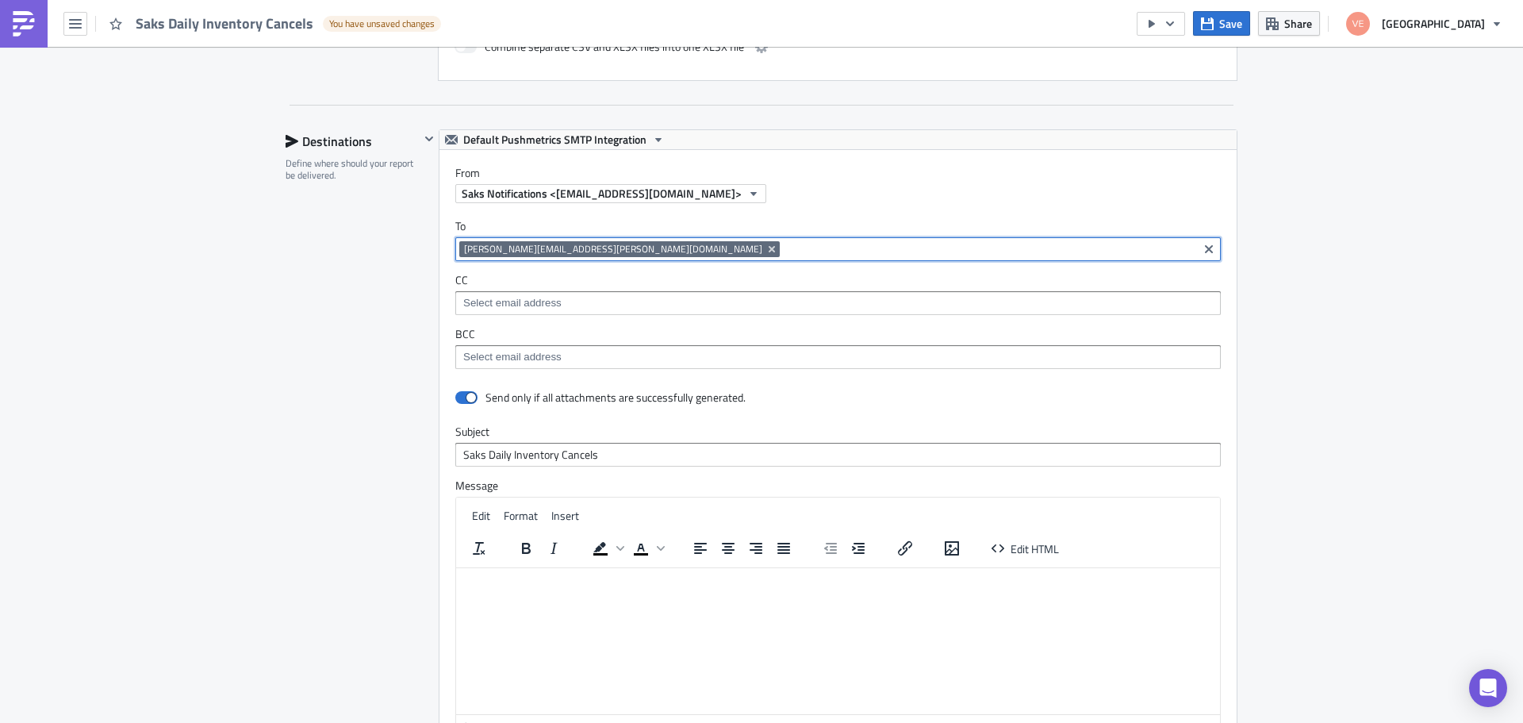
click at [784, 248] on input at bounding box center [989, 249] width 410 height 16
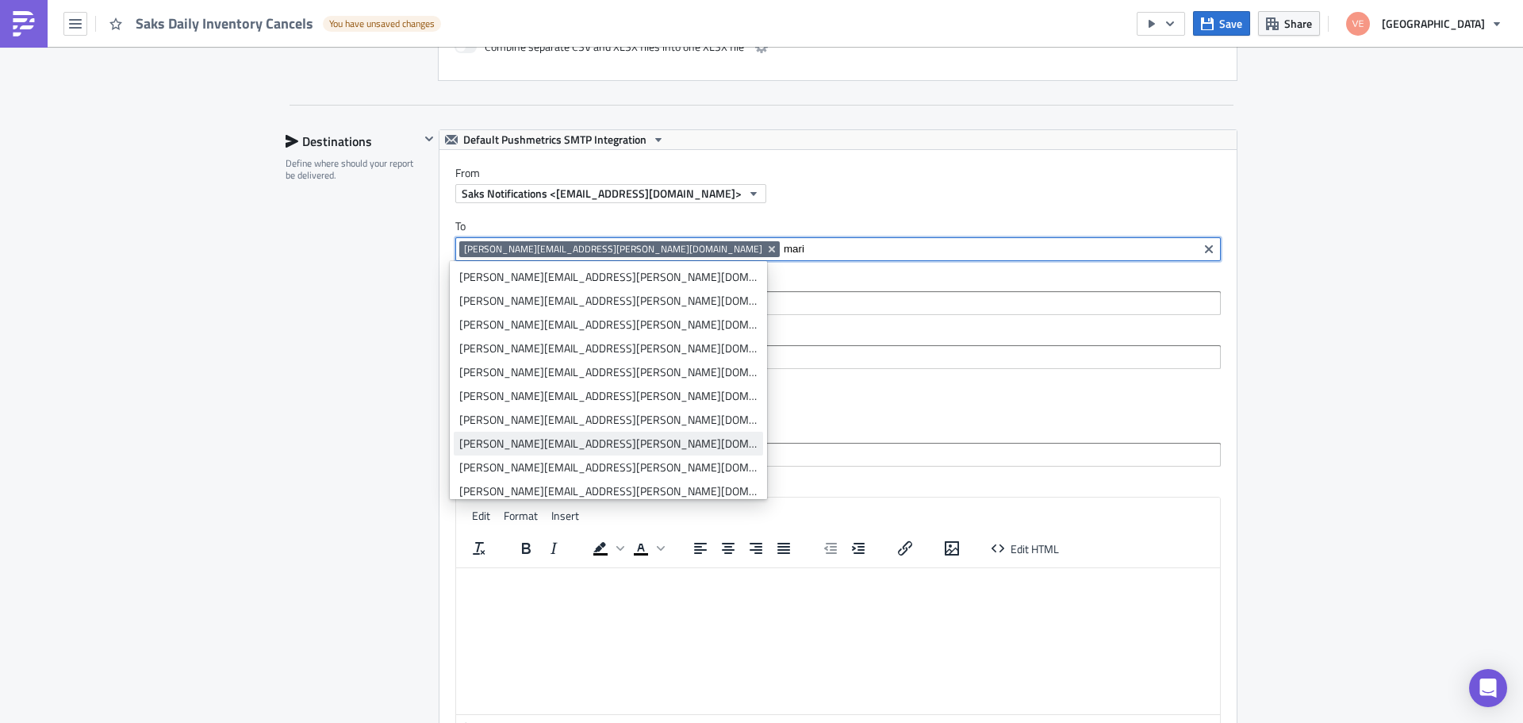
type input "mari"
click at [550, 442] on div "[PERSON_NAME][EMAIL_ADDRESS][PERSON_NAME][DOMAIN_NAME]" at bounding box center [608, 443] width 298 height 16
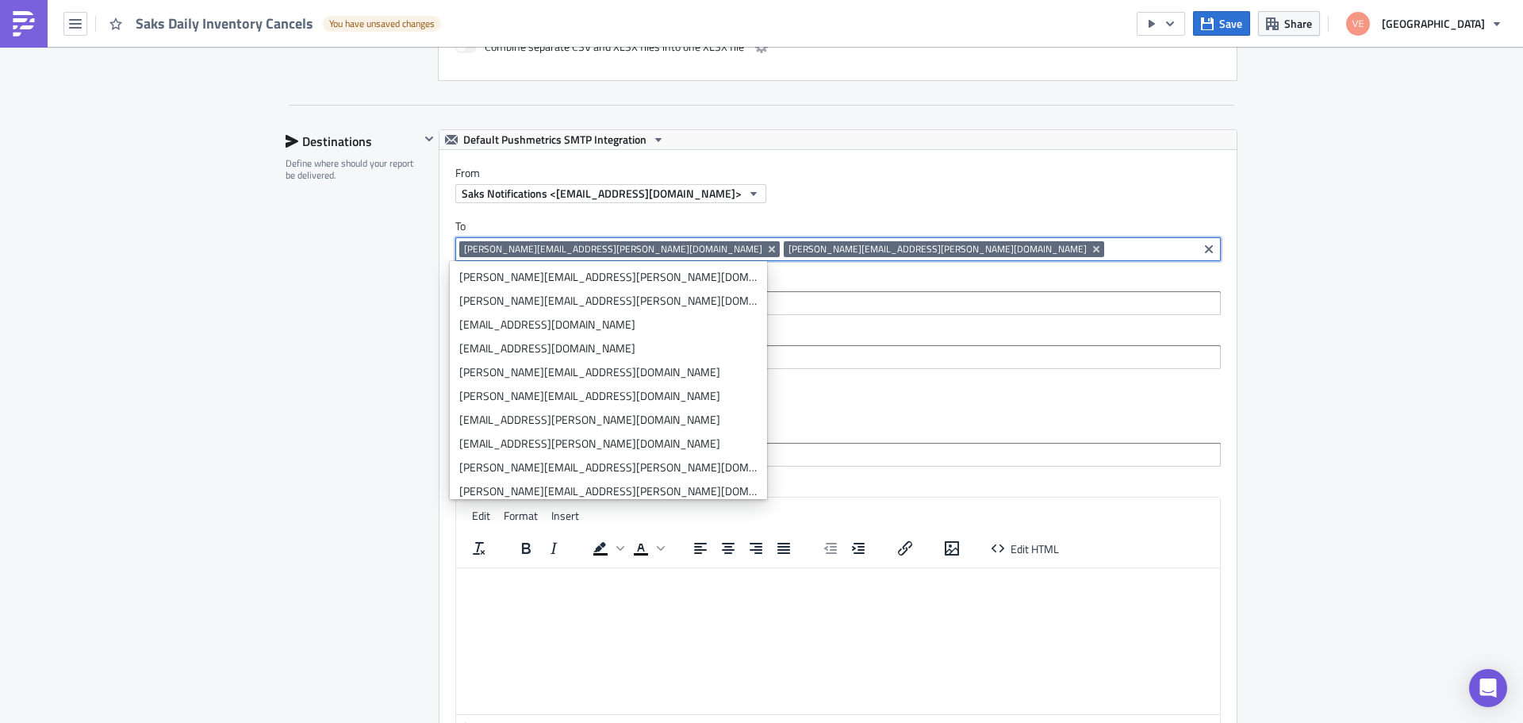
click at [1176, 177] on label "From" at bounding box center [845, 173] width 781 height 14
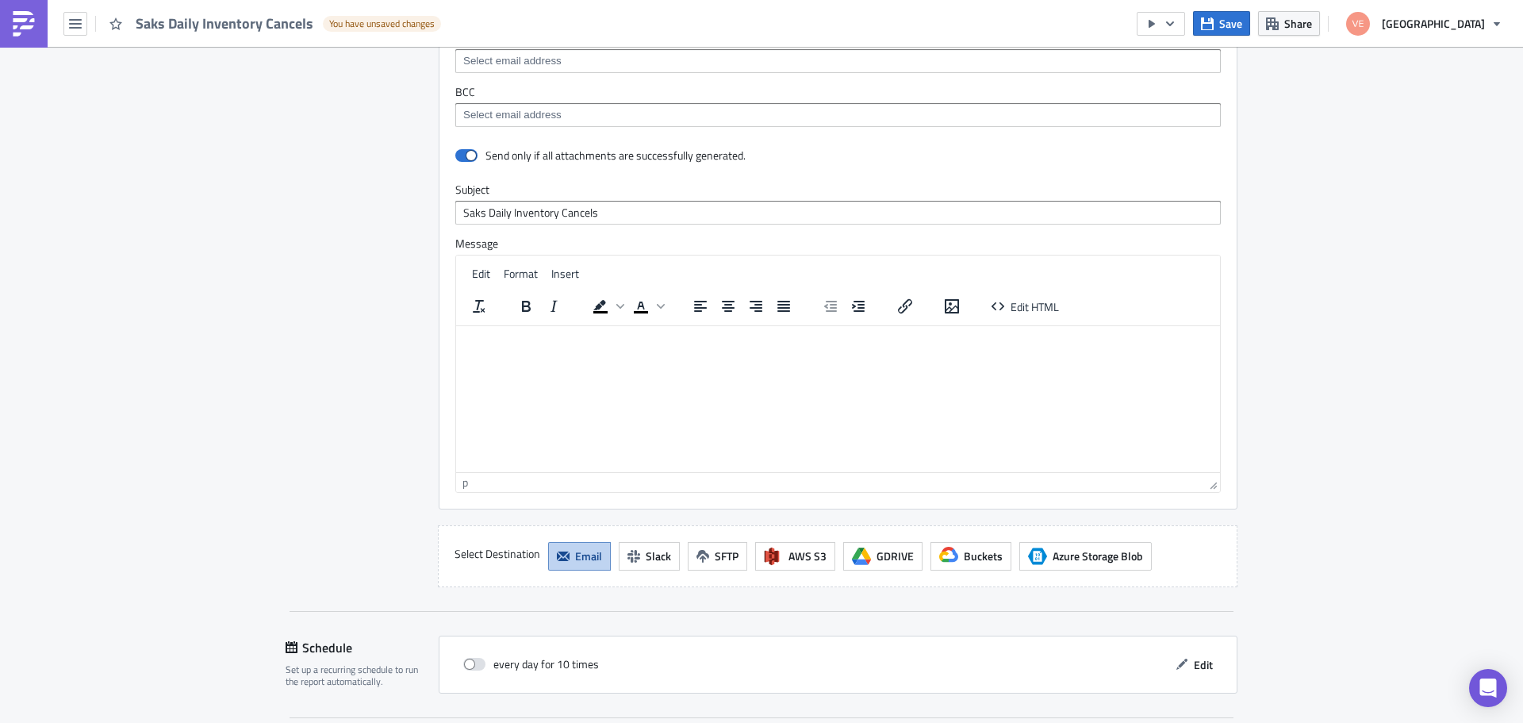
scroll to position [1309, 0]
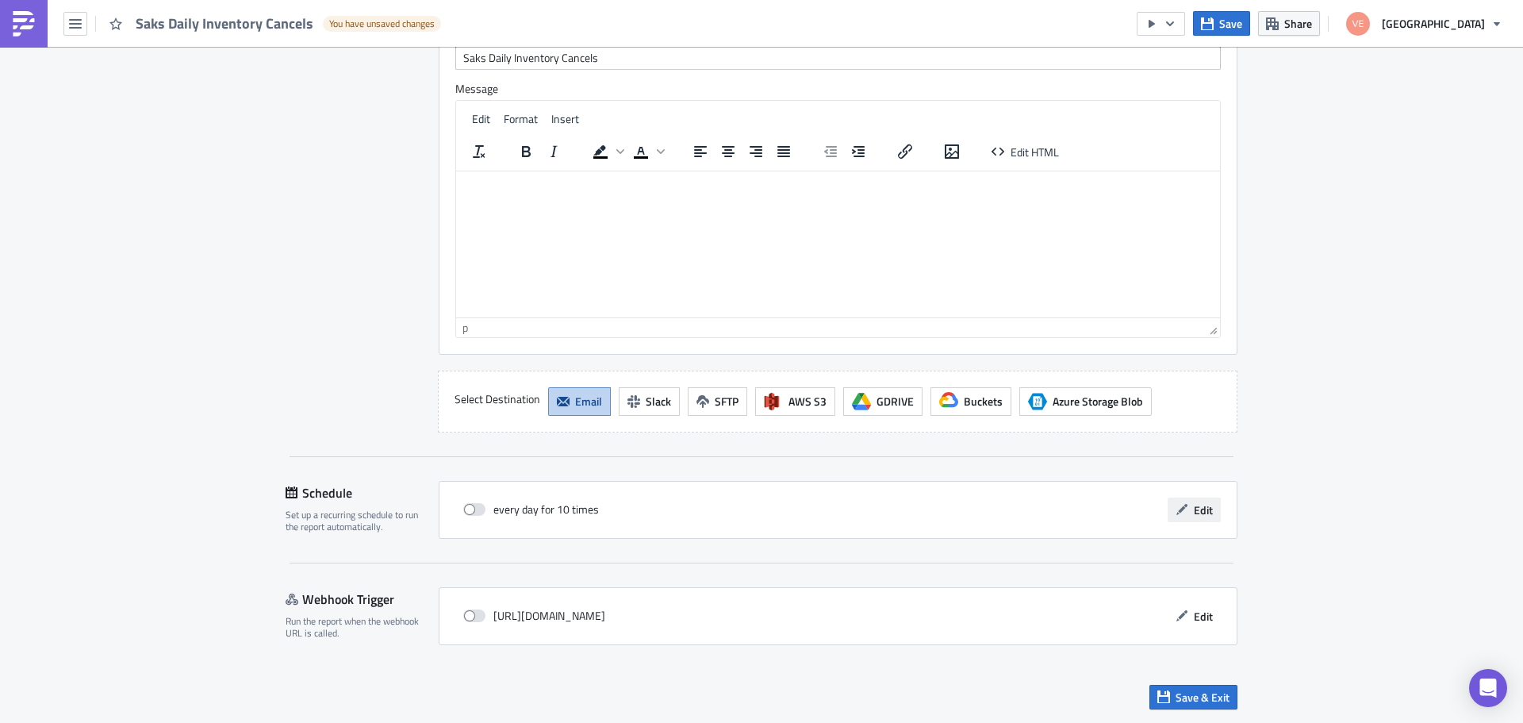
click at [1198, 508] on span "Edit" at bounding box center [1203, 509] width 19 height 17
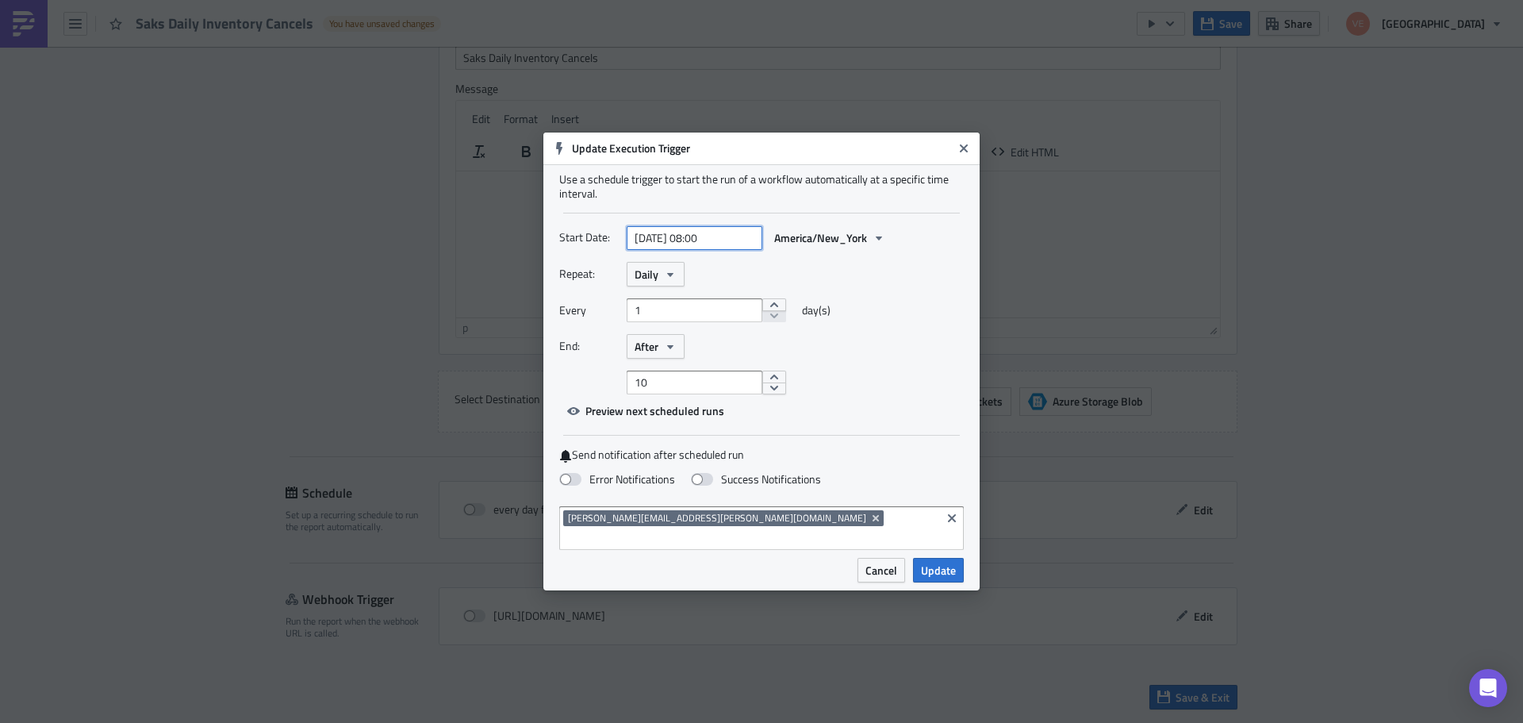
select select "8"
select select "2025"
click at [708, 248] on input "[DATE] 08:00" at bounding box center [695, 238] width 136 height 24
type input "[DATE] 07:00"
click at [863, 286] on div "Repeat: Daily" at bounding box center [761, 274] width 405 height 25
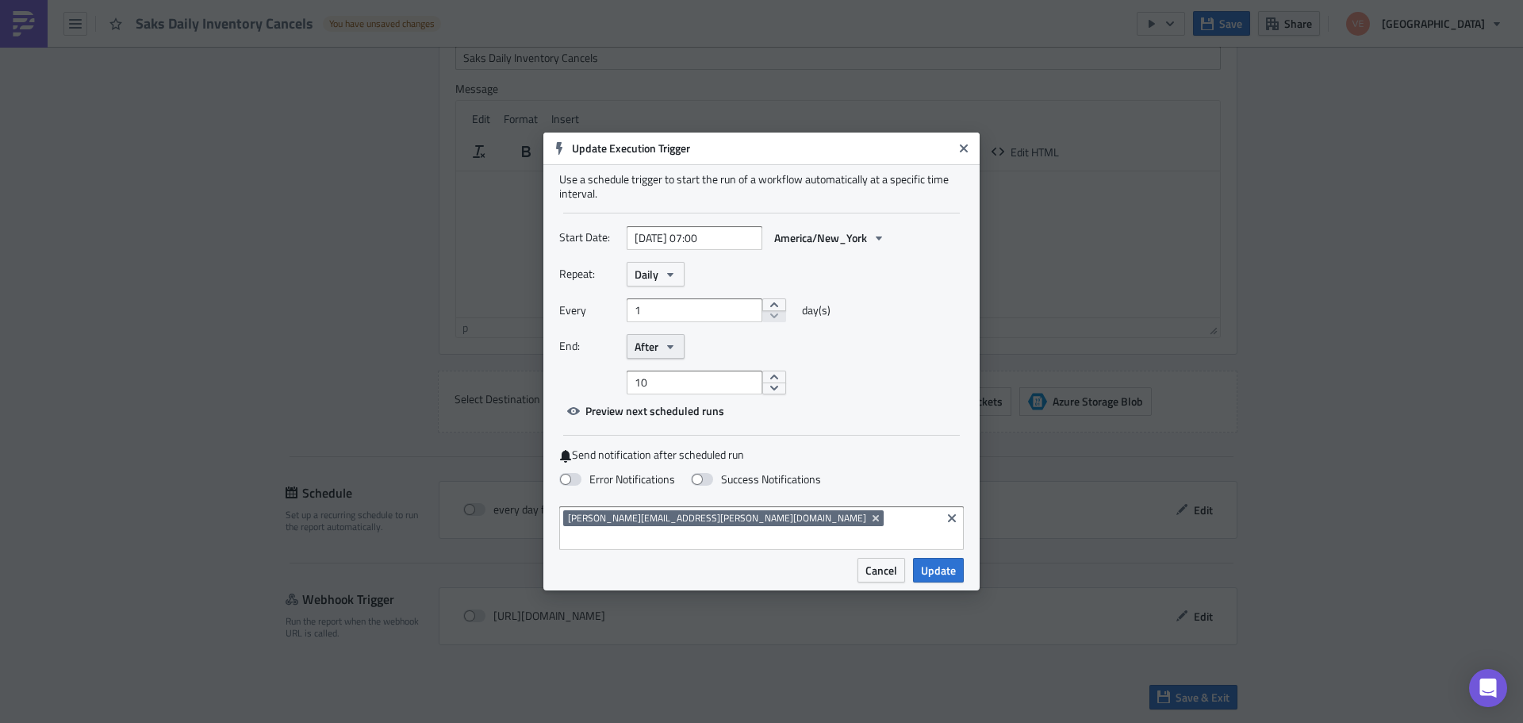
click at [673, 353] on icon "button" at bounding box center [670, 346] width 13 height 13
click at [660, 382] on div "Never" at bounding box center [702, 374] width 132 height 16
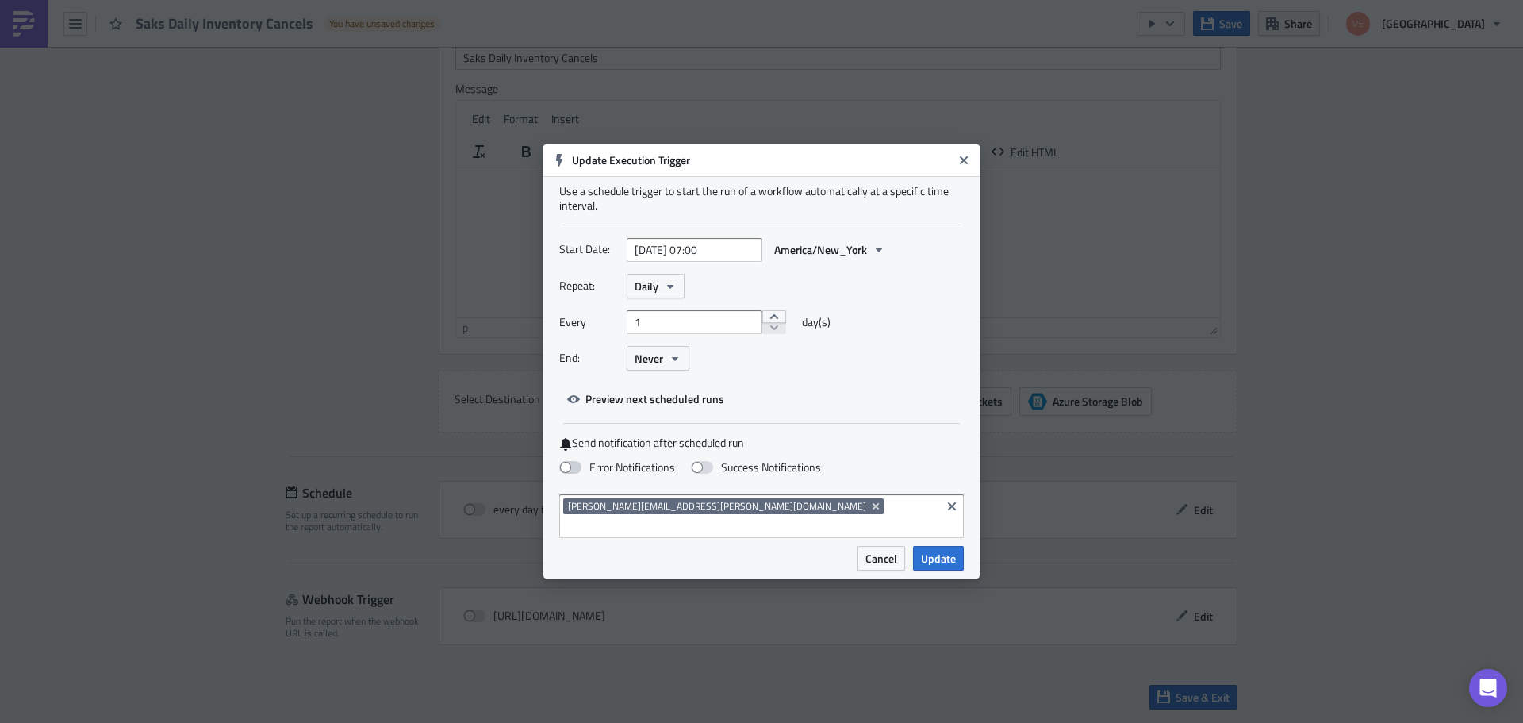
click at [570, 472] on span at bounding box center [570, 467] width 22 height 13
click at [13, 13] on input "Error Notifications" at bounding box center [8, 7] width 10 height 10
checkbox input "true"
click at [945, 551] on span "Update" at bounding box center [938, 558] width 35 height 17
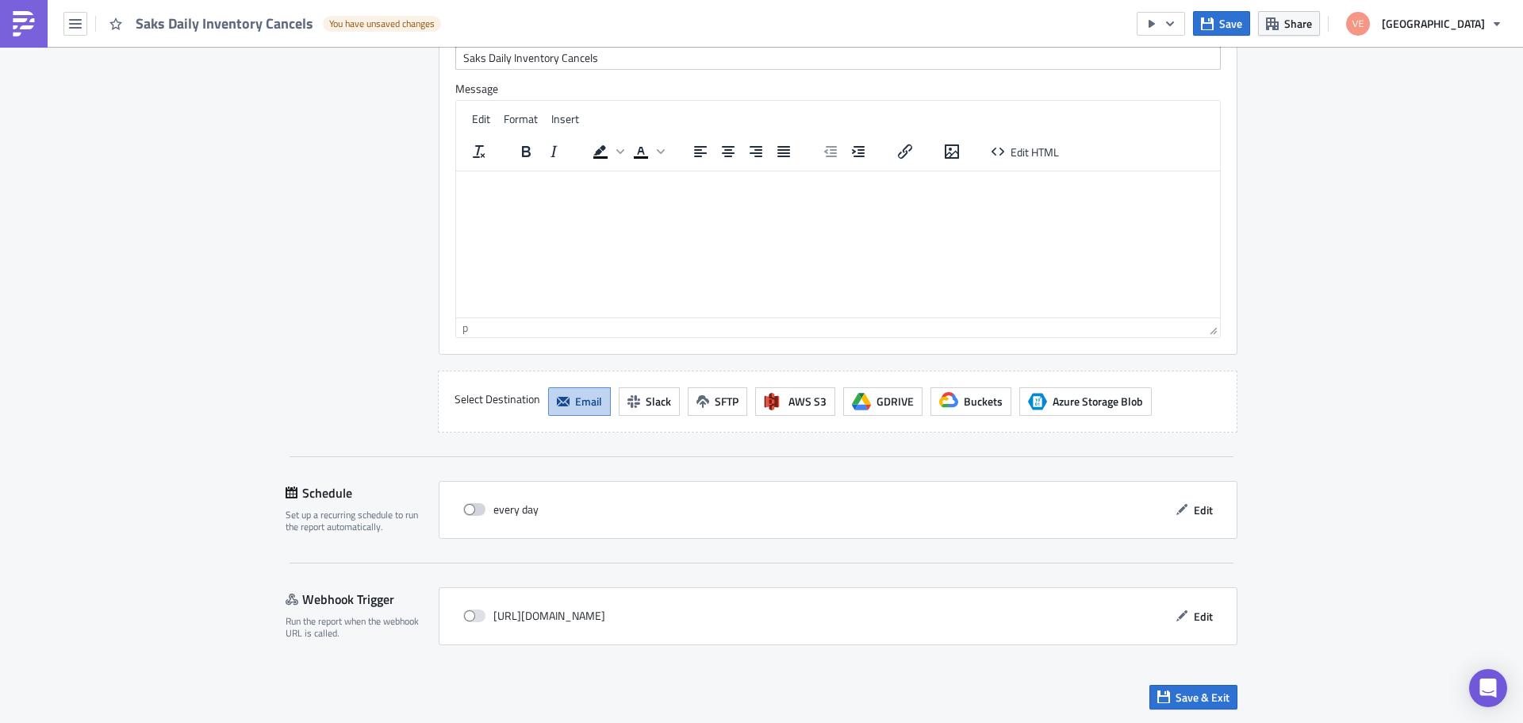
click at [474, 512] on span at bounding box center [474, 509] width 22 height 13
click at [474, 512] on input "checkbox" at bounding box center [471, 509] width 10 height 10
checkbox input "true"
click at [1195, 681] on span "Save & Exit" at bounding box center [1203, 697] width 54 height 17
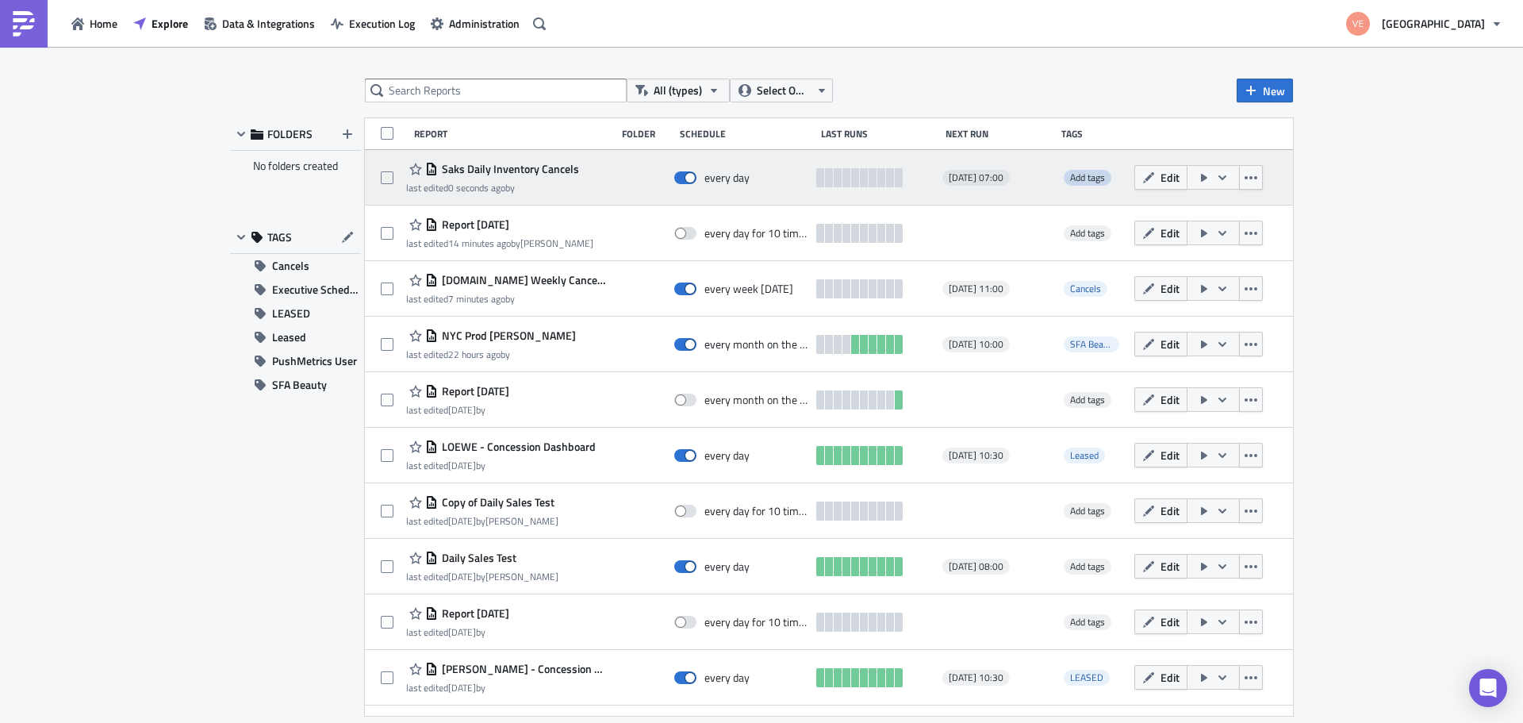
click at [1076, 174] on span "Add tags" at bounding box center [1087, 177] width 35 height 15
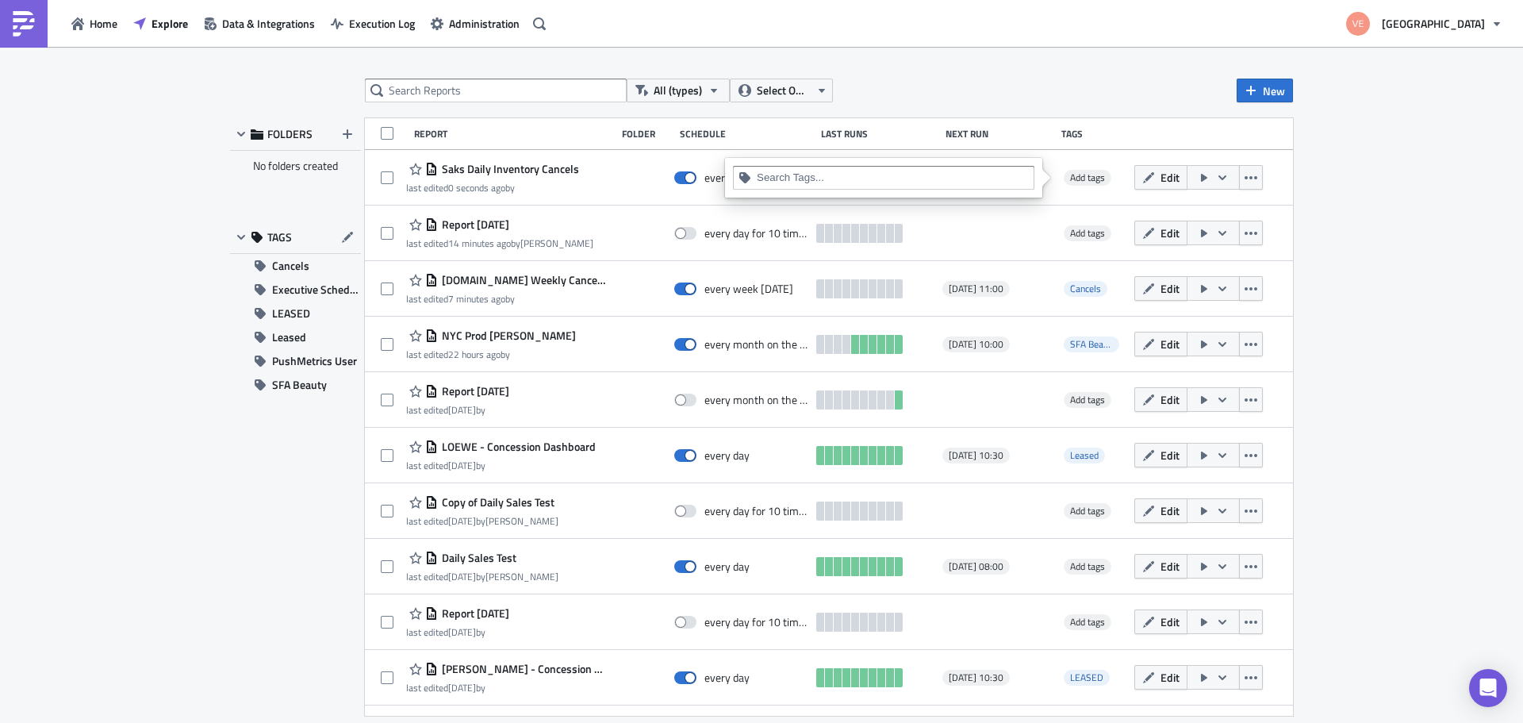
click at [839, 185] on input at bounding box center [893, 178] width 272 height 16
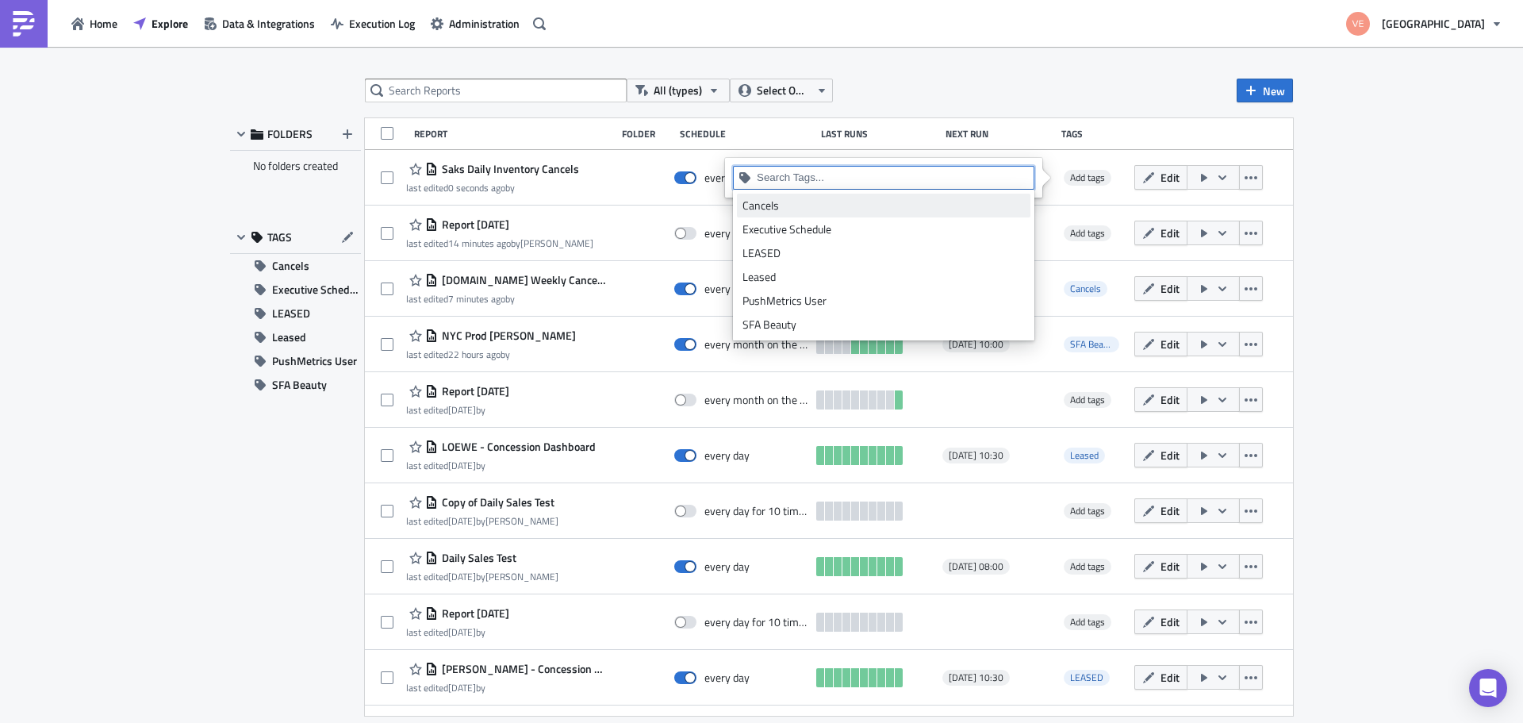
click at [761, 206] on div "Cancels" at bounding box center [883, 206] width 282 height 16
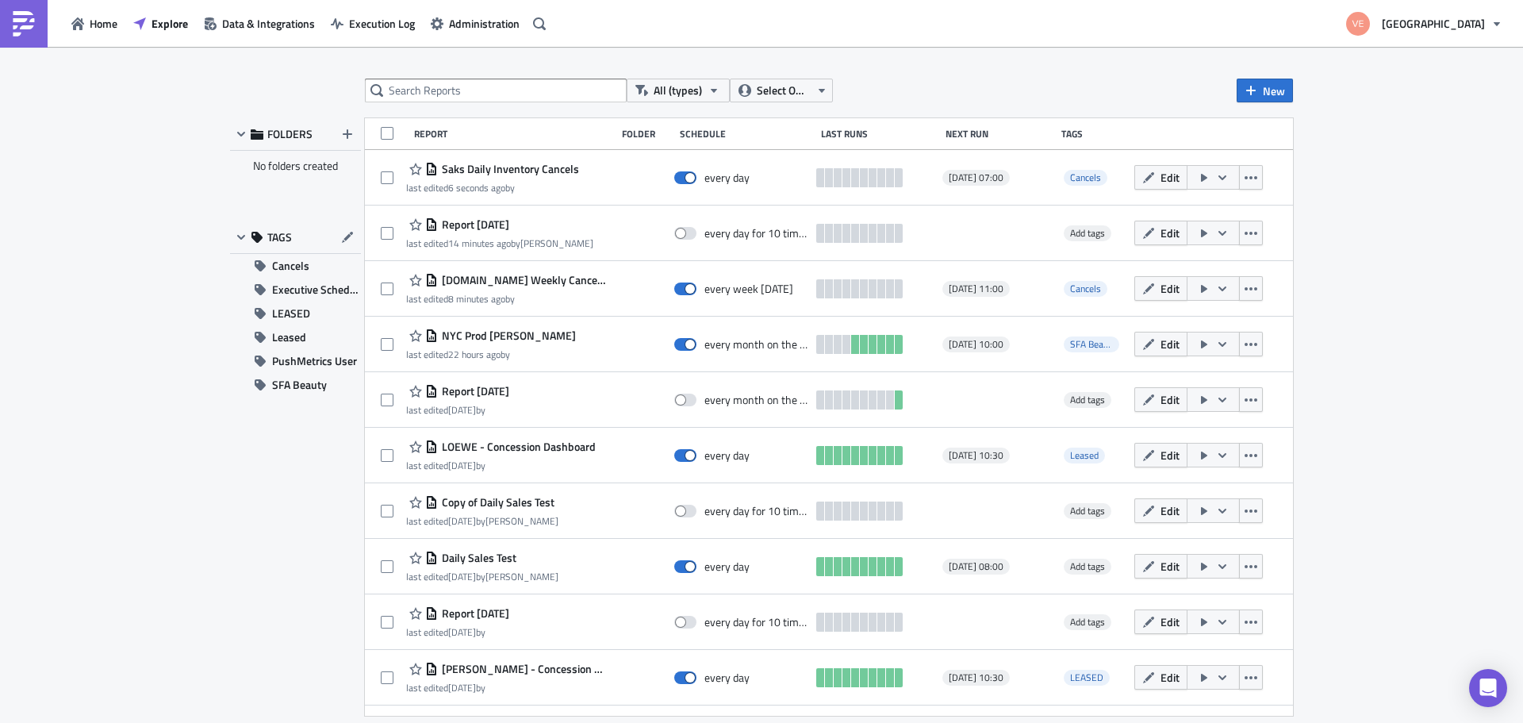
click at [1375, 142] on div "All (types) Select Owner New FOLDERS No folders created TAGS Cancels Executive …" at bounding box center [761, 386] width 1523 height 678
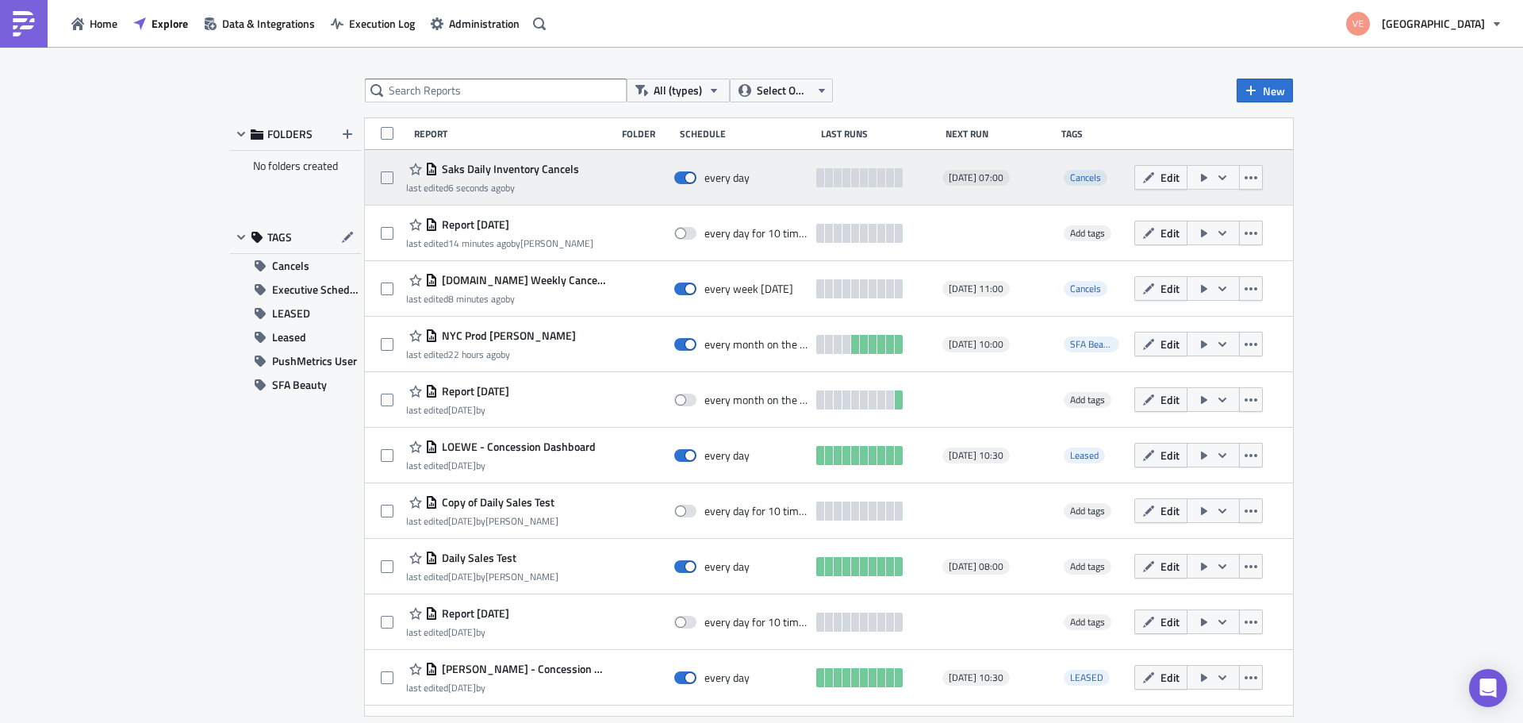
click at [1198, 181] on icon "button" at bounding box center [1204, 177] width 13 height 13
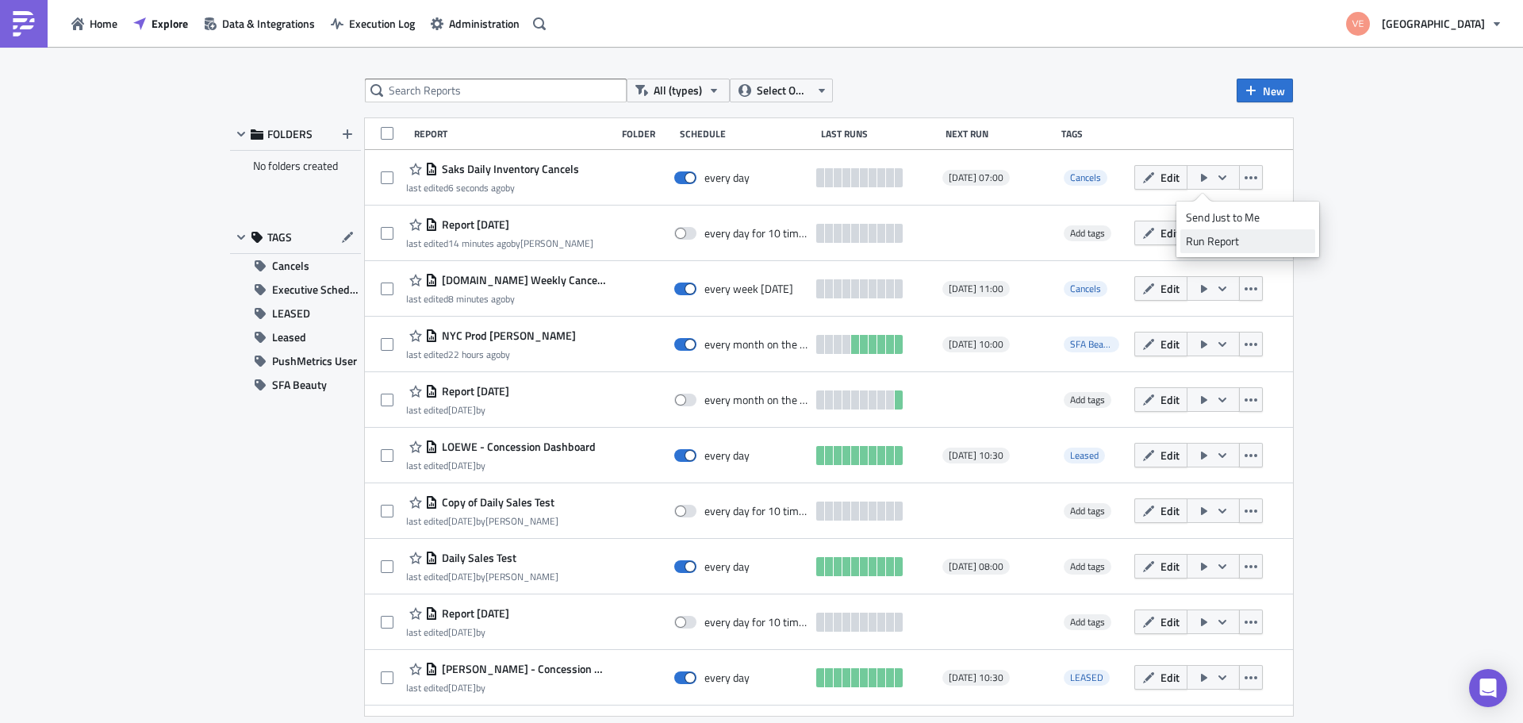
click at [1204, 242] on div "Run Report" at bounding box center [1248, 241] width 124 height 16
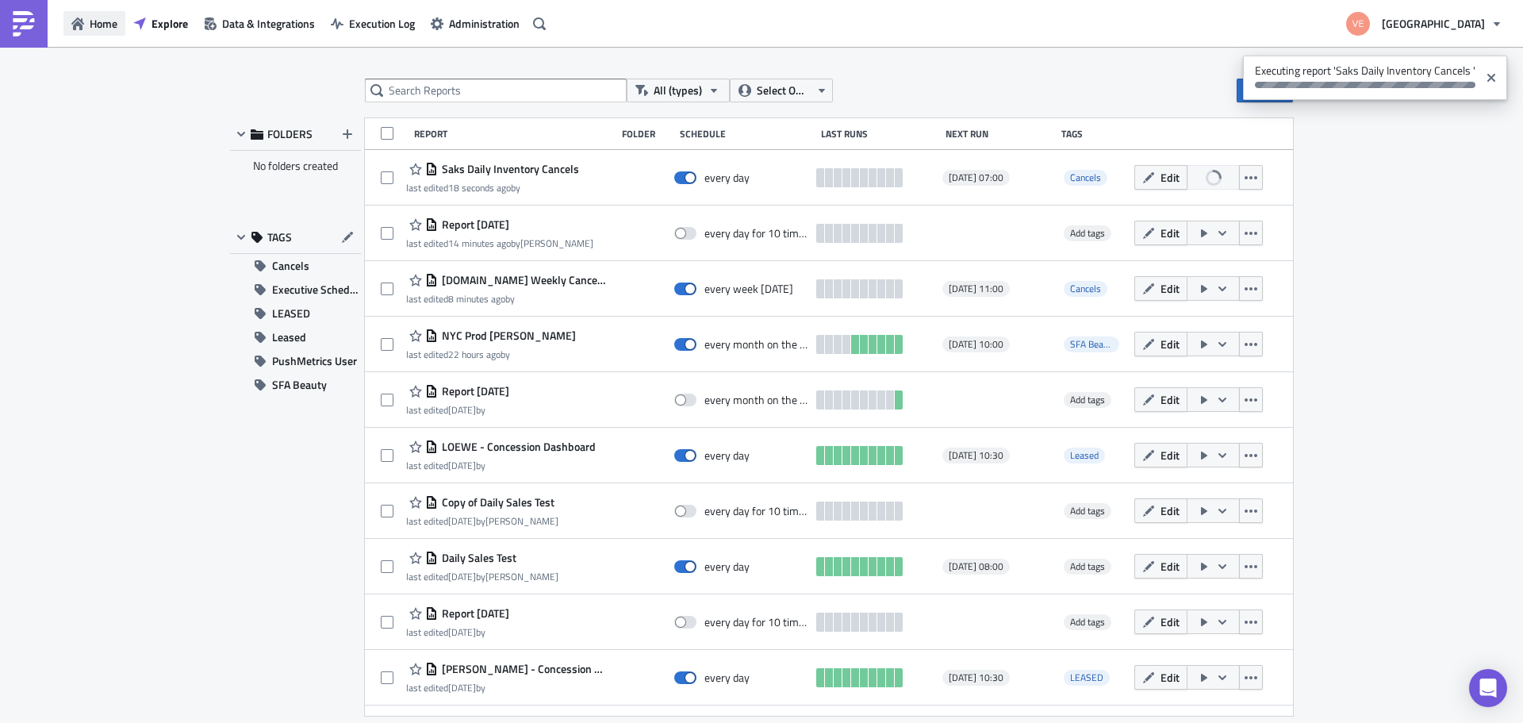
click at [91, 27] on span "Home" at bounding box center [104, 23] width 28 height 17
